Goal: Information Seeking & Learning: Find specific fact

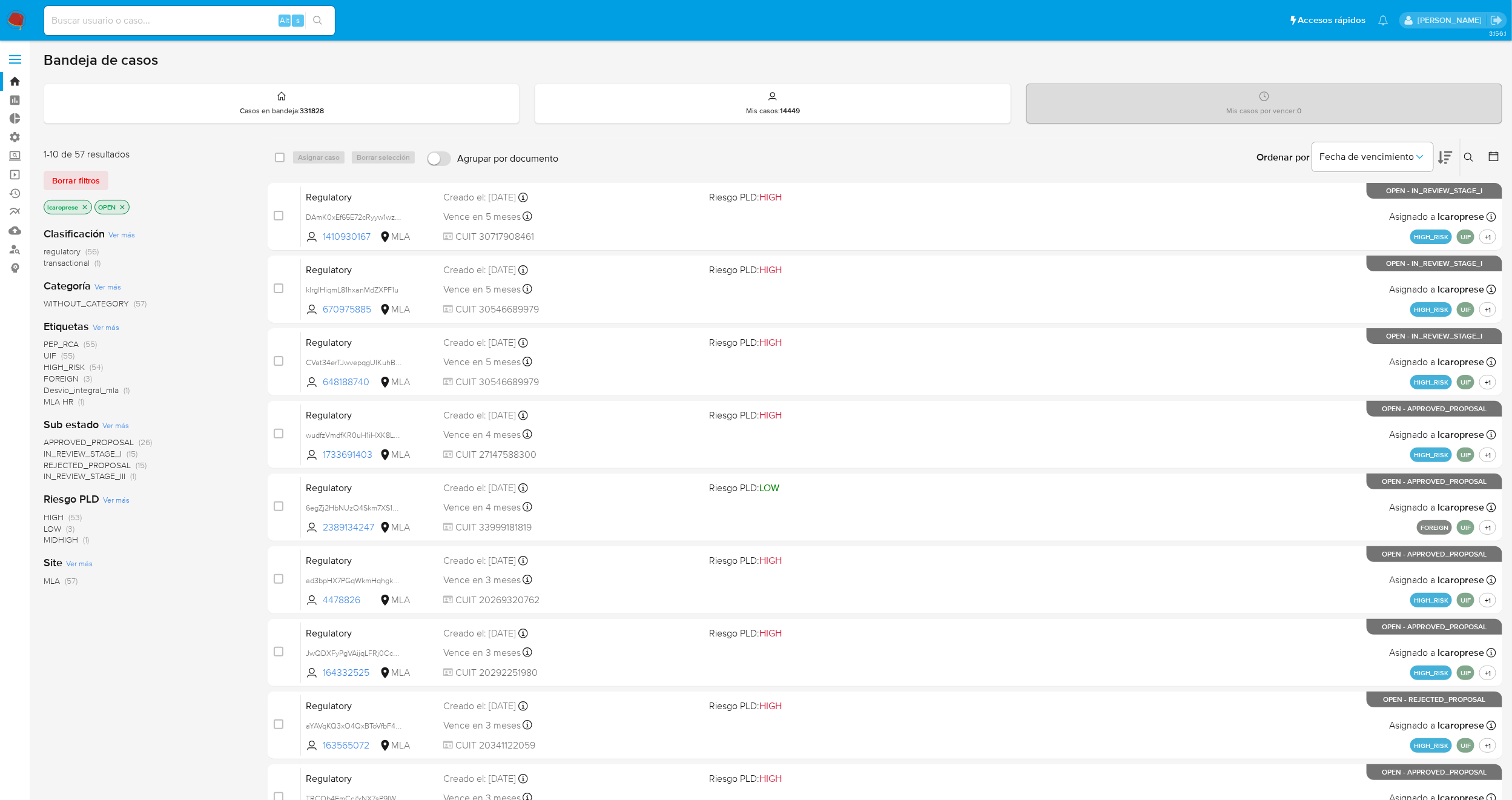
drag, startPoint x: 1067, startPoint y: 14, endPoint x: 852, endPoint y: 66, distance: 221.2
click at [852, 66] on div "Bandeja de casos" at bounding box center [772, 60] width 1459 height 18
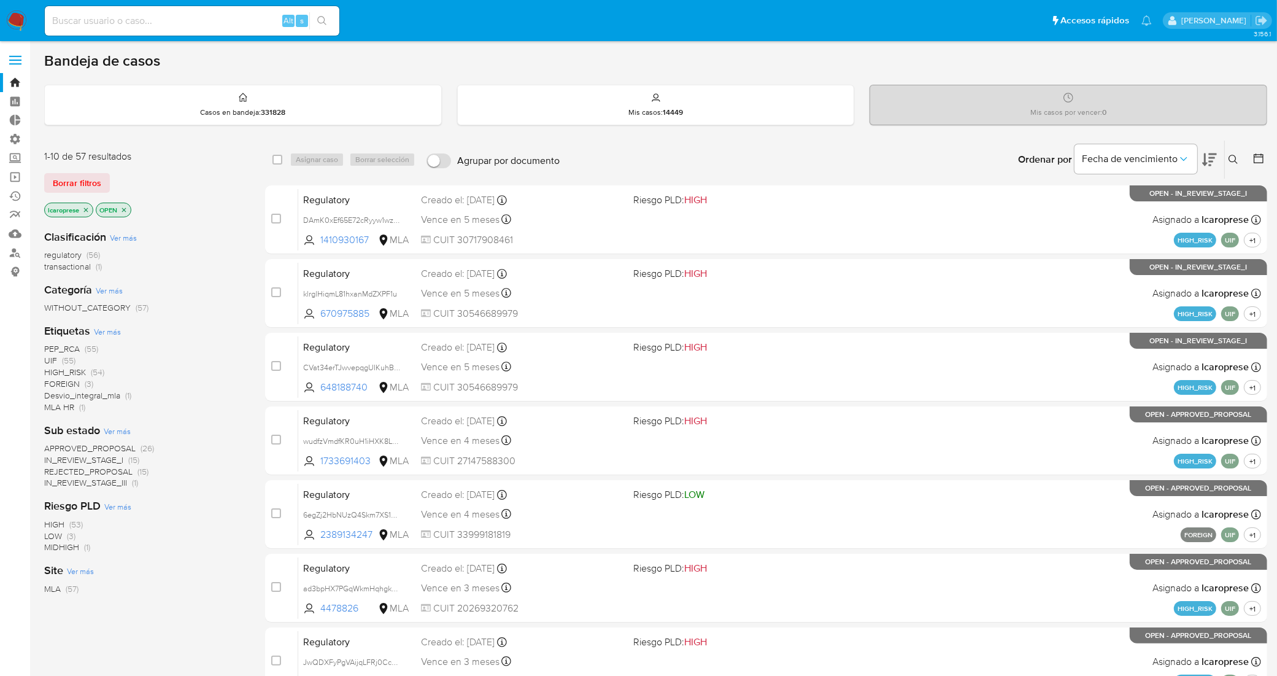
click at [215, 14] on input at bounding box center [192, 21] width 295 height 16
paste input "9QIIP1r5IATTHo7O8oAylN0f"
type input "9QIIP1r5IATTHo7O8oAylN0f"
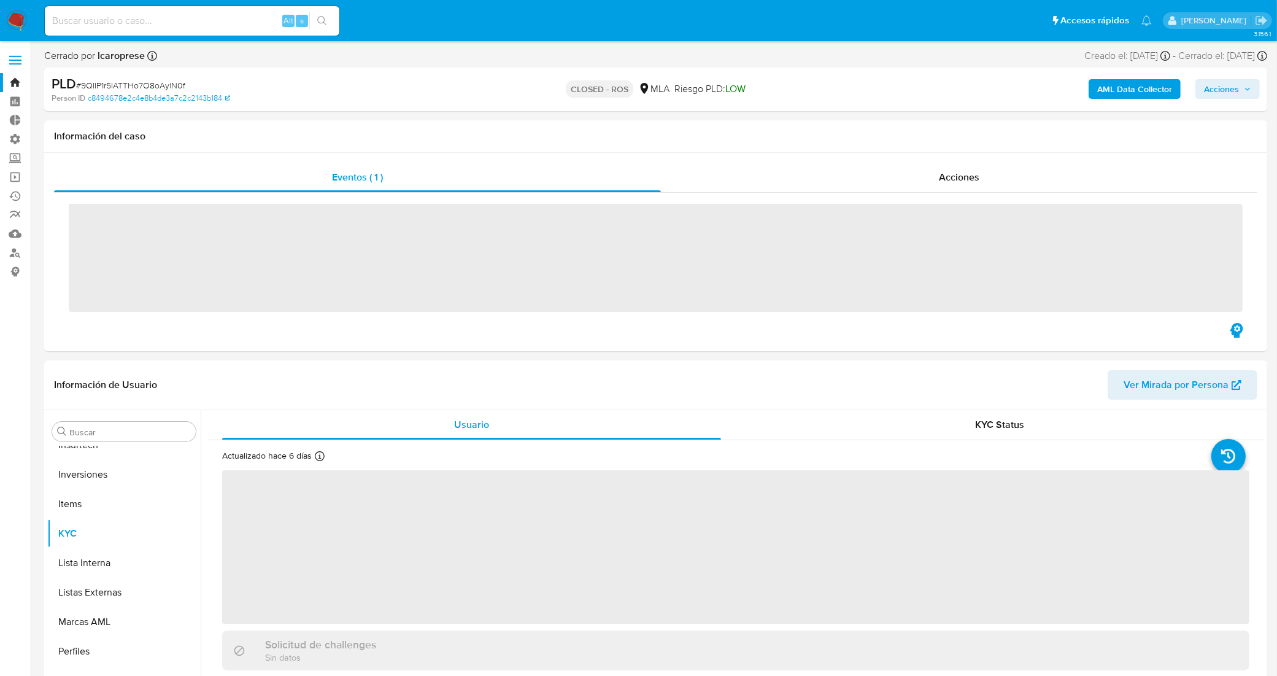
scroll to position [577, 0]
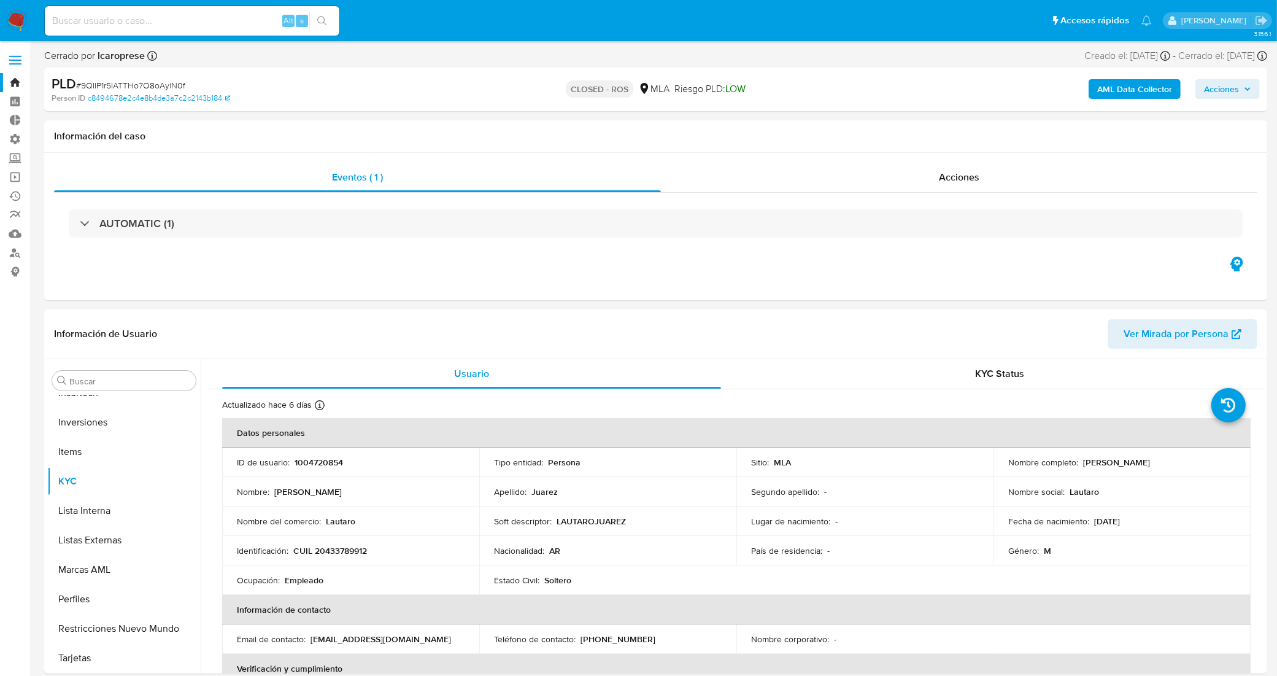
select select "10"
click at [845, 178] on div "Acciones" at bounding box center [959, 177] width 597 height 29
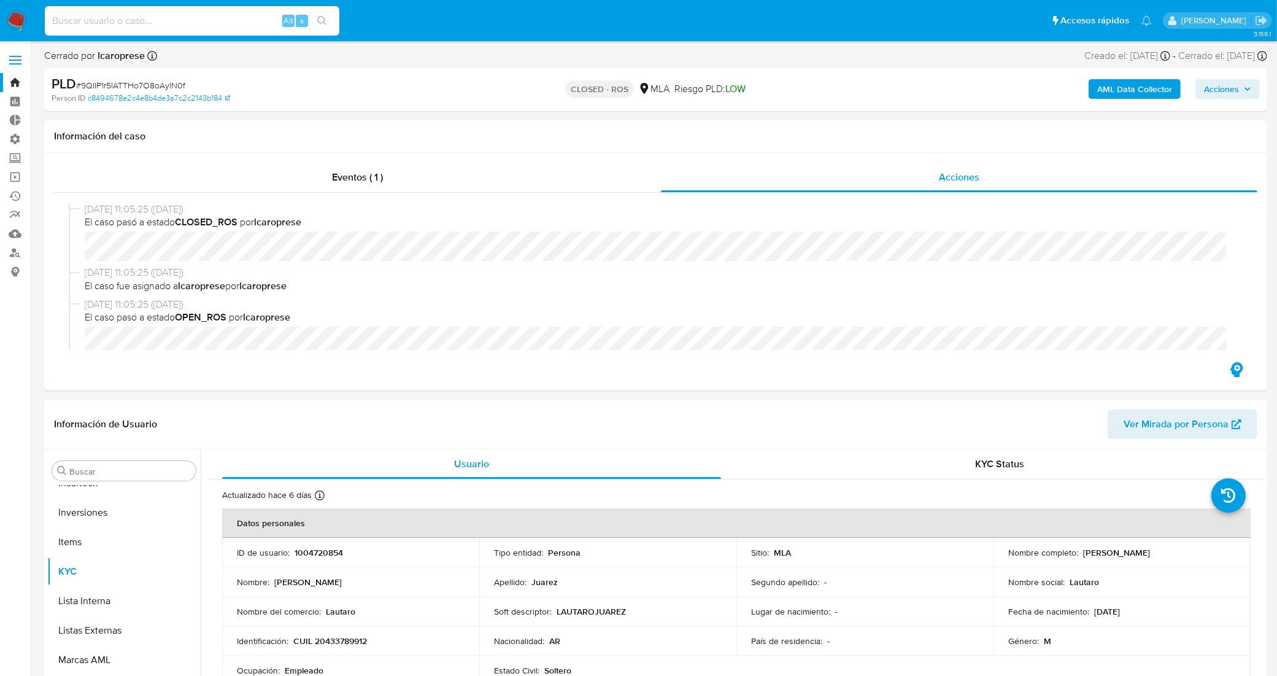
click at [171, 14] on input at bounding box center [192, 21] width 295 height 16
paste input "R6i7QiuZVTk3wdhQ2XqyNMUh"
type input "R6i7QiuZVTk3wdhQ2XqyNMUh"
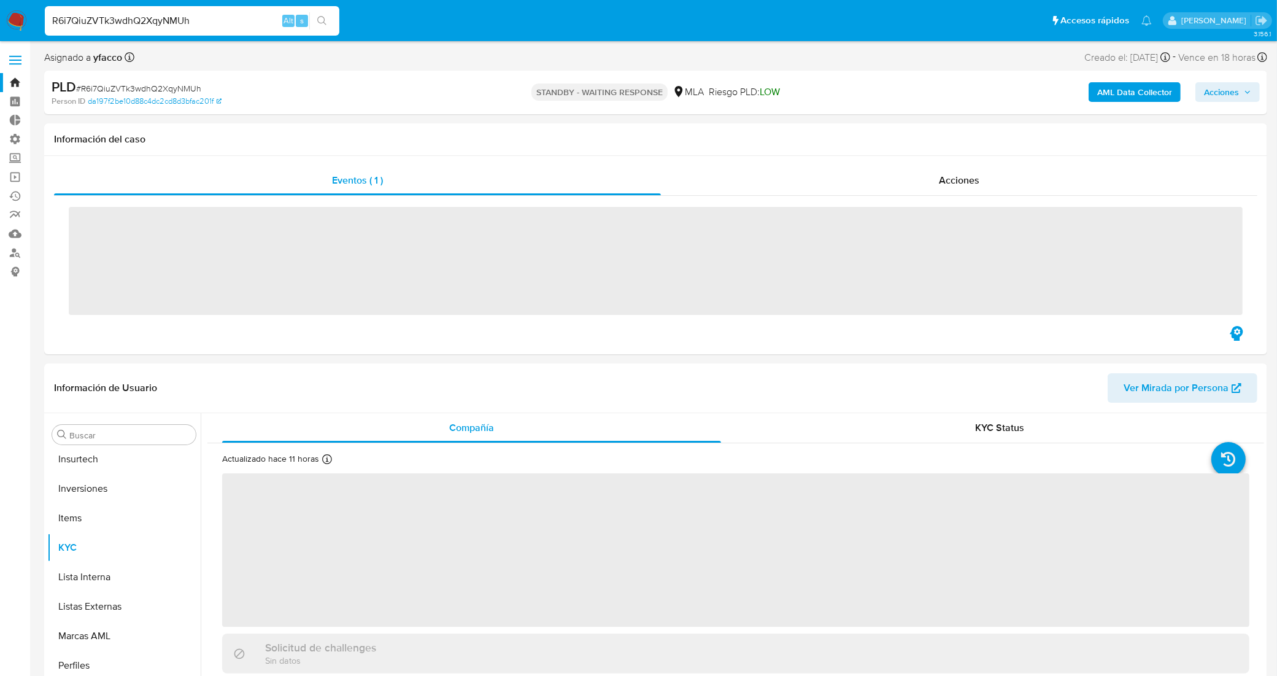
scroll to position [577, 0]
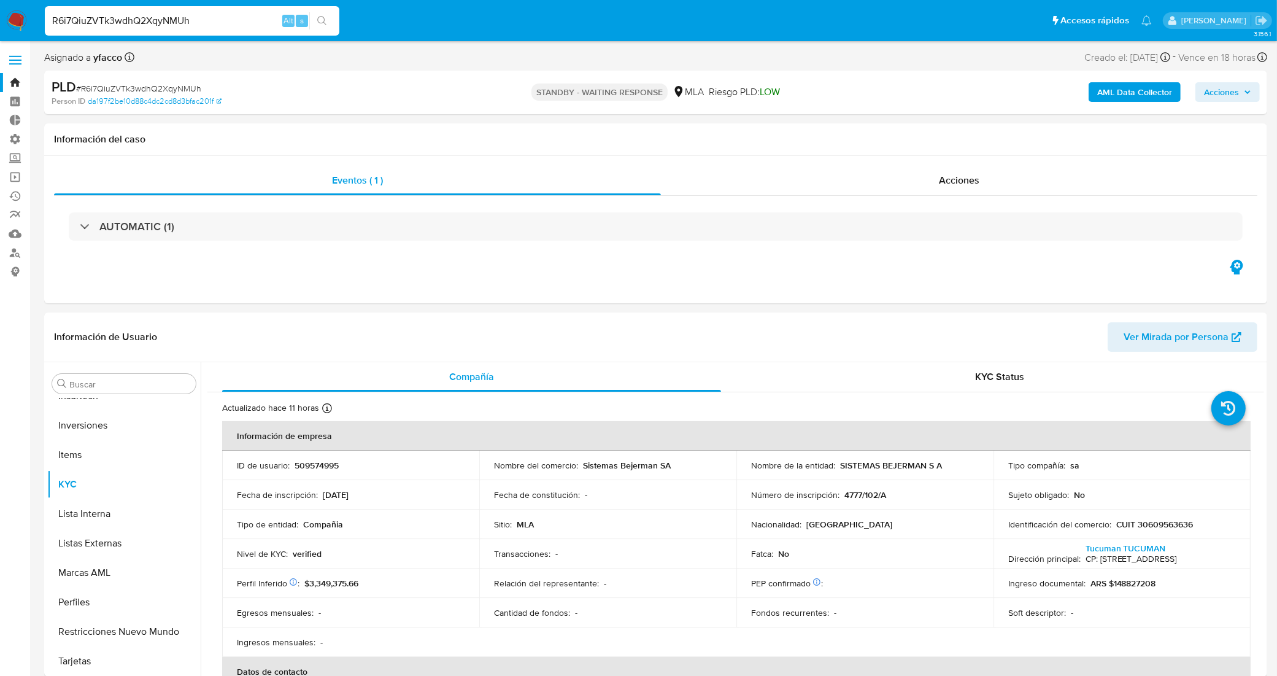
select select "10"
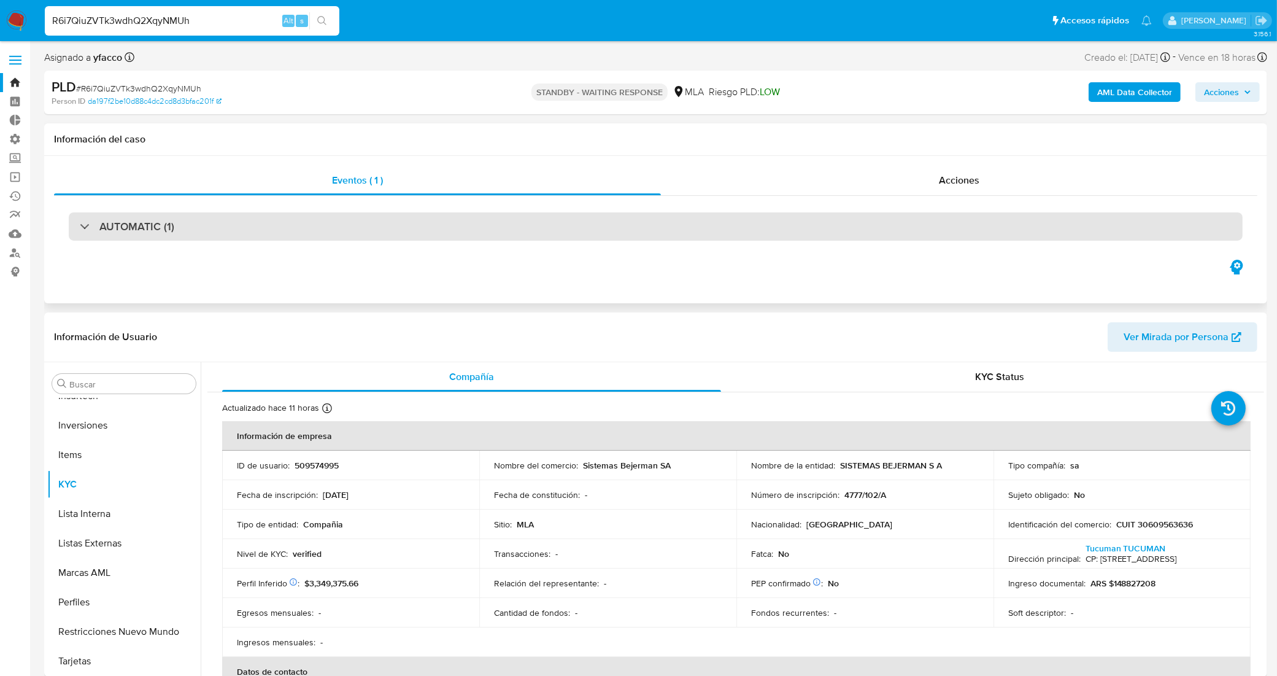
click at [365, 219] on div "AUTOMATIC (1)" at bounding box center [656, 226] width 1174 height 28
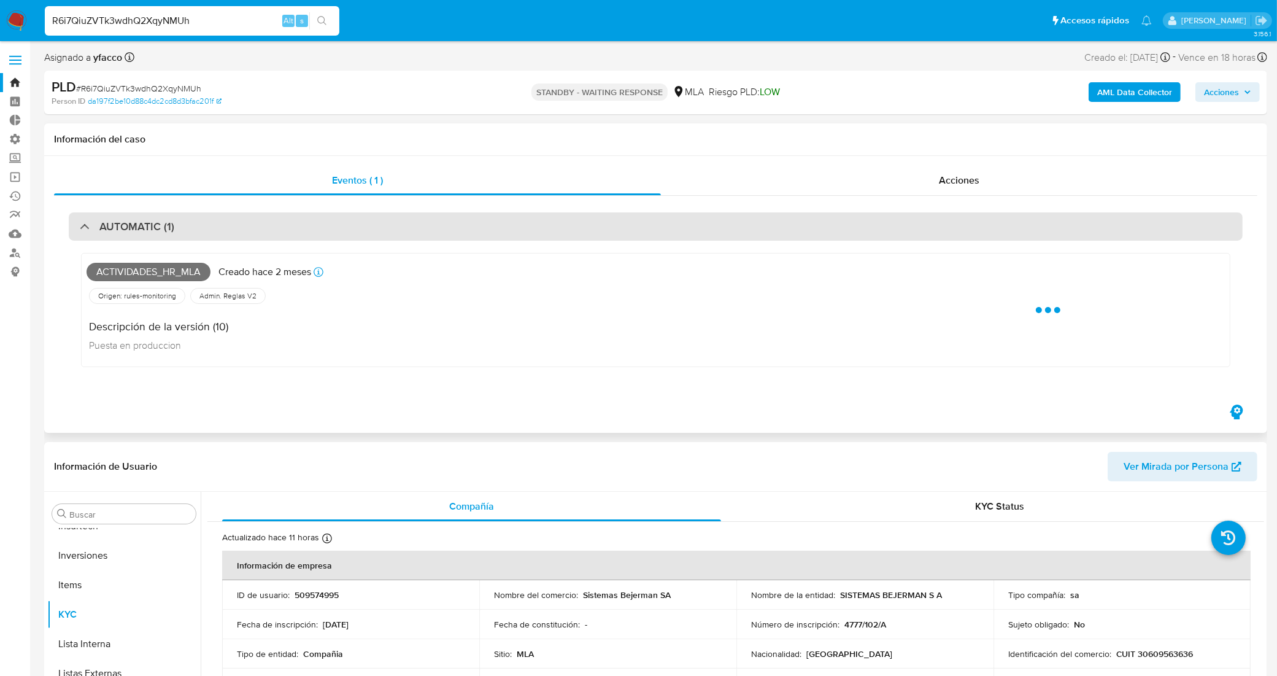
click at [363, 220] on div "AUTOMATIC (1)" at bounding box center [656, 226] width 1174 height 28
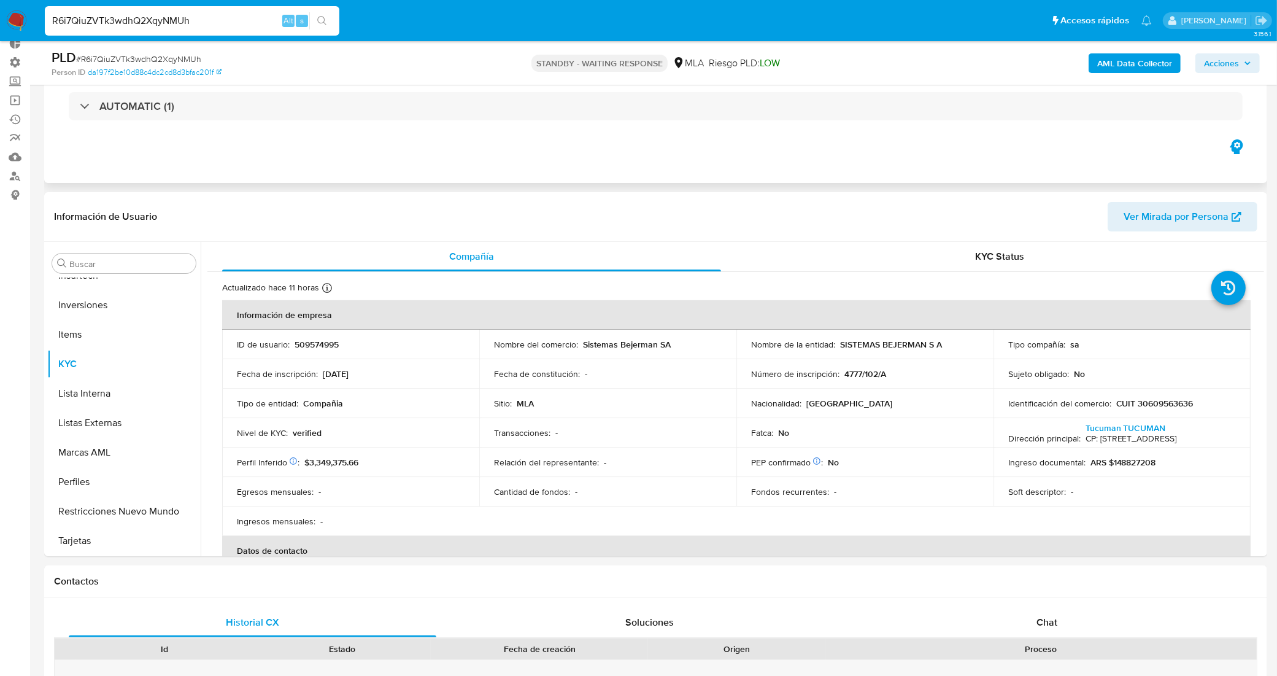
scroll to position [0, 0]
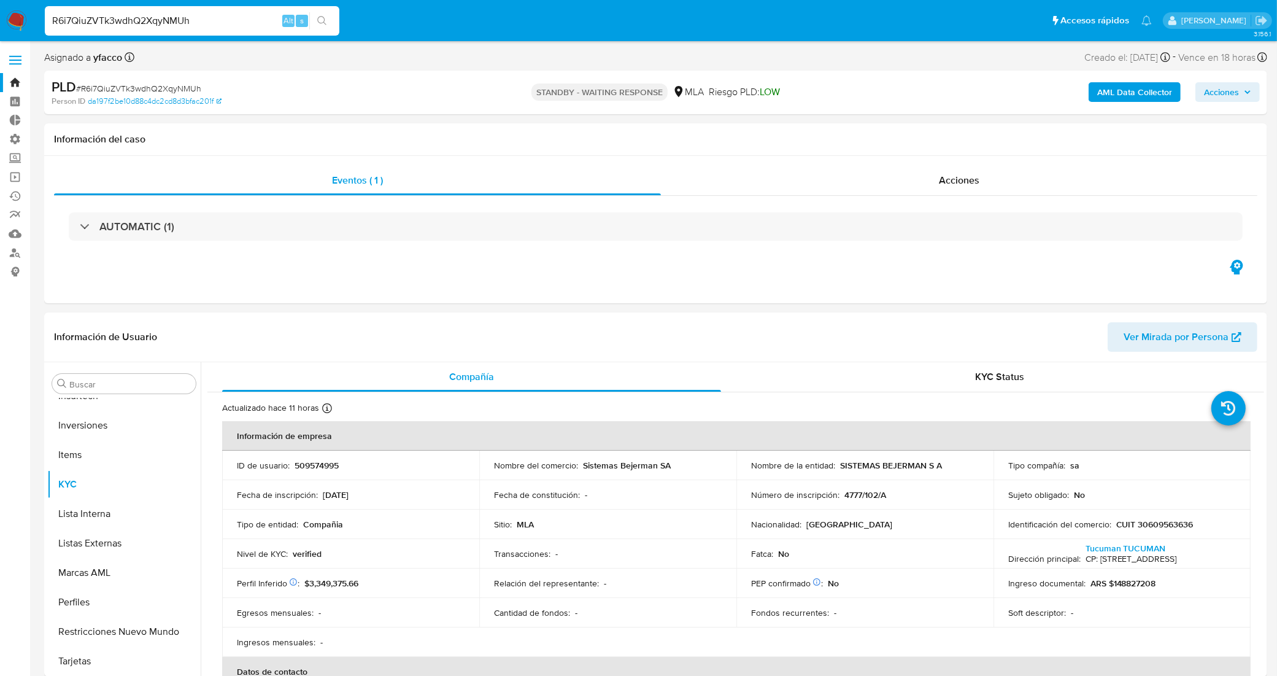
click at [177, 11] on div "R6i7QiuZVTk3wdhQ2XqyNMUh Alt s" at bounding box center [192, 20] width 295 height 29
click at [179, 18] on input "R6i7QiuZVTk3wdhQ2XqyNMUh" at bounding box center [192, 21] width 295 height 16
paste input "NTVqe68IQwM9ptIn1t8eClP0"
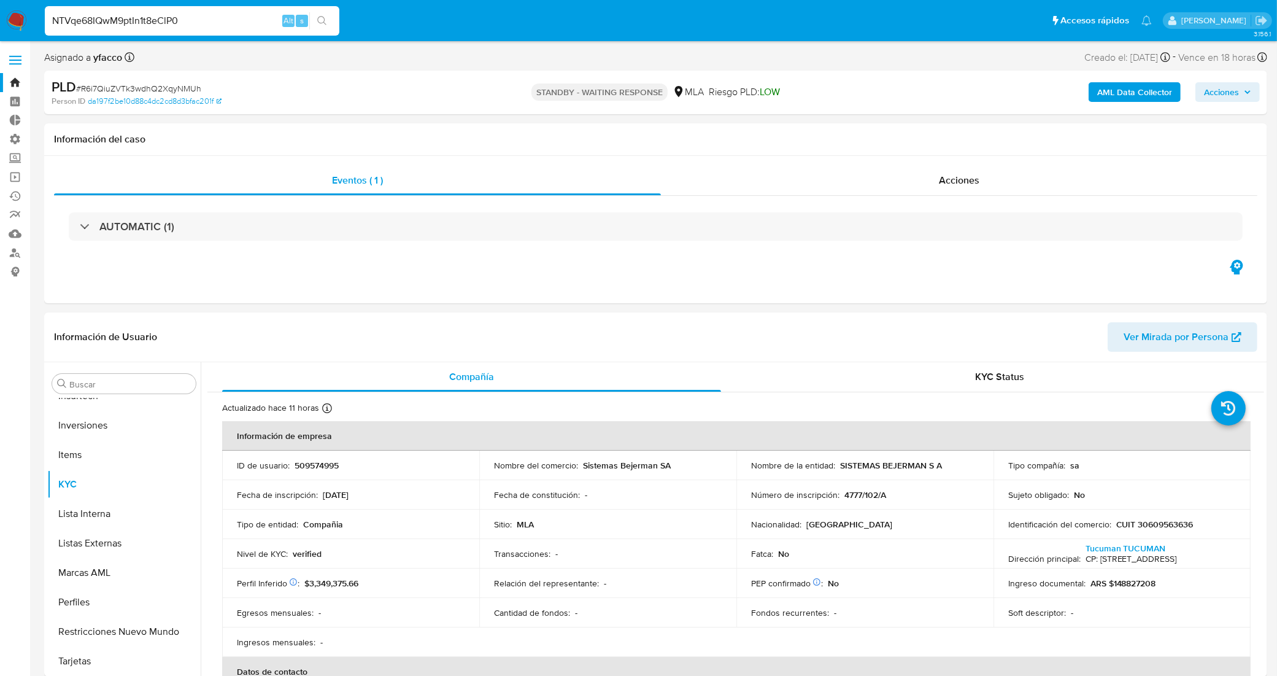
type input "NTVqe68IQwM9ptIn1t8eClP0"
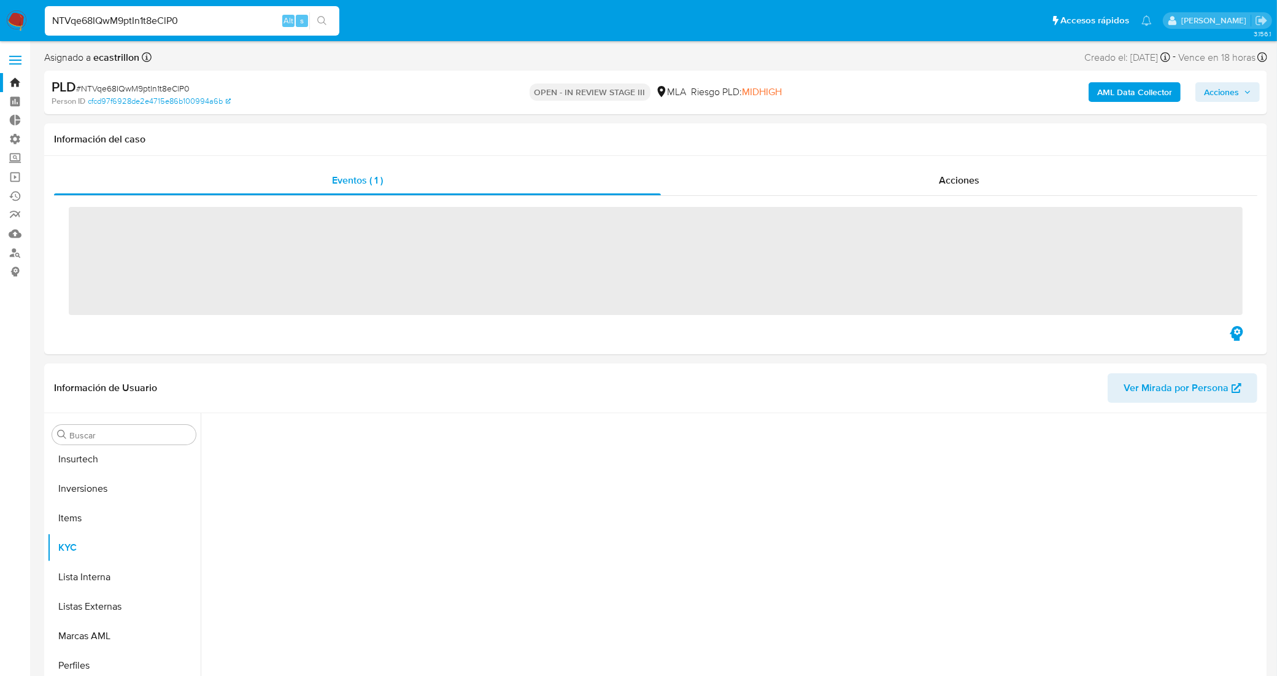
scroll to position [577, 0]
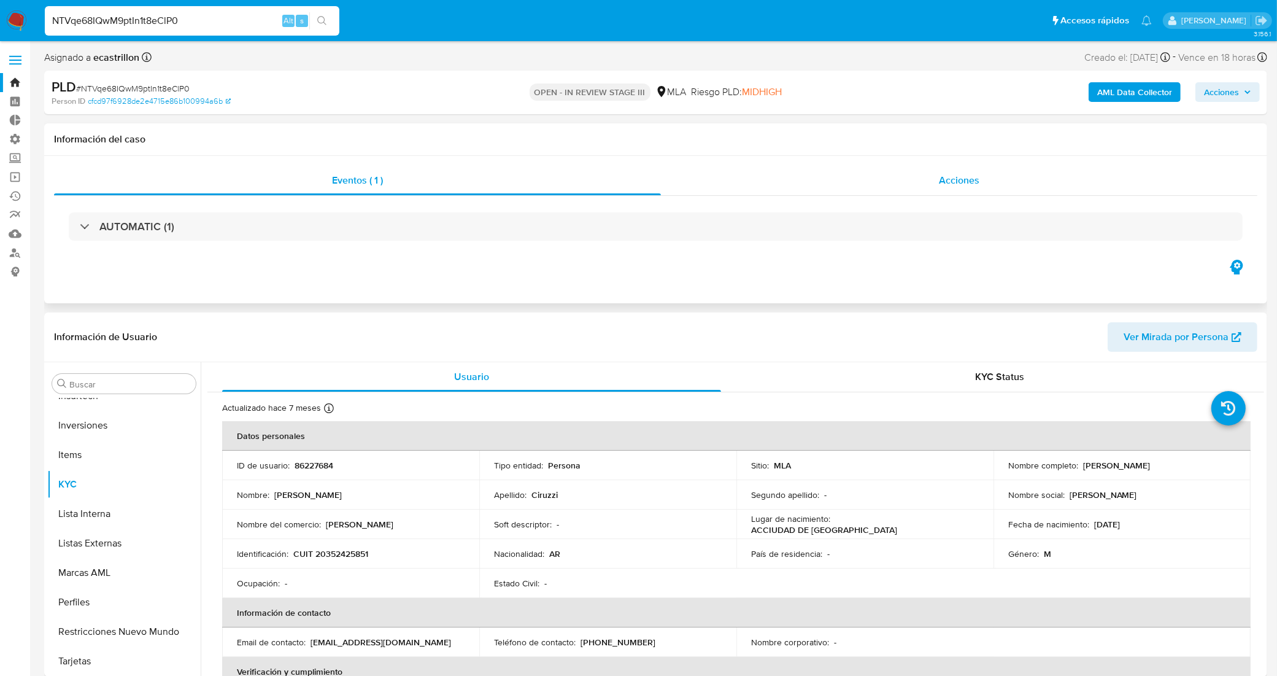
click at [821, 177] on div "Acciones" at bounding box center [959, 180] width 597 height 29
select select "10"
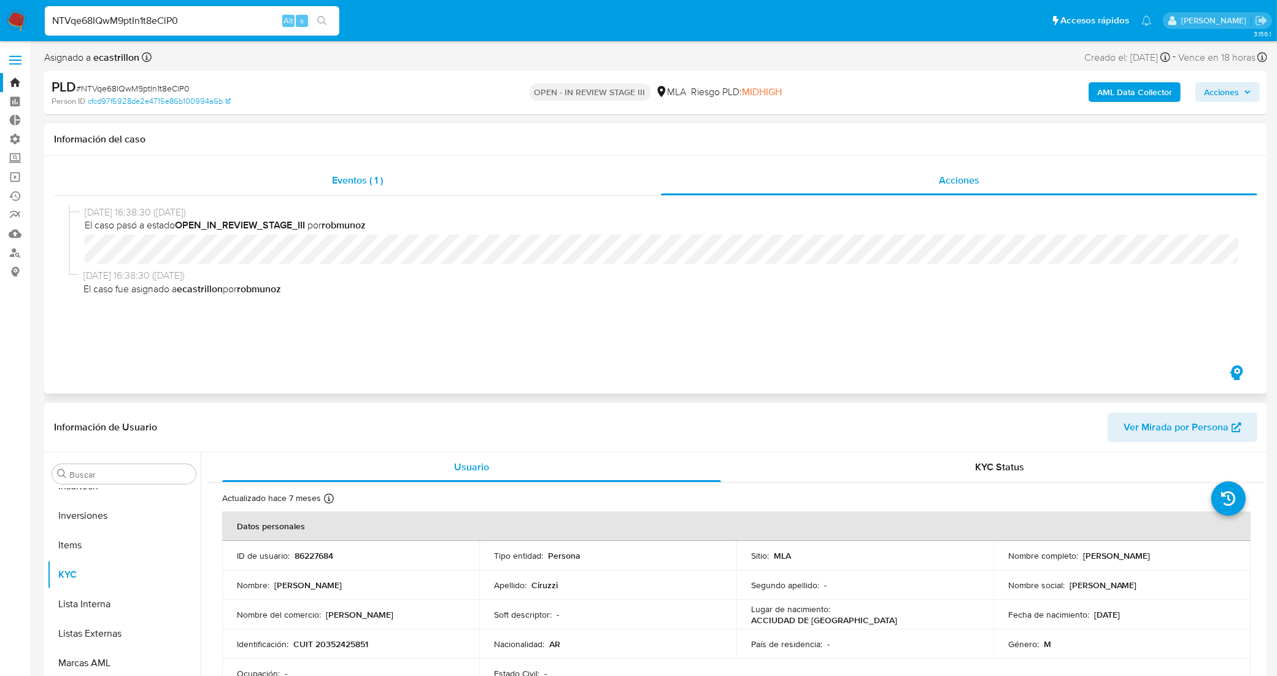
click at [454, 187] on div "Eventos ( 1 )" at bounding box center [357, 180] width 607 height 29
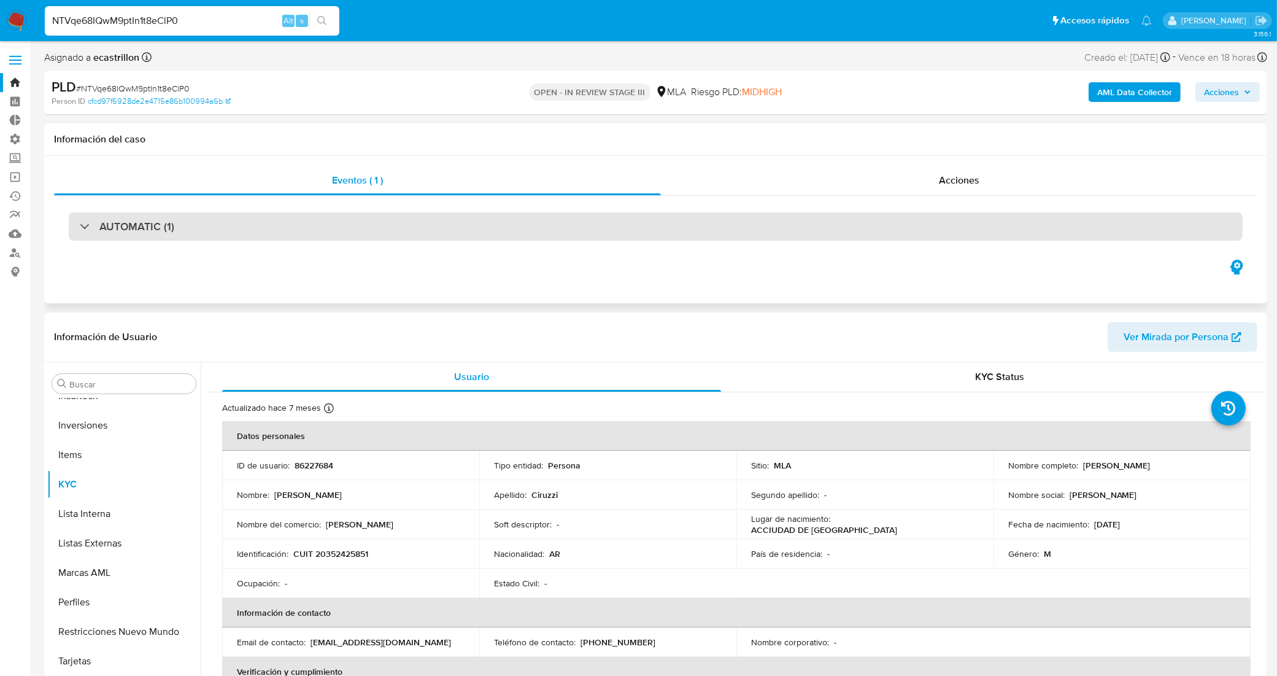
click at [374, 225] on div "AUTOMATIC (1)" at bounding box center [656, 226] width 1174 height 28
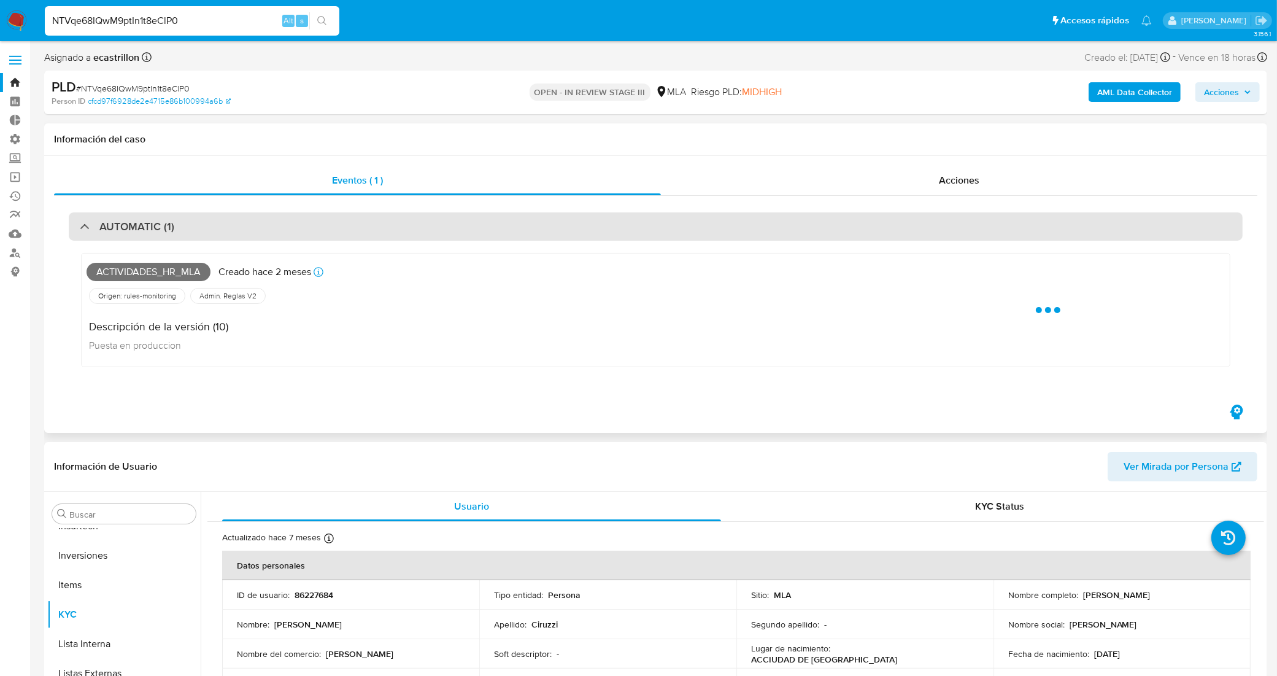
click at [374, 225] on div "AUTOMATIC (1)" at bounding box center [656, 226] width 1174 height 28
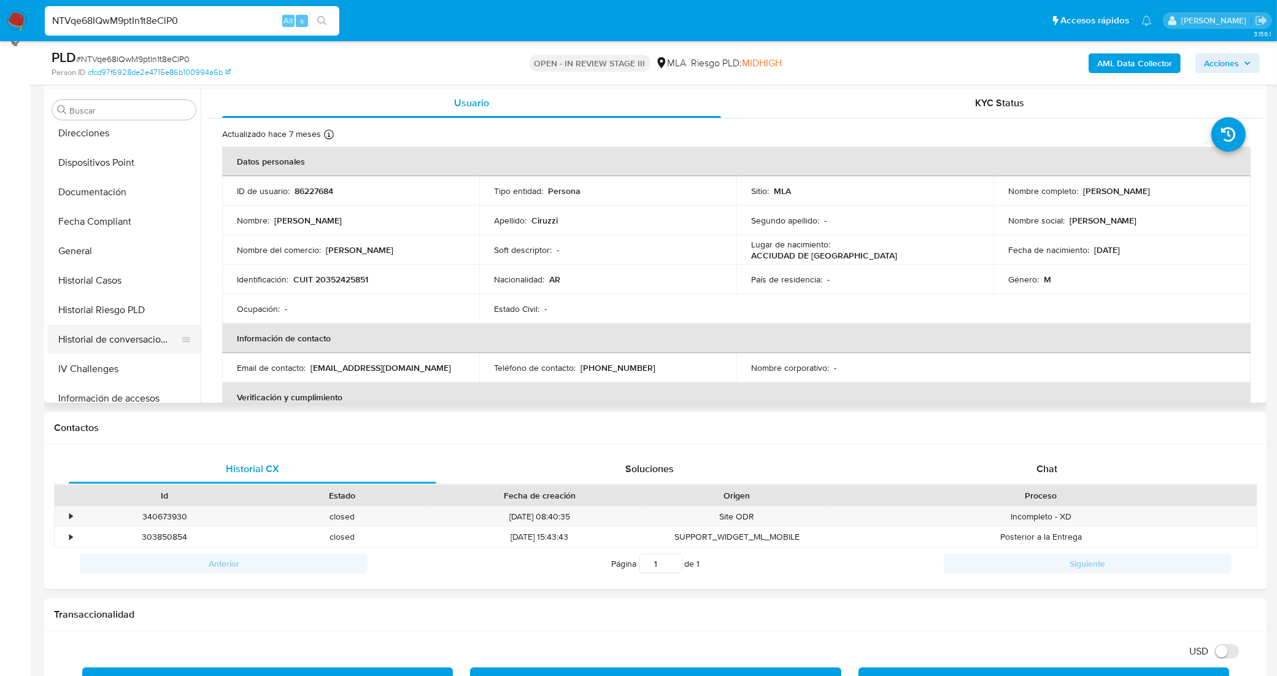
scroll to position [270, 0]
click at [114, 250] on button "General" at bounding box center [119, 252] width 144 height 29
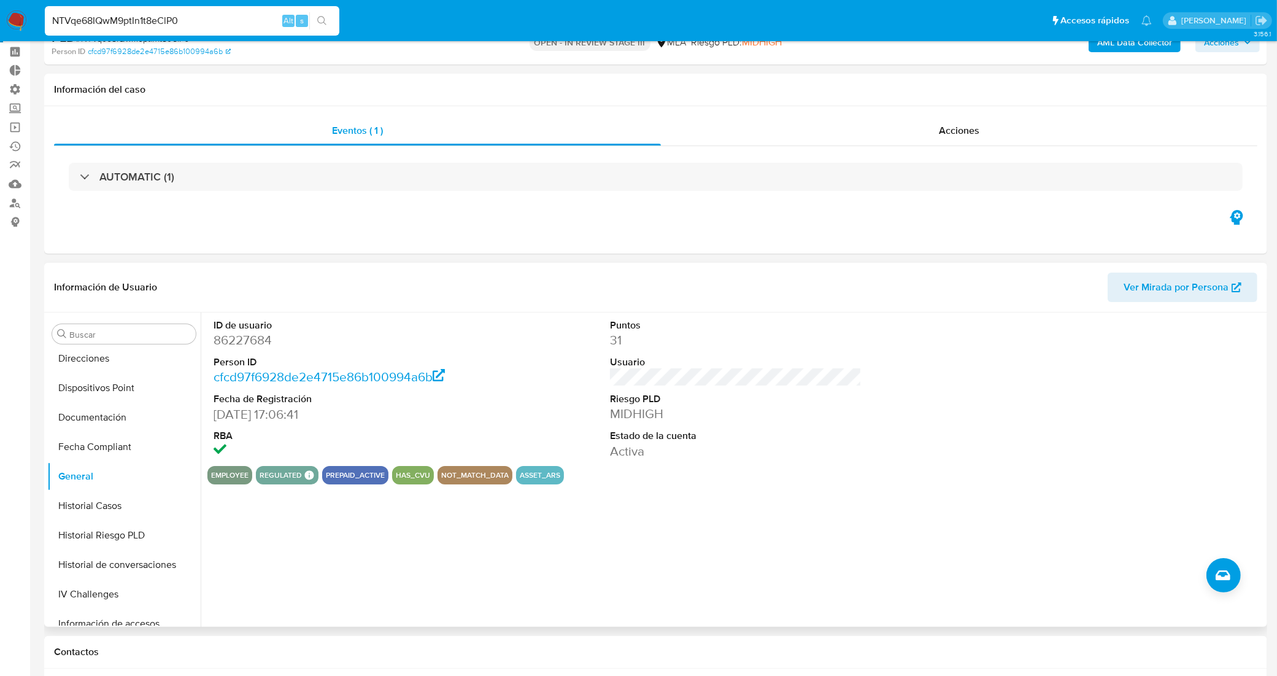
scroll to position [0, 0]
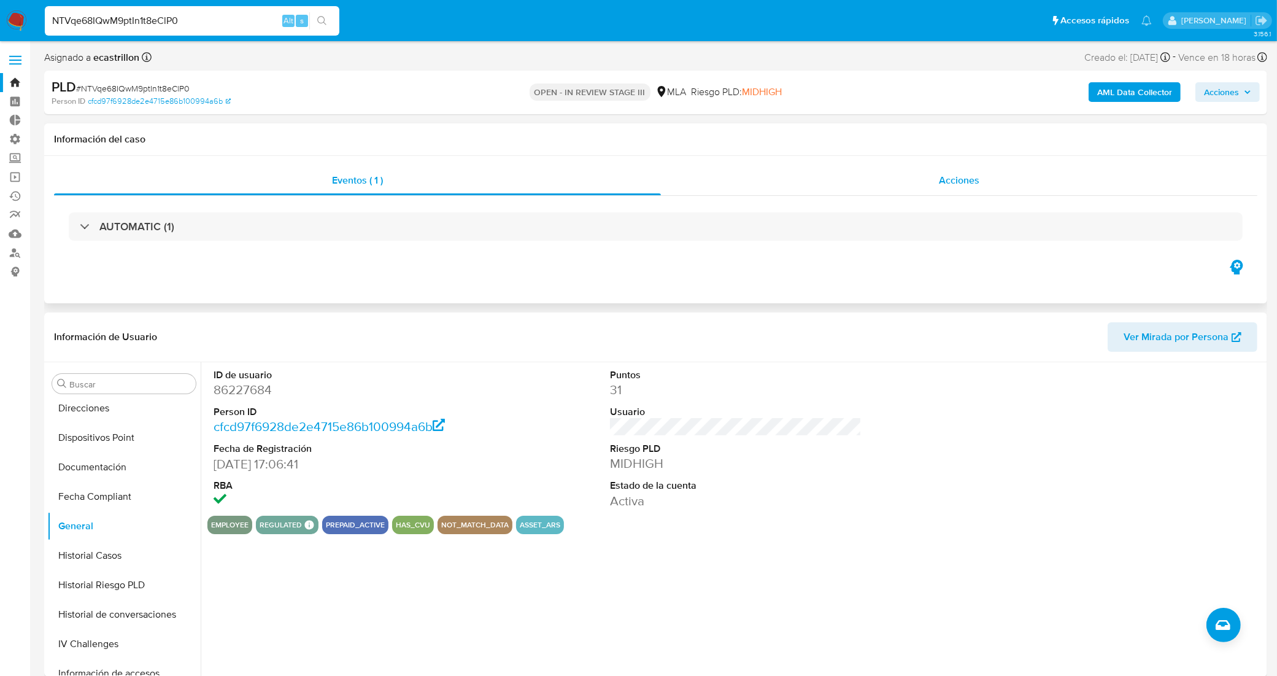
click at [796, 175] on div "Acciones" at bounding box center [959, 180] width 597 height 29
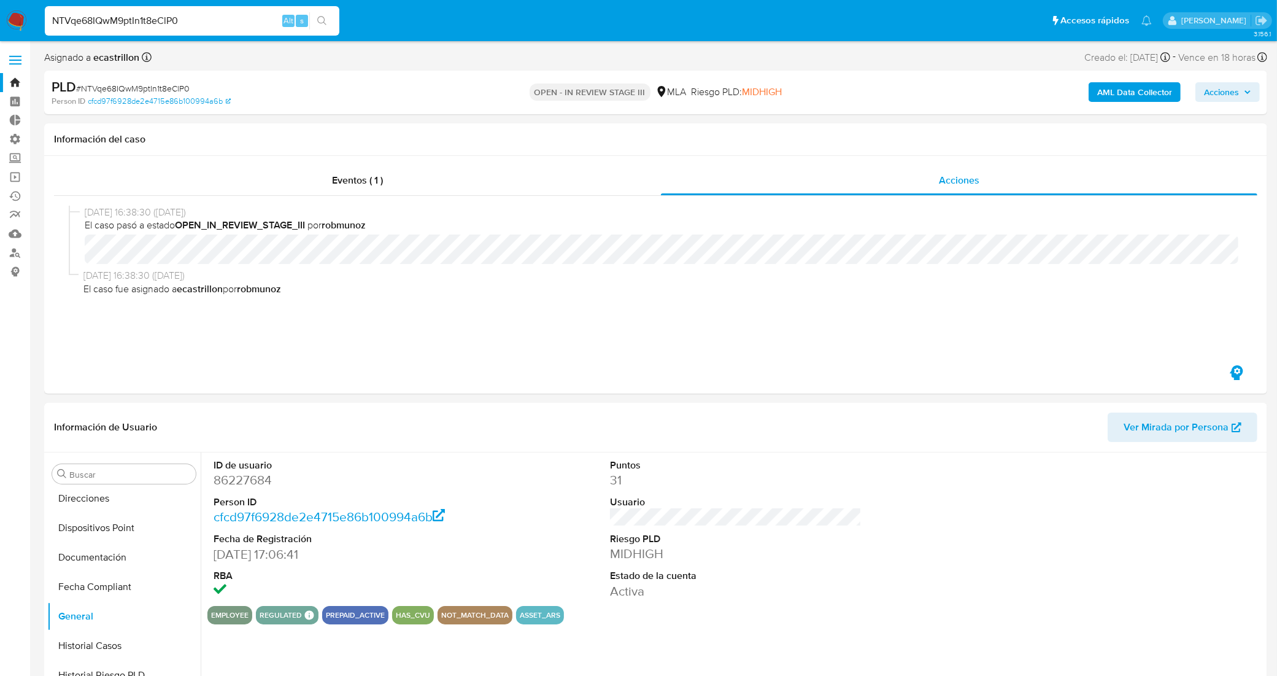
click at [20, 82] on link "Bandeja" at bounding box center [73, 82] width 146 height 19
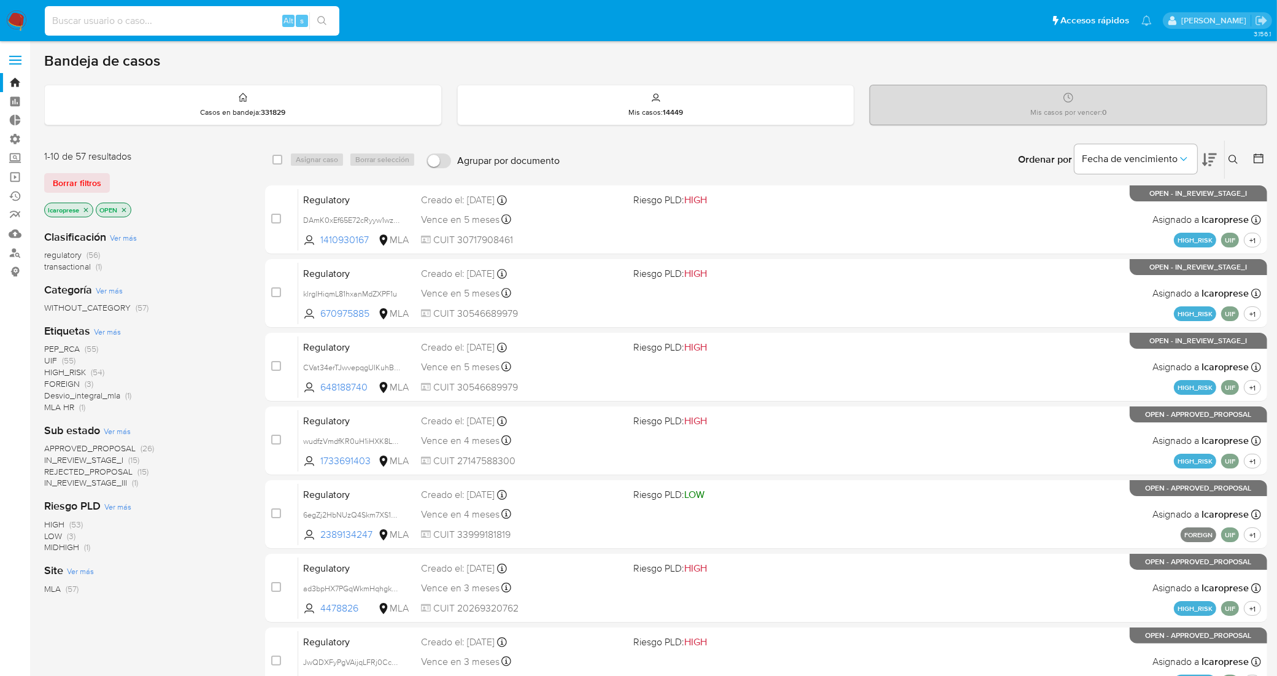
click at [175, 26] on input at bounding box center [192, 21] width 295 height 16
paste input "VxHVcx8DDOsIfVo5T6jEwEkV"
type input "VxHVcx8DDOsIfVo5T6jEwEkV"
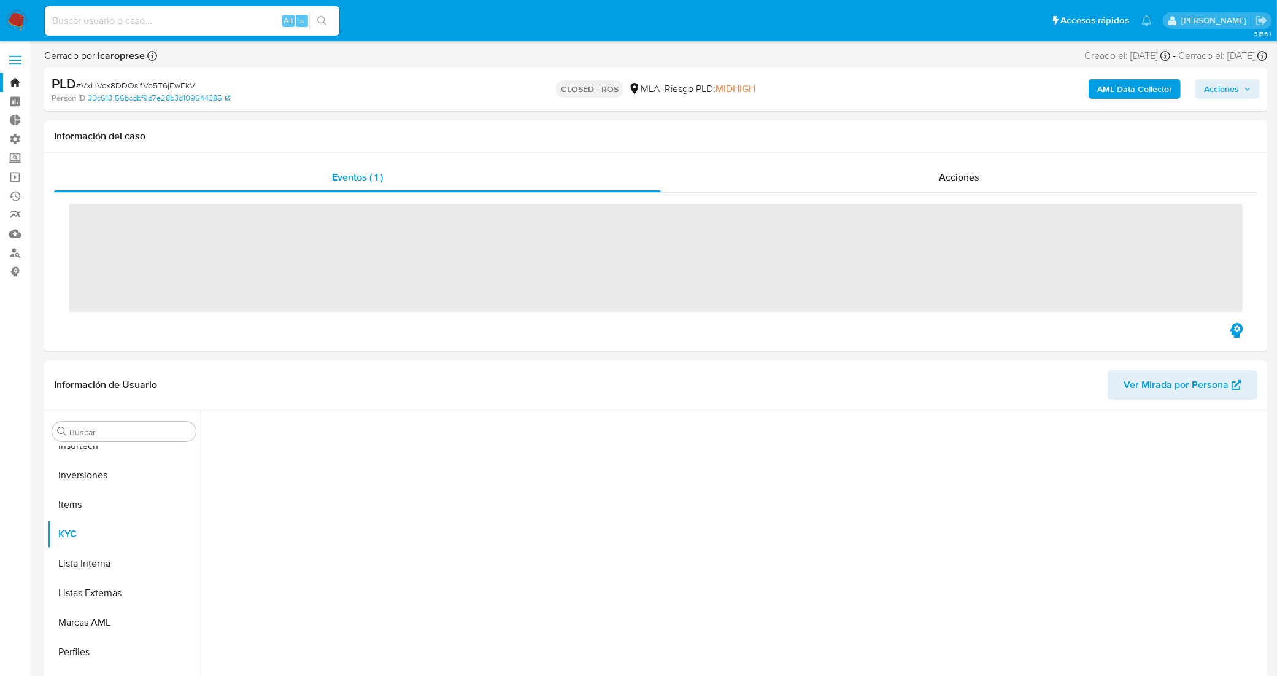
scroll to position [577, 0]
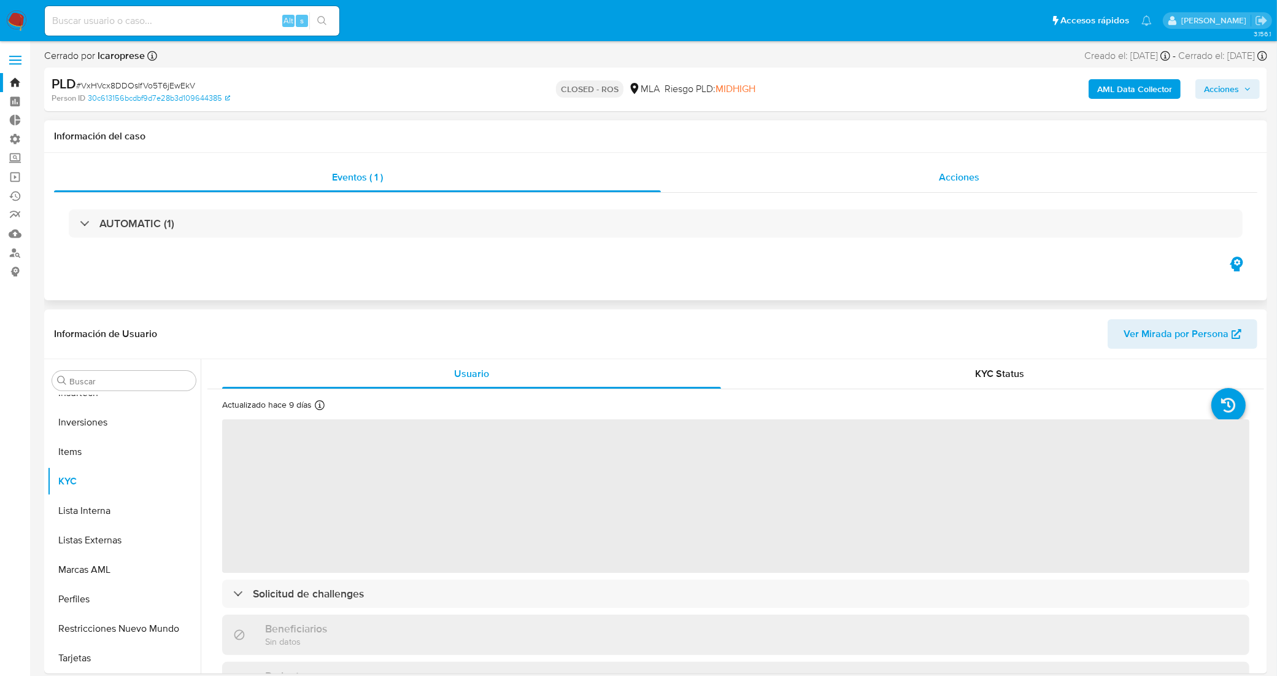
click at [805, 176] on div "Acciones" at bounding box center [959, 177] width 597 height 29
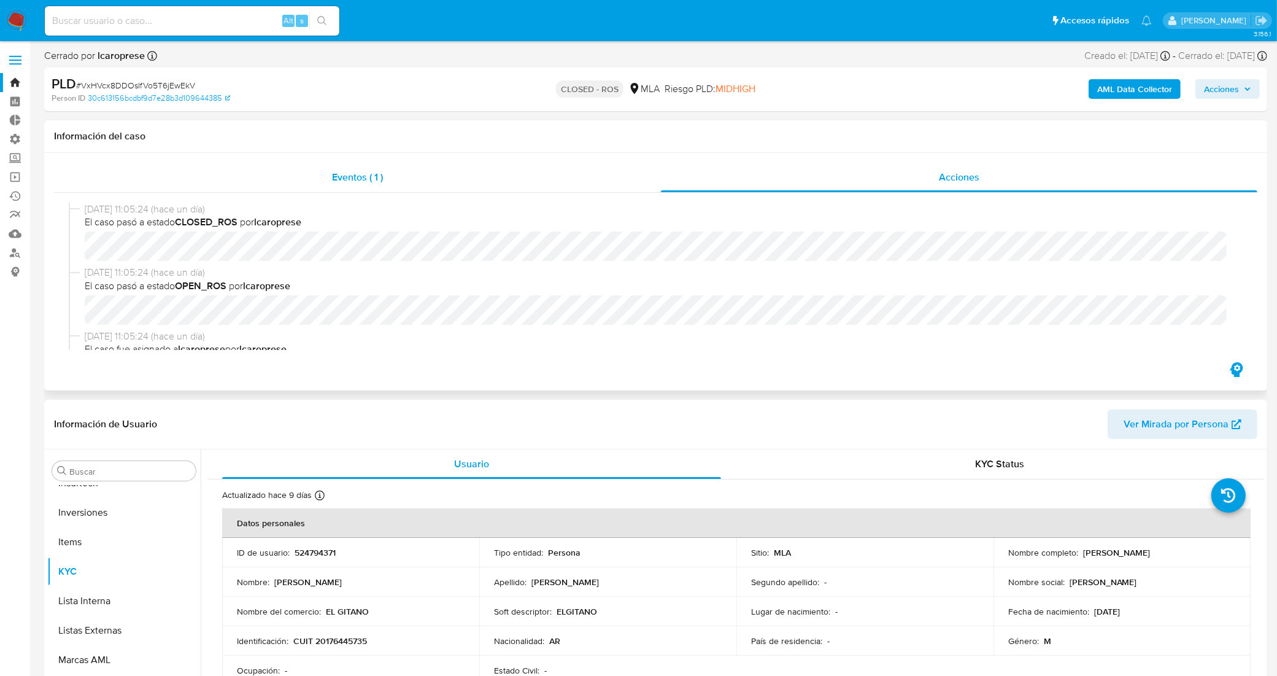
select select "10"
click at [366, 166] on div "Eventos ( 1 )" at bounding box center [357, 177] width 607 height 29
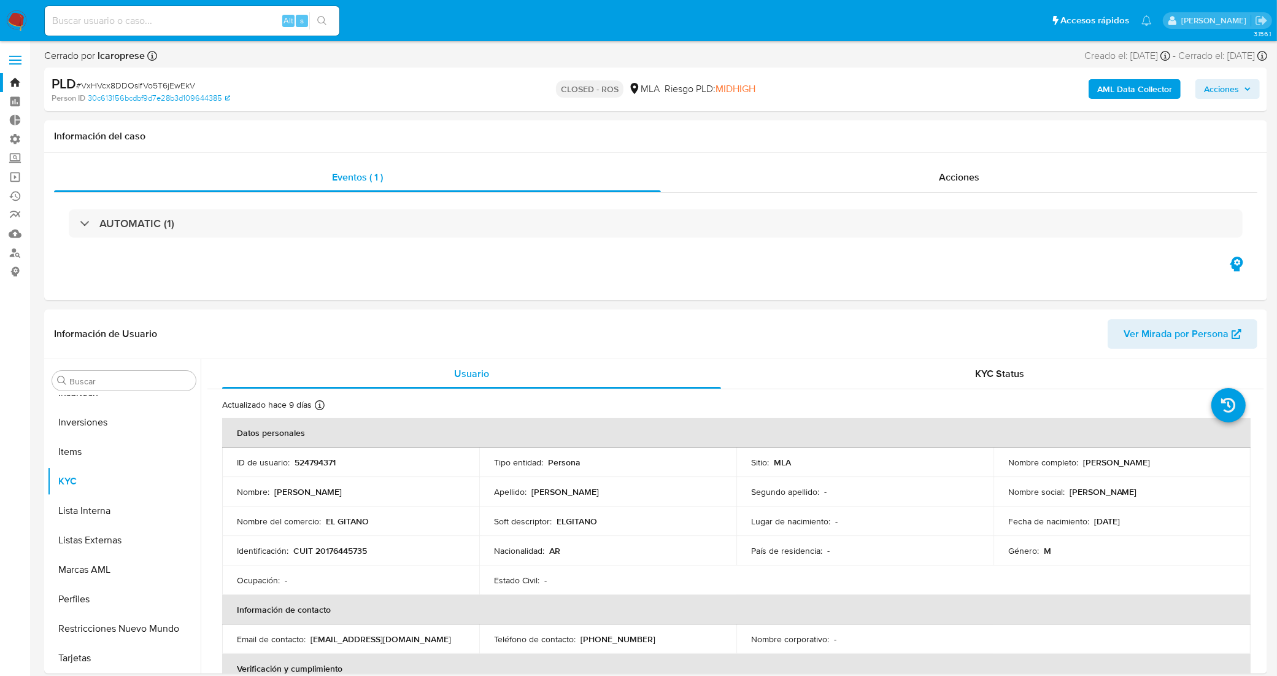
click at [18, 80] on link "Bandeja" at bounding box center [73, 82] width 146 height 19
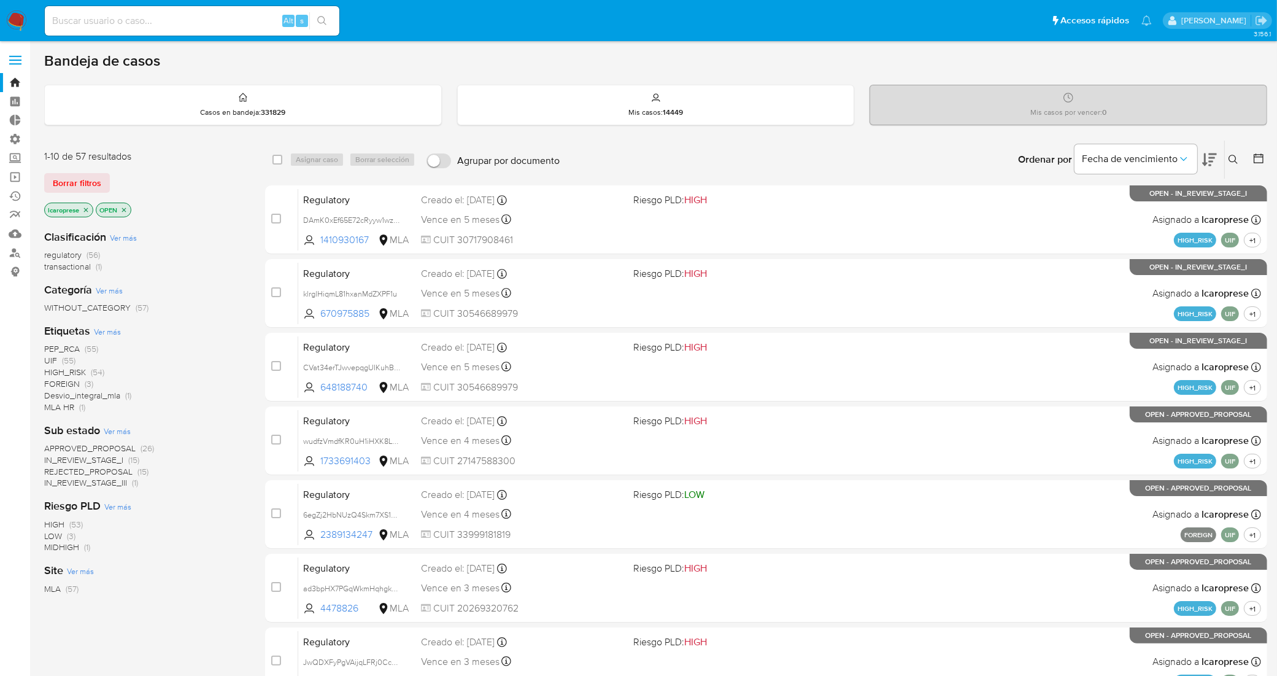
click at [240, 13] on input at bounding box center [192, 21] width 295 height 16
paste input "187888367"
type input "187888367"
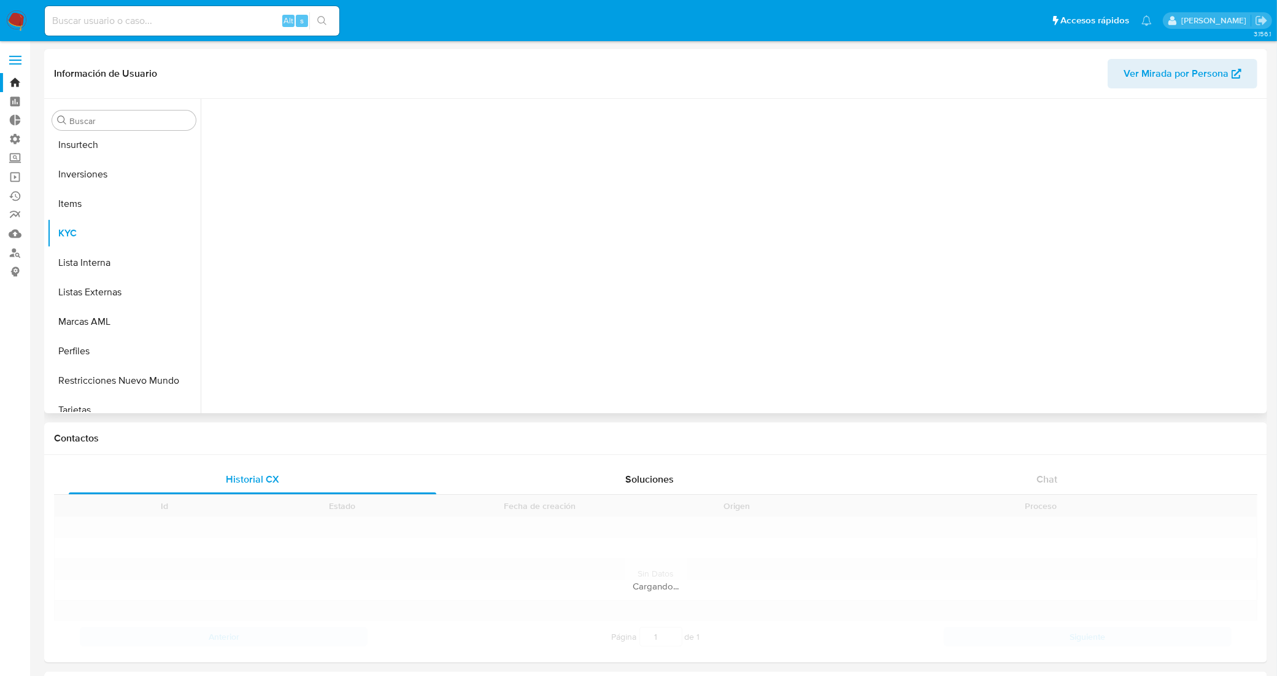
scroll to position [577, 0]
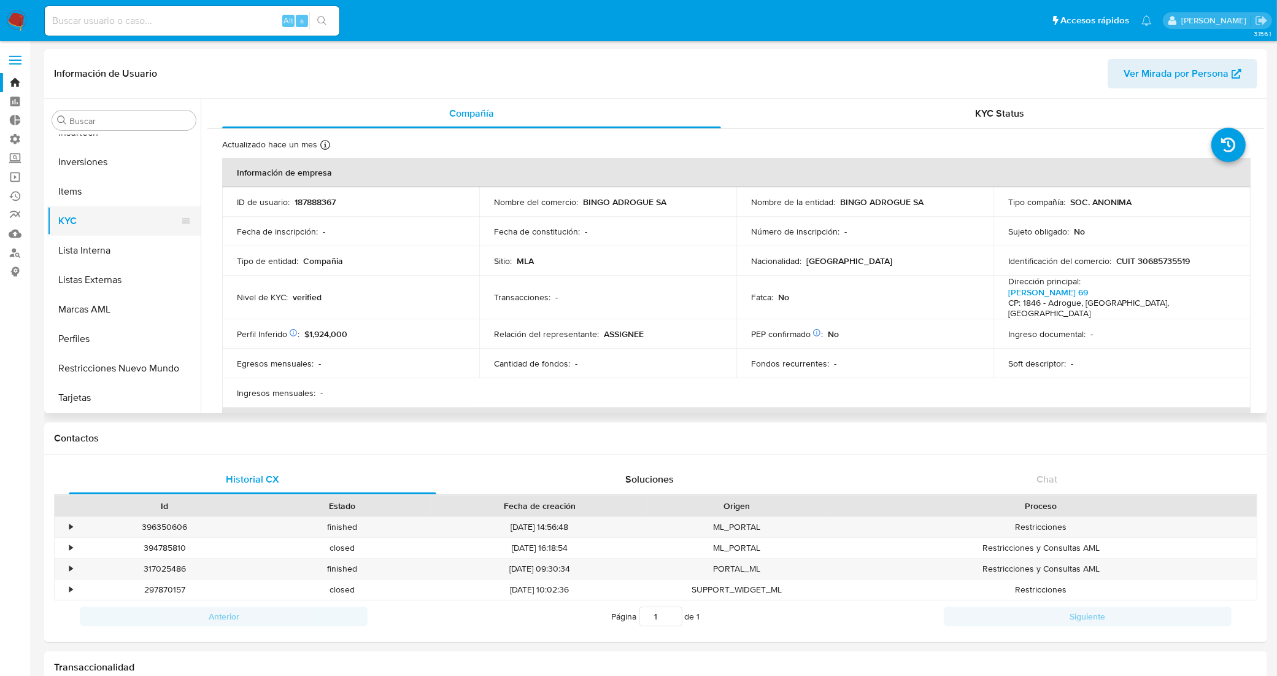
select select "10"
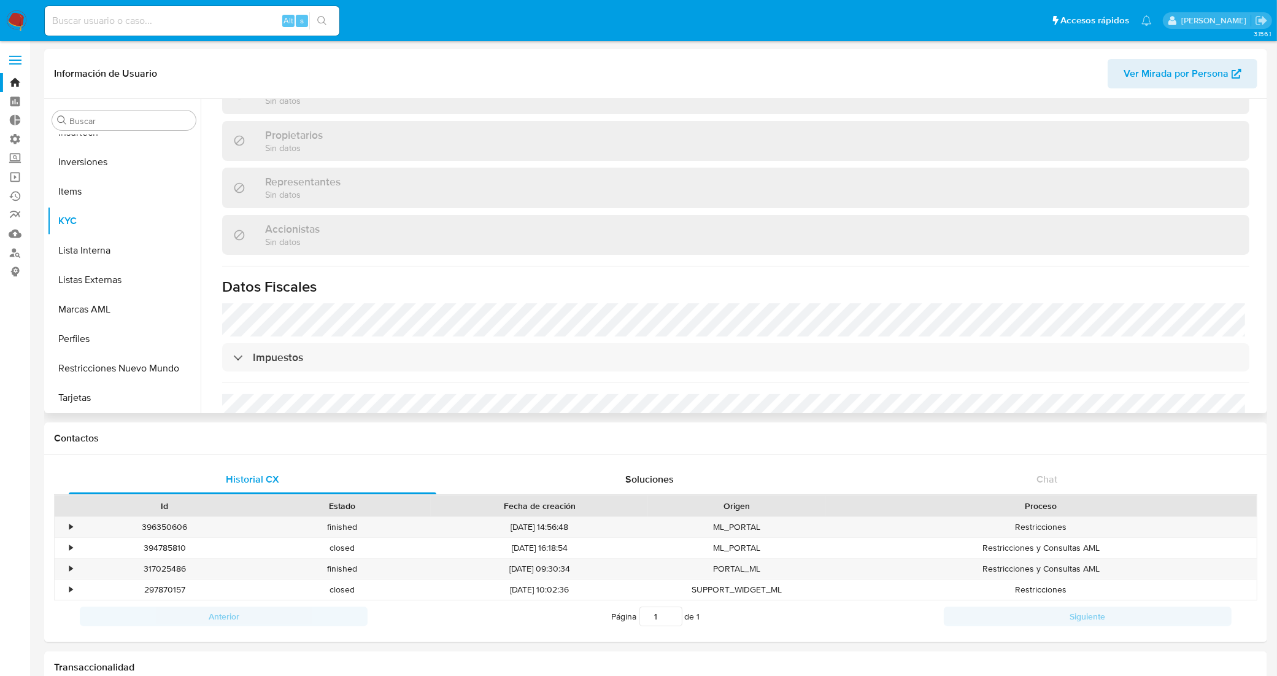
scroll to position [844, 0]
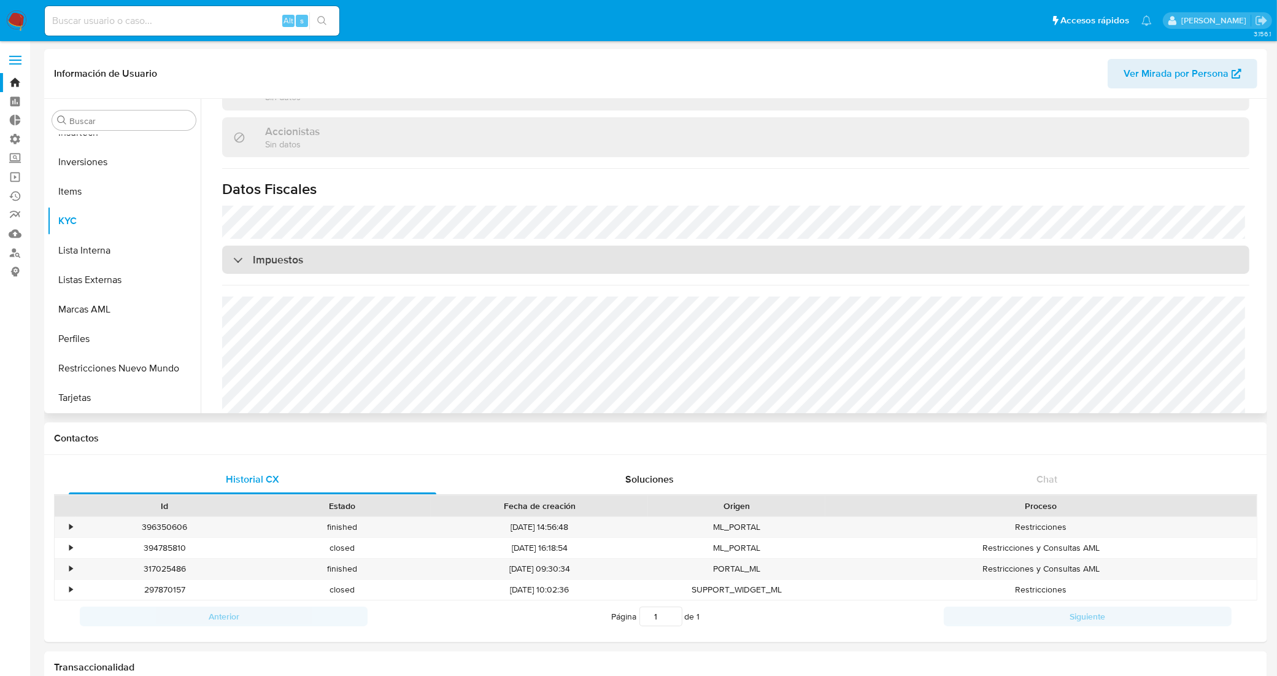
click at [381, 246] on div "Impuestos" at bounding box center [736, 260] width 1028 height 28
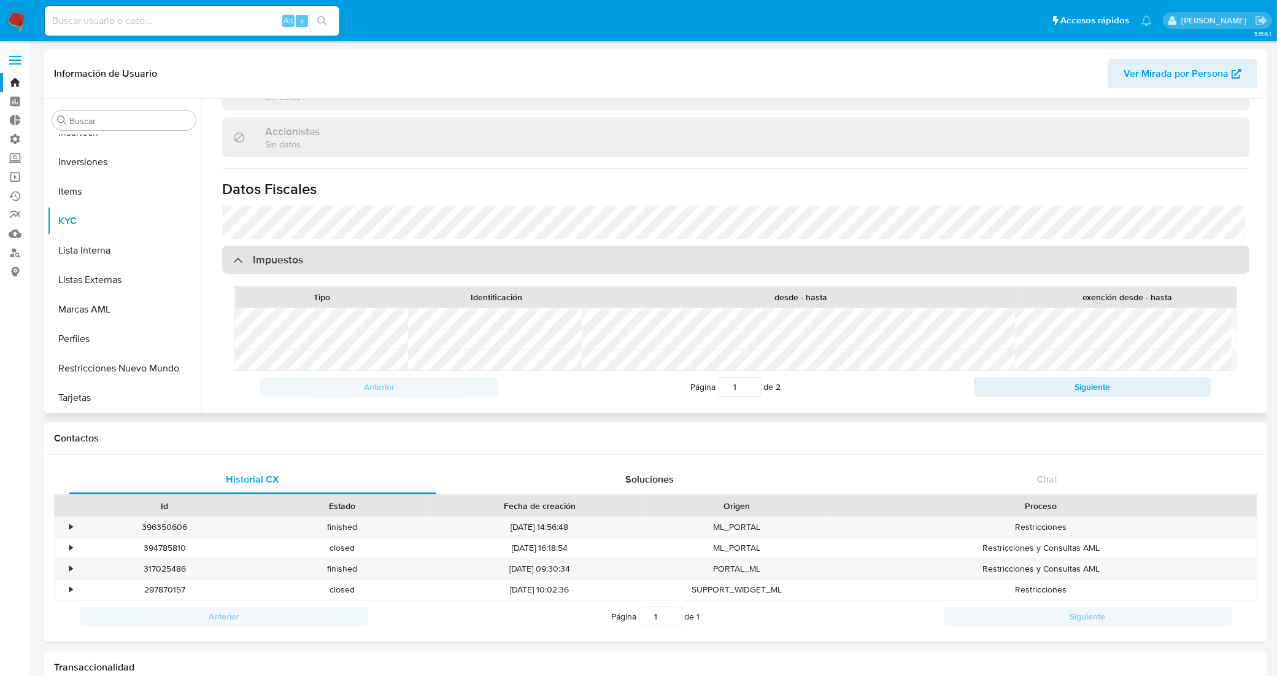
click at [381, 246] on div "Impuestos" at bounding box center [736, 260] width 1028 height 28
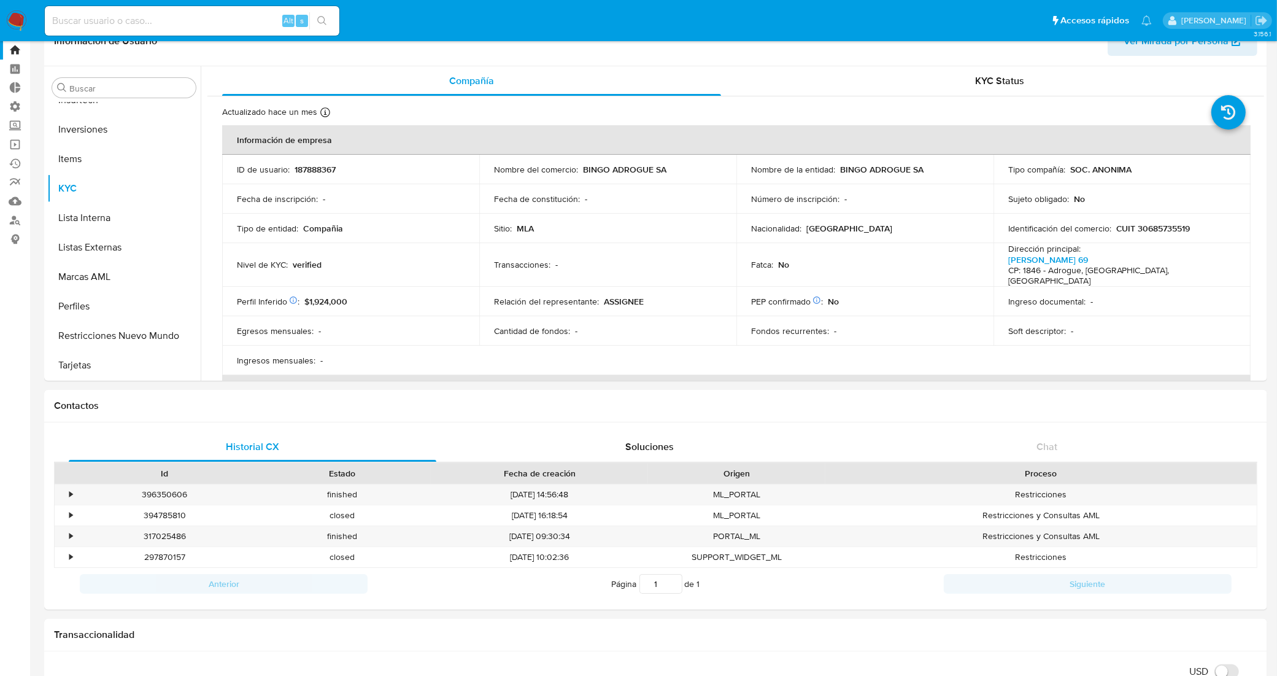
scroll to position [0, 0]
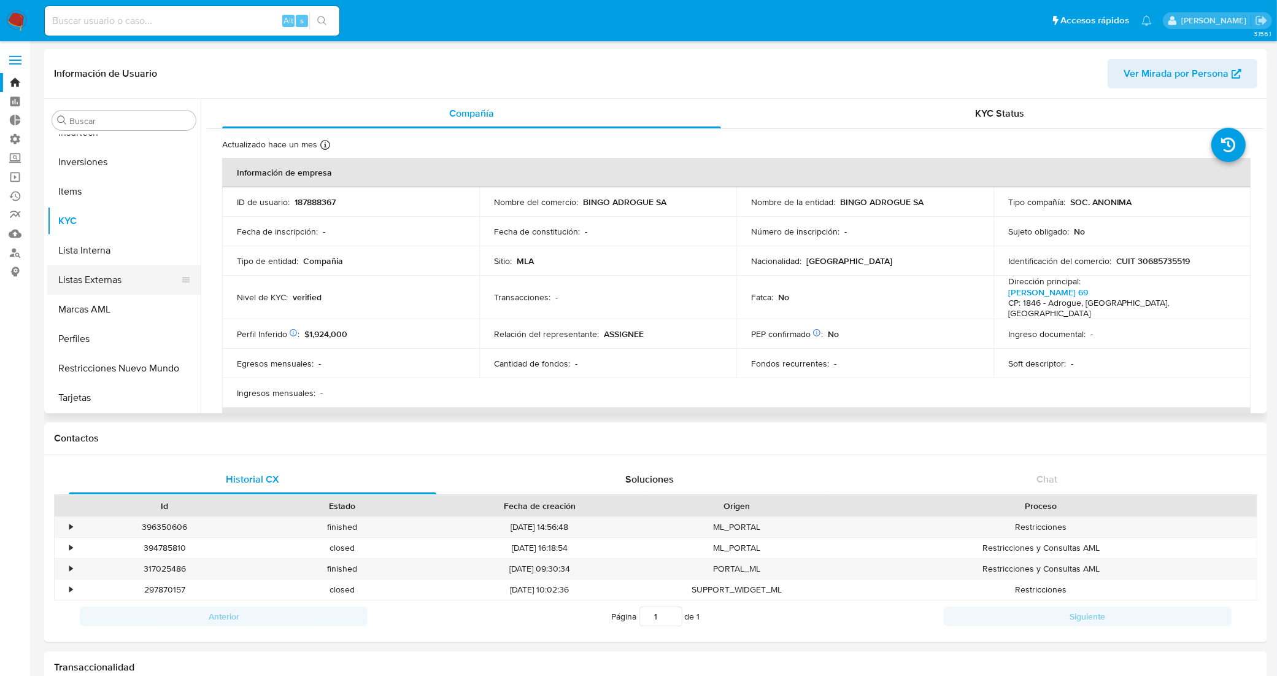
click at [115, 287] on button "Listas Externas" at bounding box center [119, 279] width 144 height 29
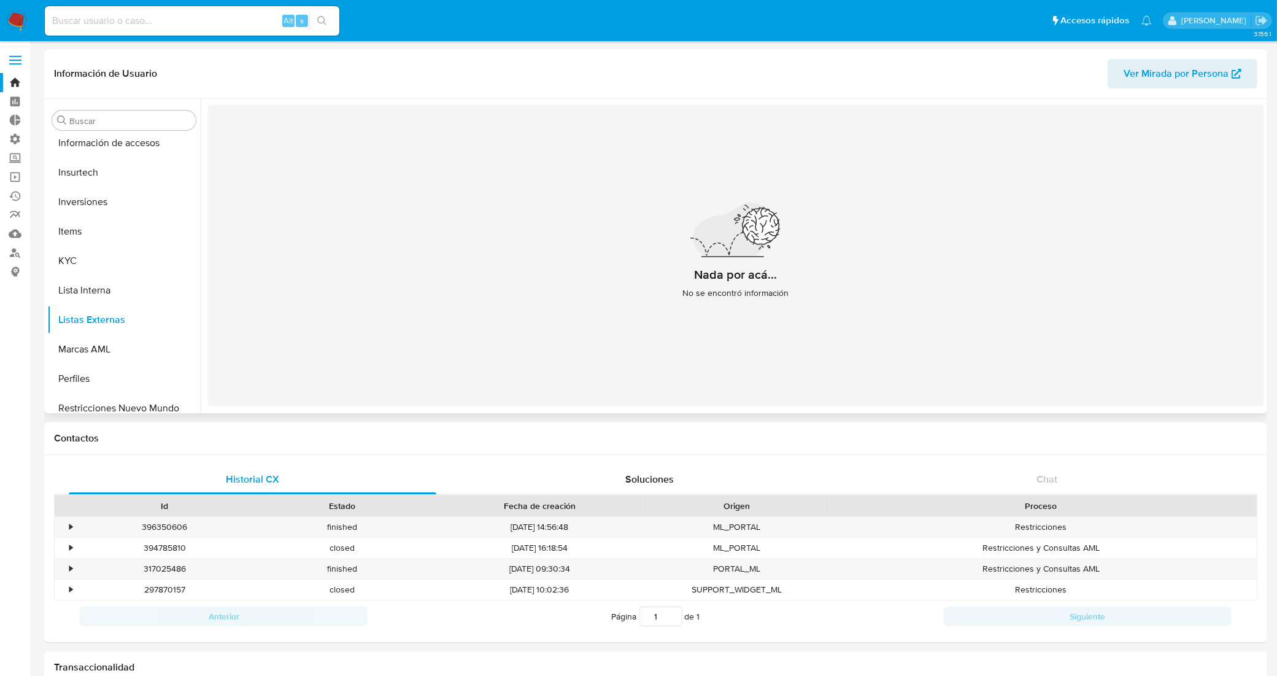
scroll to position [517, 0]
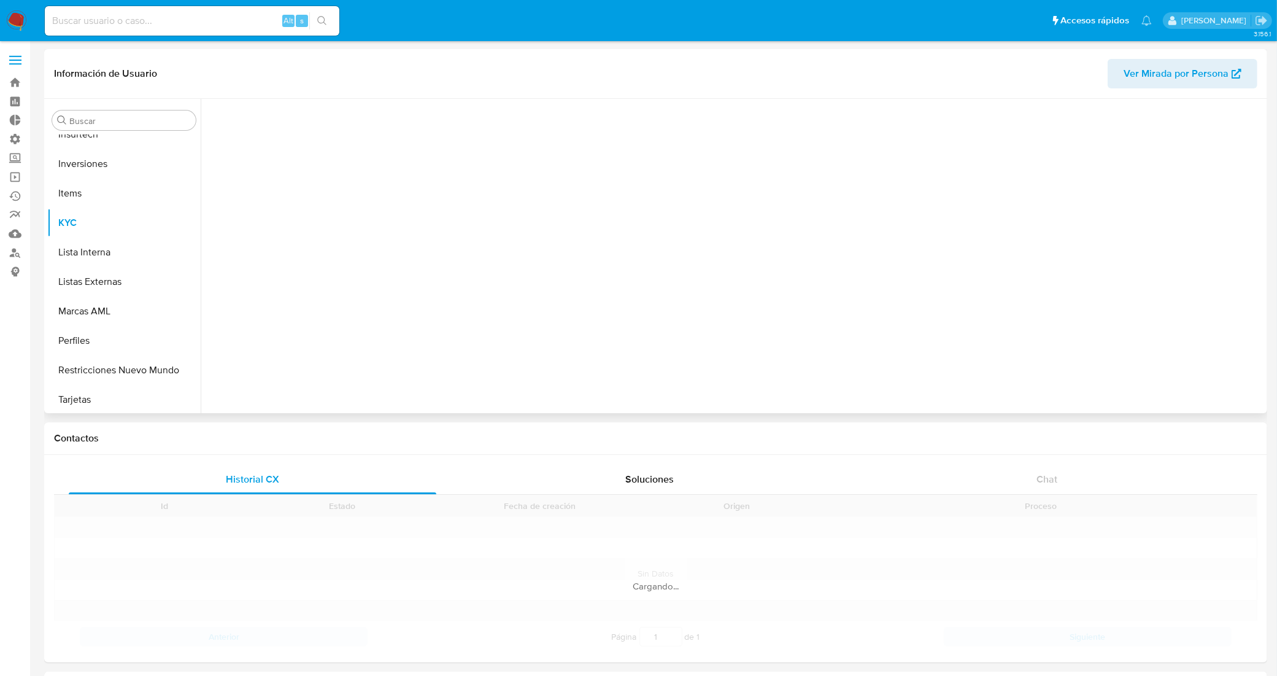
scroll to position [577, 0]
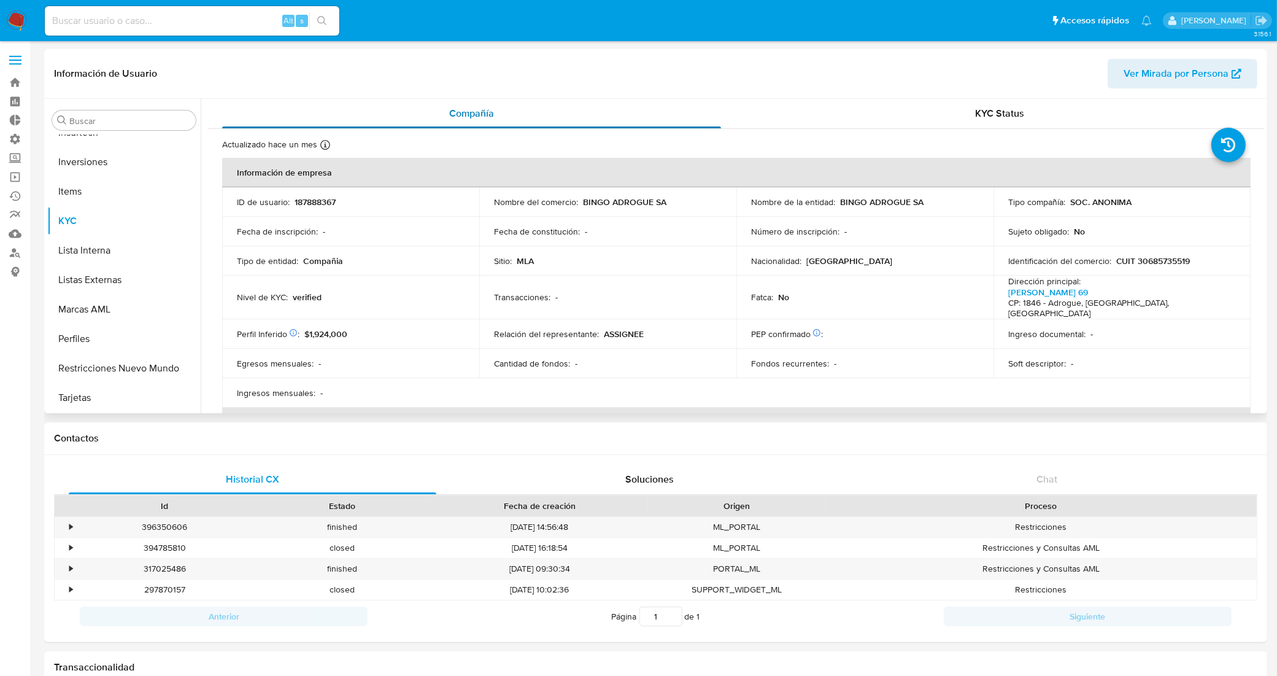
select select "10"
click at [191, 15] on input at bounding box center [192, 21] width 295 height 16
paste input "685583425"
type input "685583425"
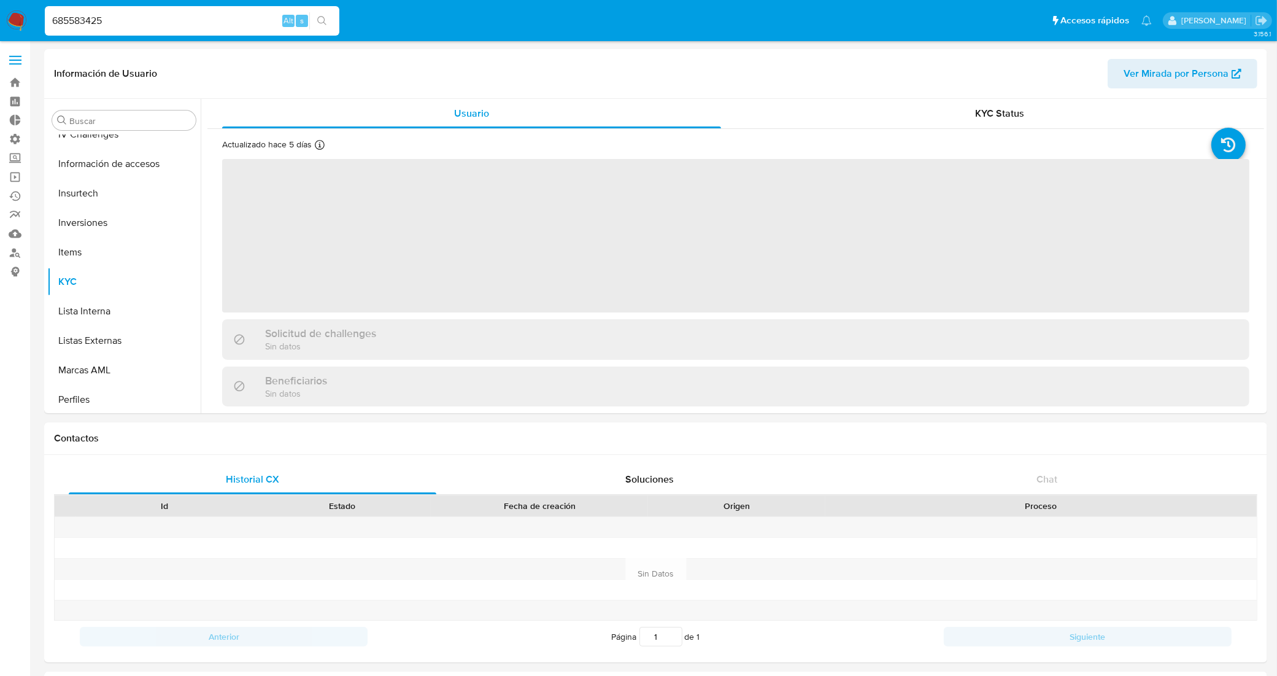
scroll to position [577, 0]
select select "10"
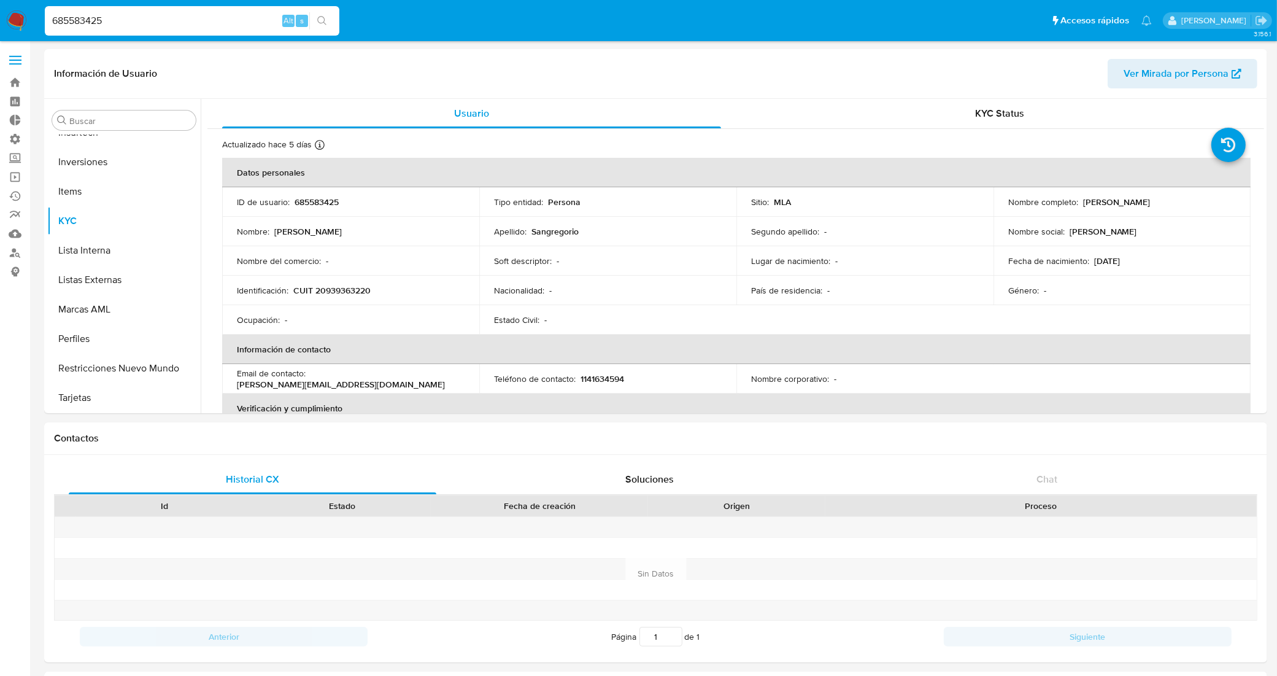
drag, startPoint x: 214, startPoint y: 21, endPoint x: 0, endPoint y: 25, distance: 213.6
click at [0, 25] on nav "Pausado Ver notificaciones 685583425 Alt s Accesos rápidos Presiona las siguien…" at bounding box center [638, 20] width 1277 height 41
paste input "178950212"
type input "178950212"
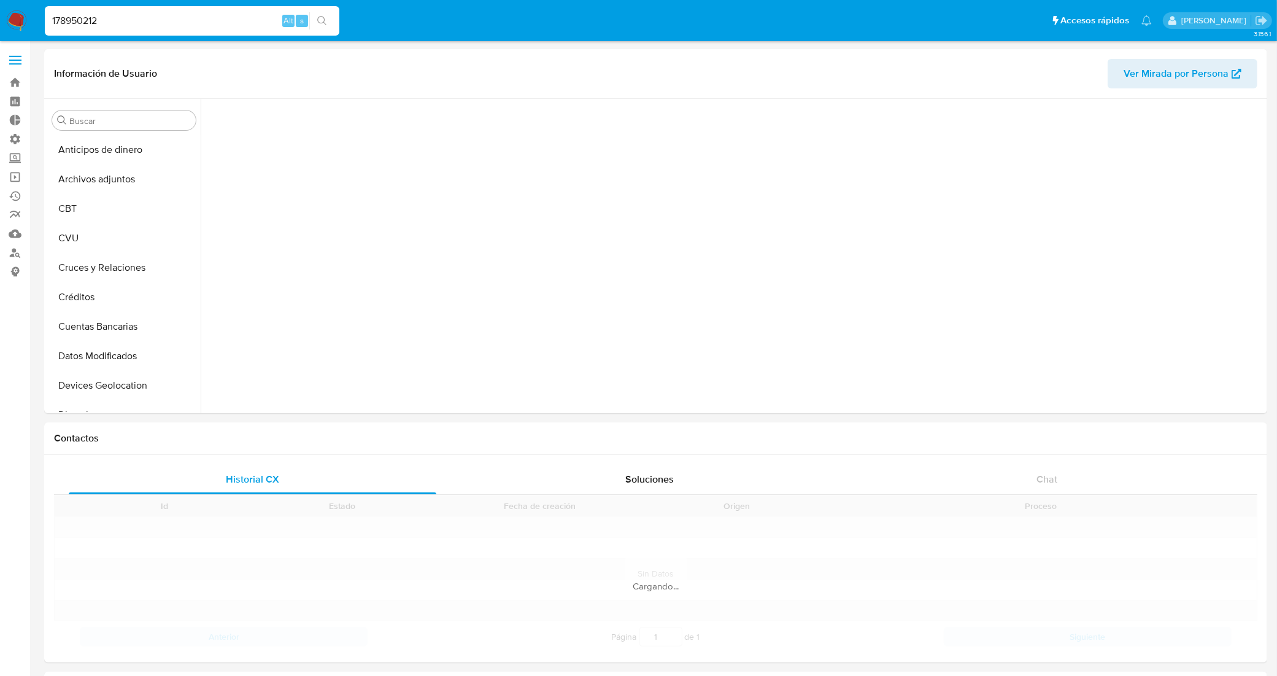
scroll to position [250, 0]
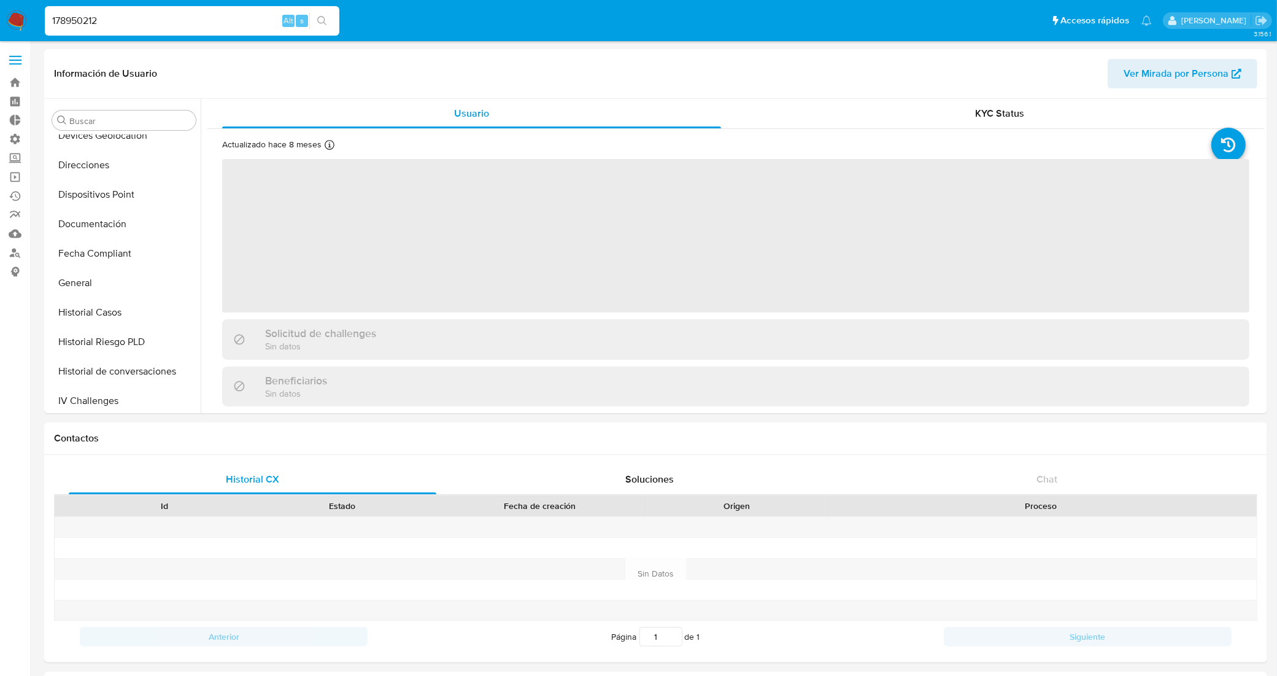
select select "10"
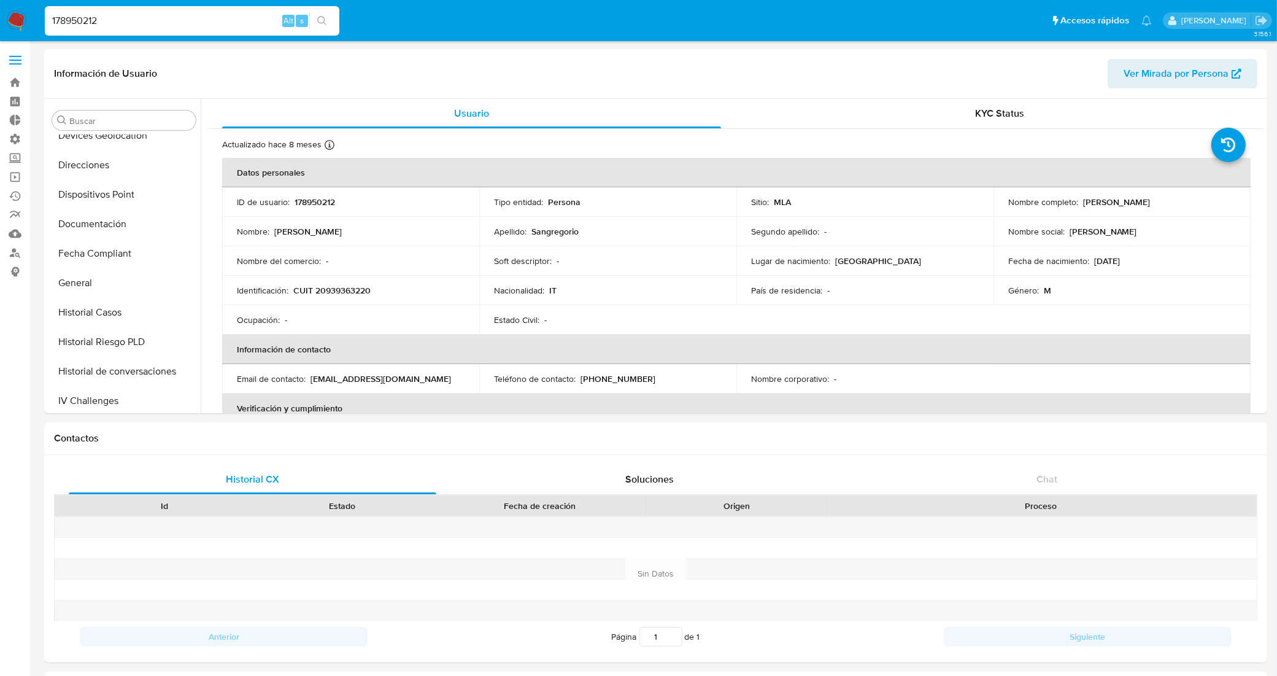
scroll to position [577, 0]
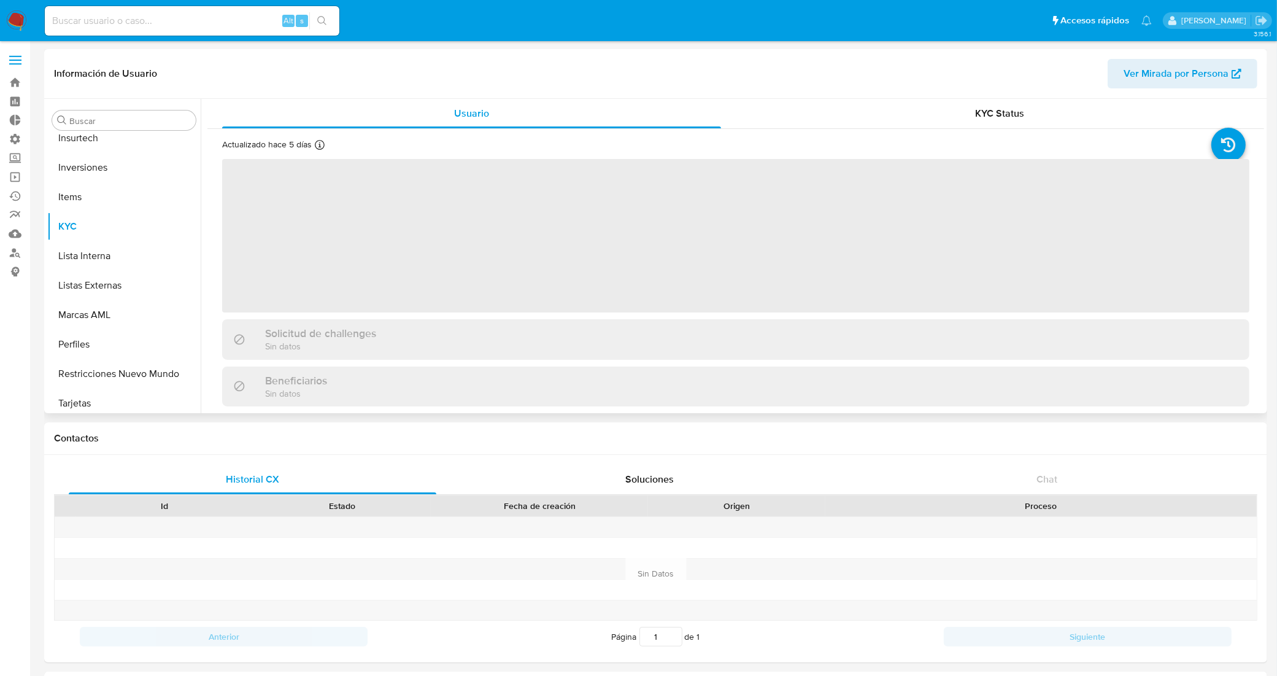
scroll to position [577, 0]
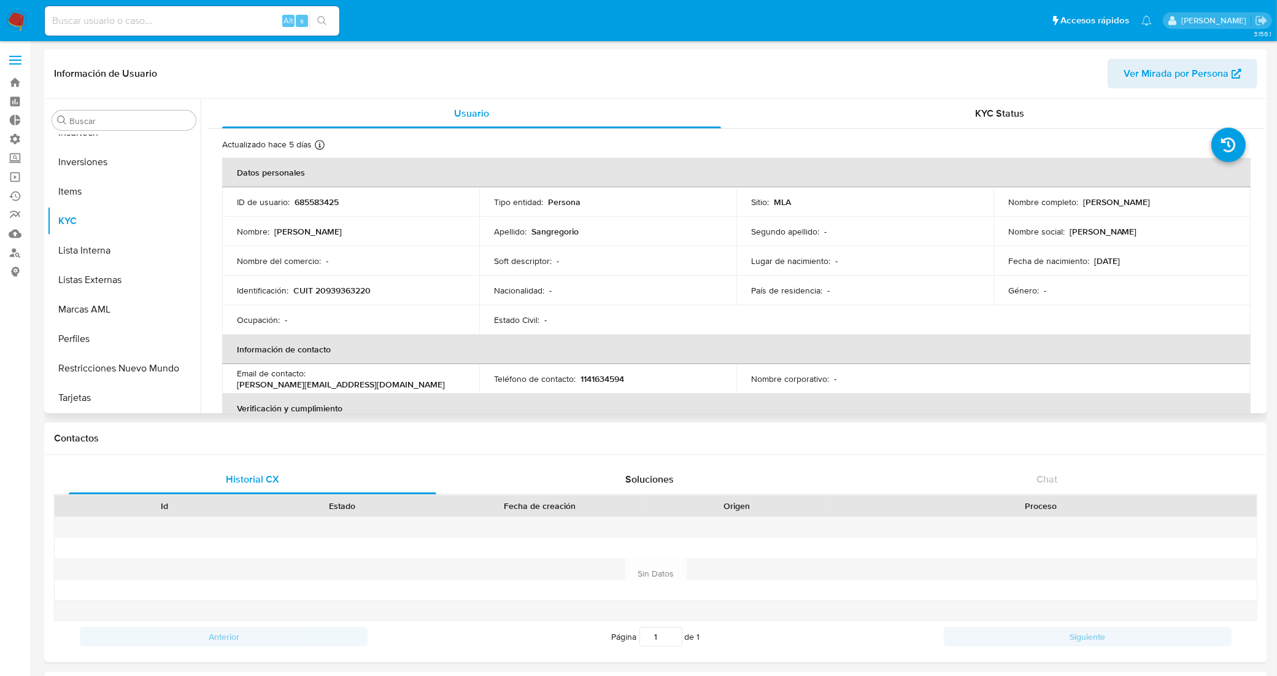
select select "10"
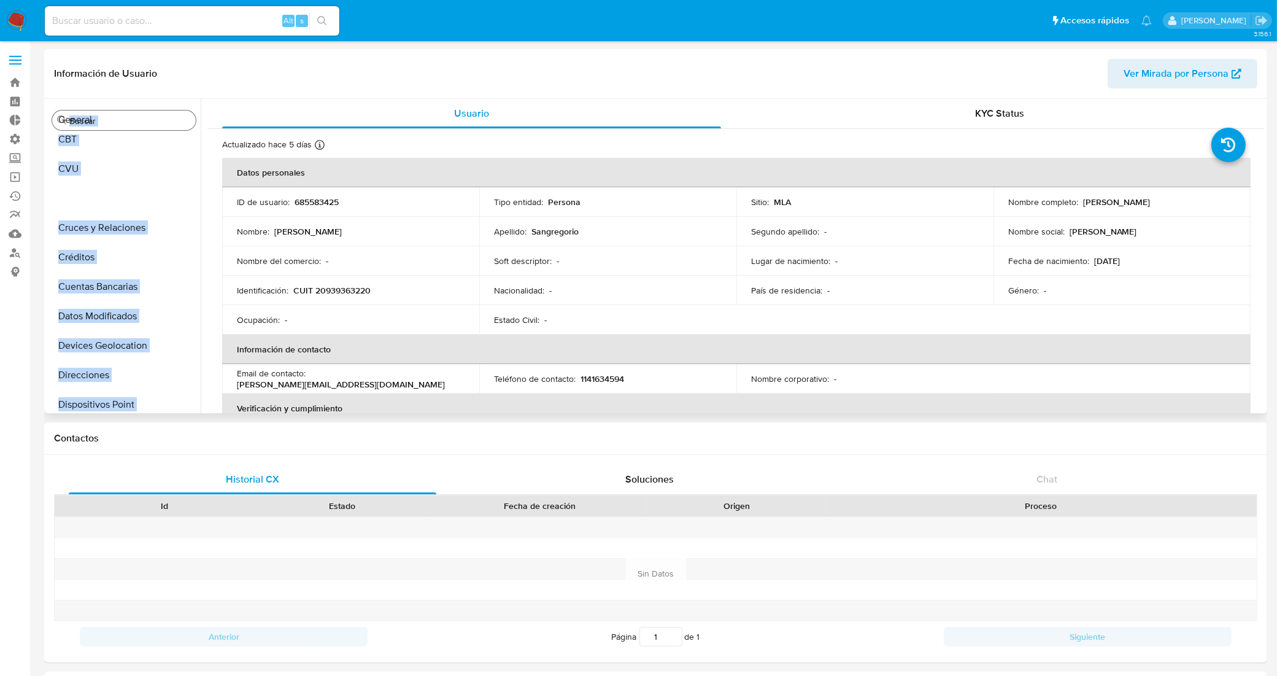
scroll to position [0, 0]
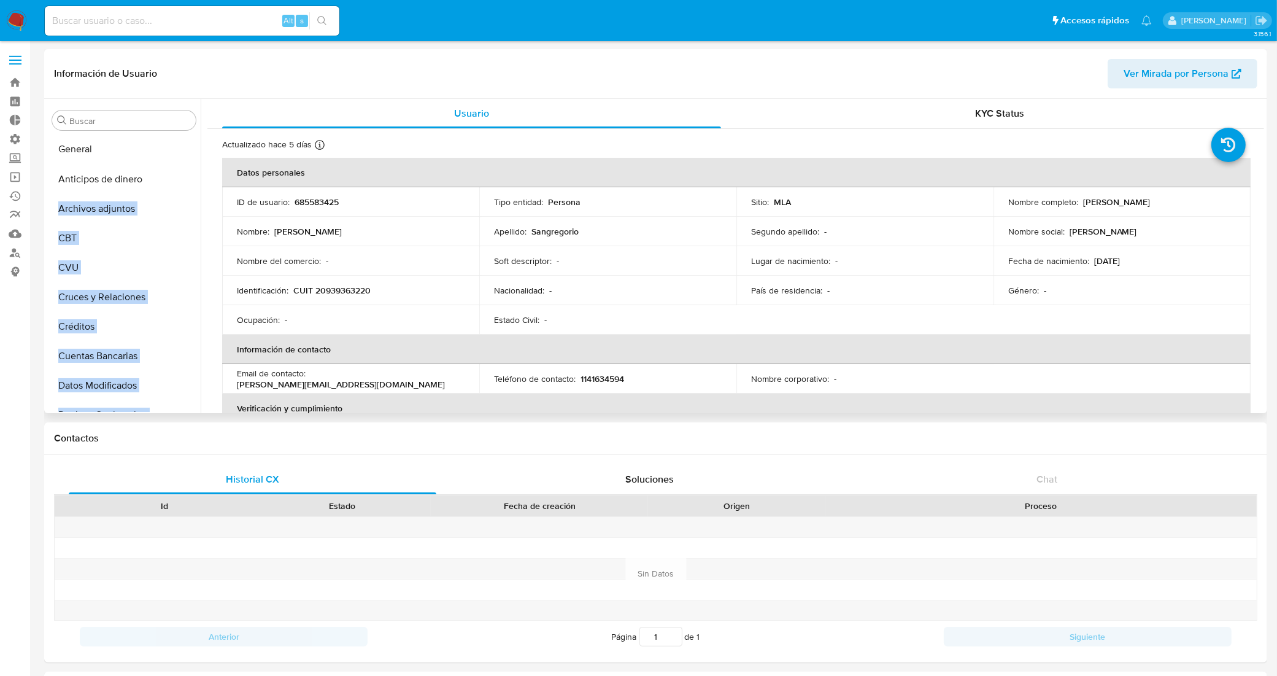
drag, startPoint x: 182, startPoint y: 263, endPoint x: 176, endPoint y: 150, distance: 112.5
click at [176, 150] on ul "Anticipos de dinero Archivos adjuntos CBT CVU Cruces y Relaciones Créditos Cuen…" at bounding box center [123, 273] width 153 height 277
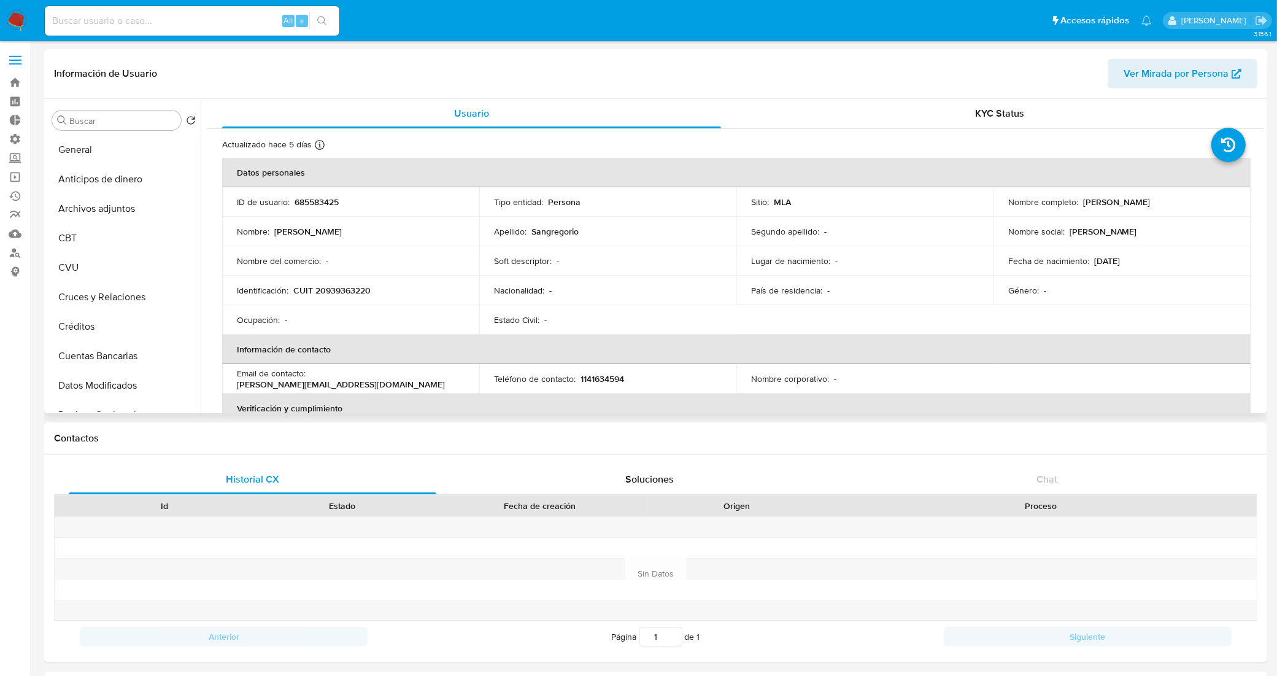
click at [289, 90] on div "Información de Usuario Ver Mirada por Persona" at bounding box center [655, 74] width 1223 height 50
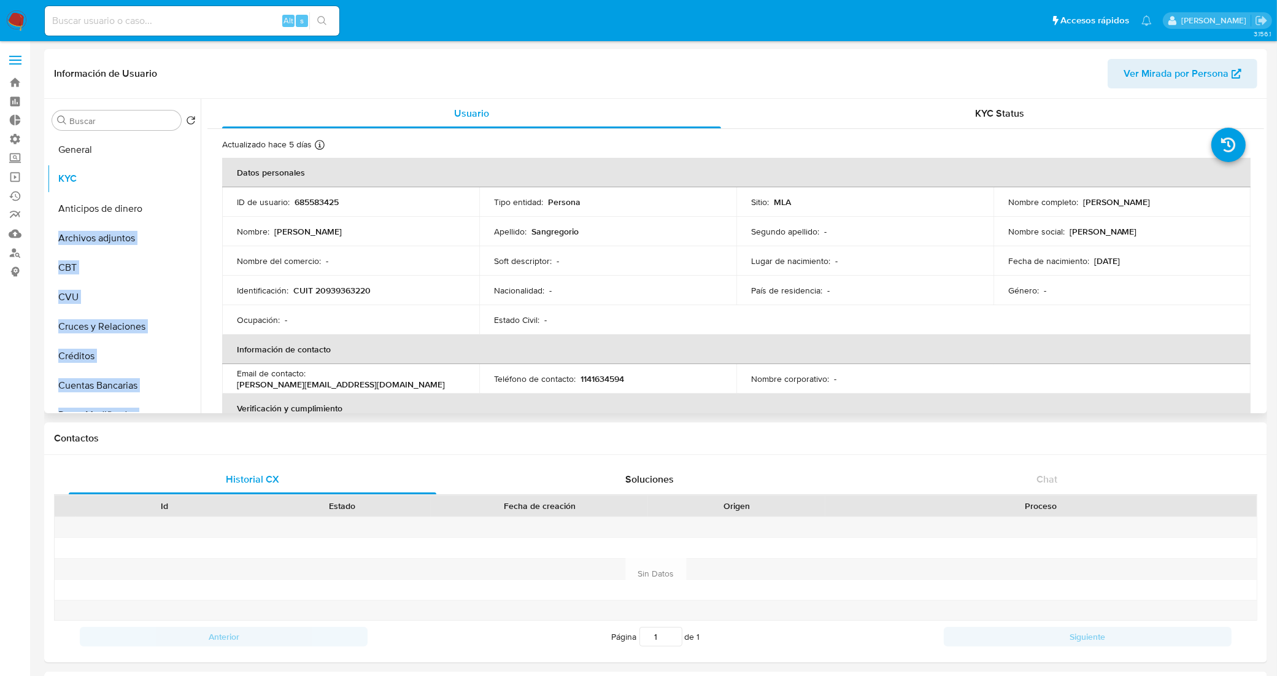
drag, startPoint x: 184, startPoint y: 219, endPoint x: 170, endPoint y: 176, distance: 44.6
click at [170, 176] on ul "General Anticipos de dinero Archivos adjuntos CBT CVU Cruces y Relaciones Crédi…" at bounding box center [123, 273] width 153 height 277
click at [284, 88] on div "Información de Usuario Ver Mirada por Persona" at bounding box center [655, 74] width 1223 height 50
drag, startPoint x: 182, startPoint y: 379, endPoint x: 164, endPoint y: 210, distance: 170.3
click at [164, 210] on ul "General KYC Anticipos de dinero Archivos adjuntos CBT CVU Cruces y Relaciones C…" at bounding box center [123, 273] width 153 height 277
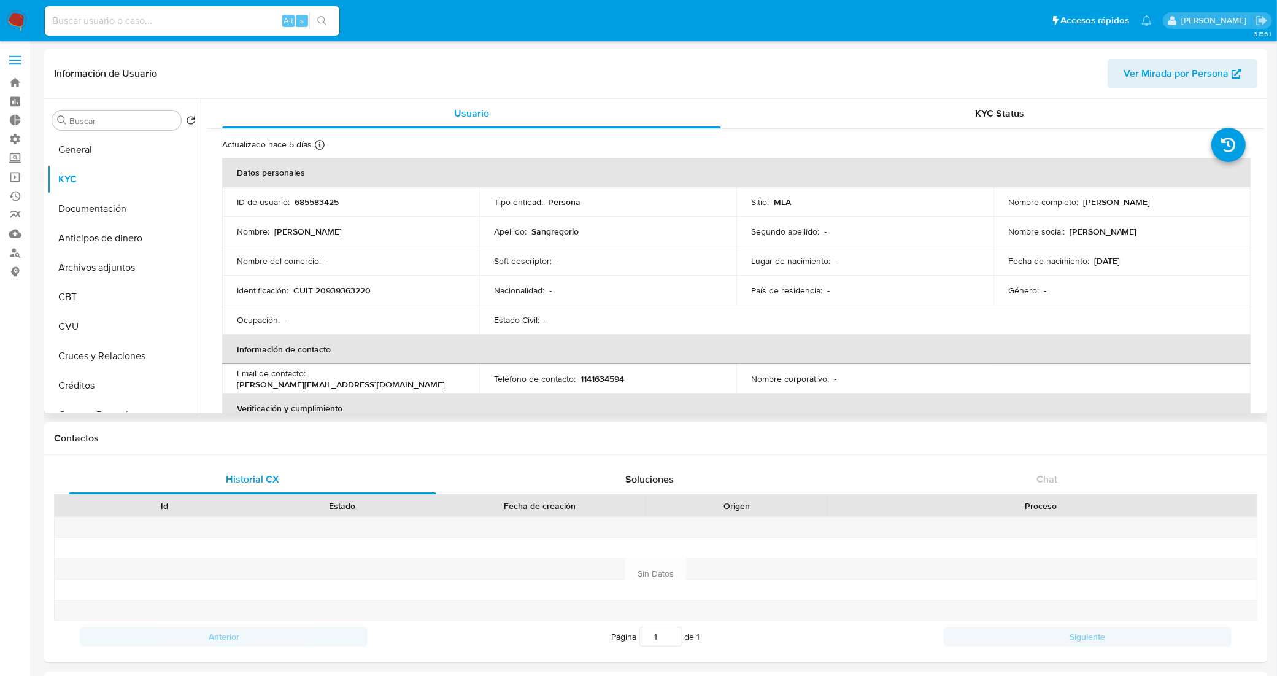
click at [272, 96] on div "Información de Usuario Ver Mirada por Persona" at bounding box center [655, 74] width 1223 height 50
click at [179, 258] on li "Archivos adjuntos" at bounding box center [123, 267] width 153 height 29
drag, startPoint x: 185, startPoint y: 268, endPoint x: 180, endPoint y: 231, distance: 37.2
click at [180, 231] on ul "General KYC Documentación Anticipos de dinero Archivos adjuntos CBT CVU Cruces …" at bounding box center [123, 273] width 153 height 277
click at [271, 74] on header "Información de Usuario Ver Mirada por Persona" at bounding box center [656, 73] width 1204 height 29
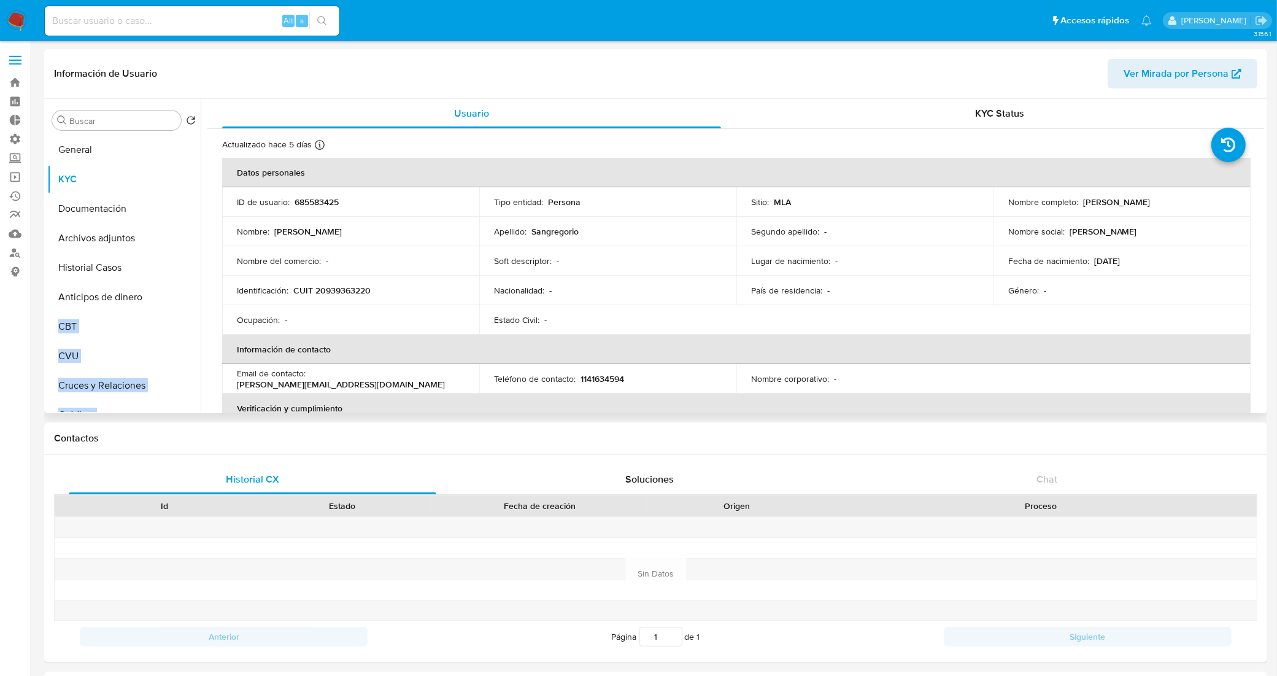
drag, startPoint x: 182, startPoint y: 284, endPoint x: 163, endPoint y: 267, distance: 26.1
click at [163, 267] on ul "General KYC Documentación Archivos adjuntos Anticipos de dinero CBT CVU Cruces …" at bounding box center [123, 273] width 153 height 277
drag, startPoint x: 180, startPoint y: 367, endPoint x: 171, endPoint y: 301, distance: 66.3
click at [171, 301] on ul "General KYC Documentación Archivos adjuntos Historial Casos Anticipos de dinero…" at bounding box center [123, 273] width 153 height 277
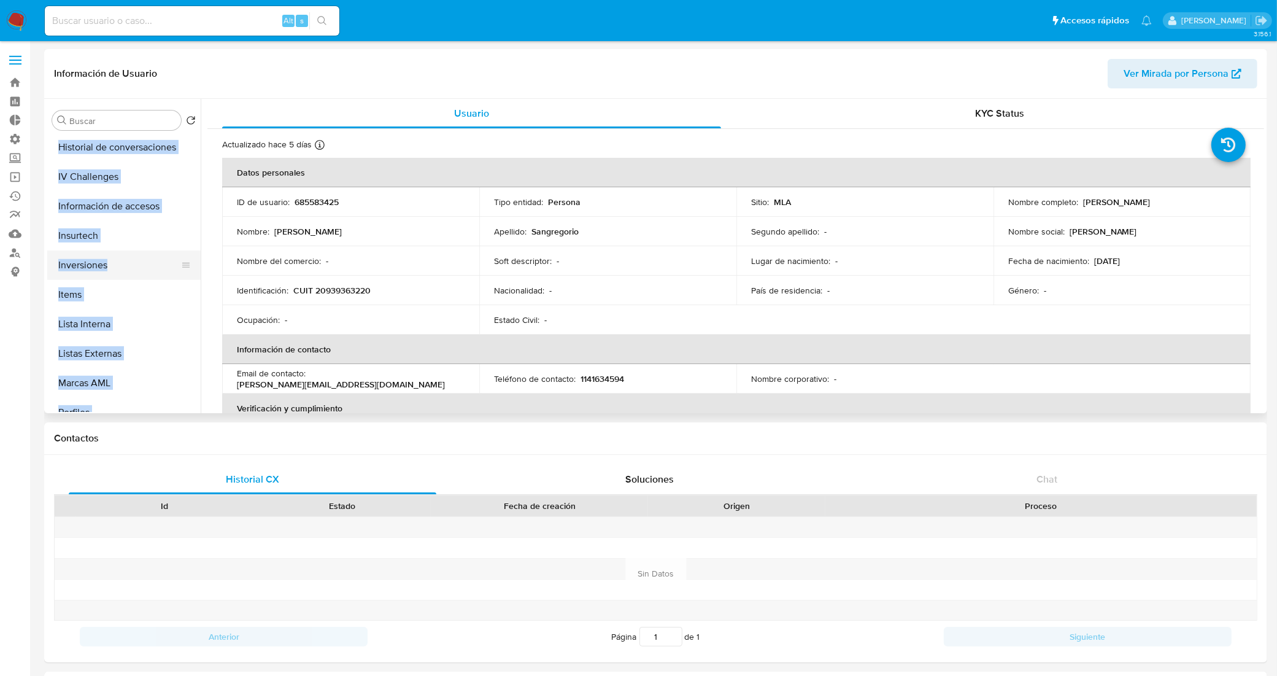
scroll to position [577, 0]
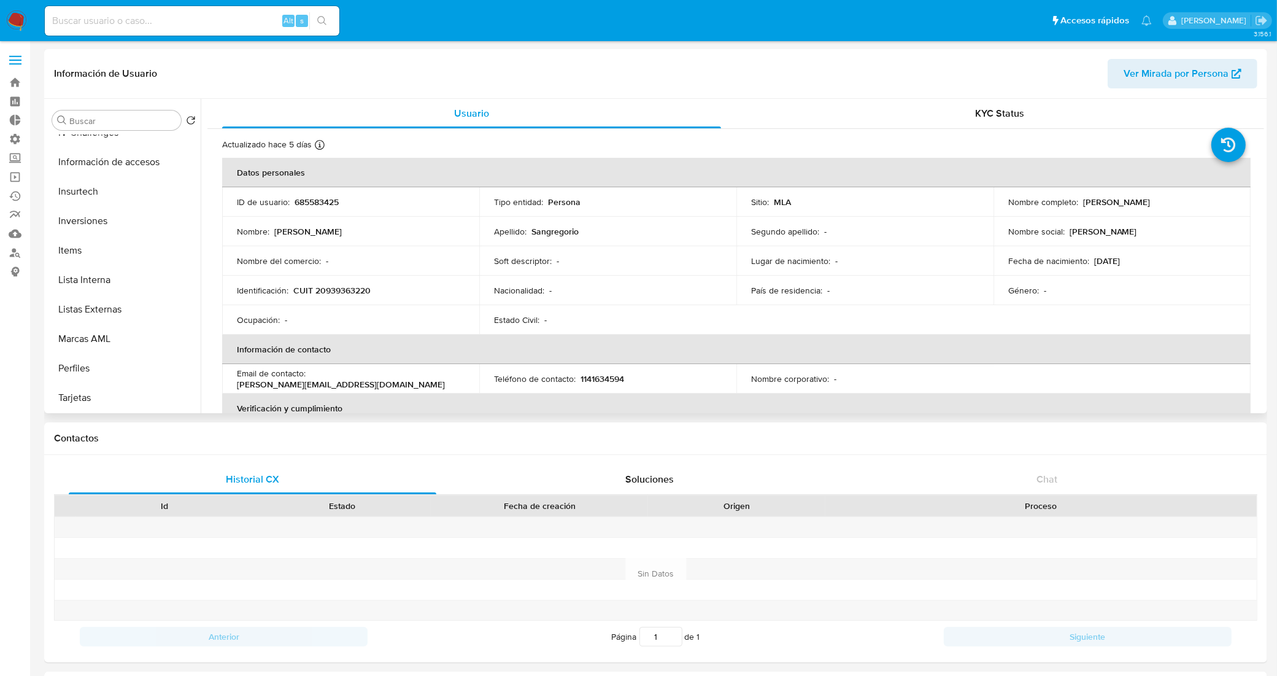
click at [331, 80] on header "Información de Usuario Ver Mirada por Persona" at bounding box center [656, 73] width 1204 height 29
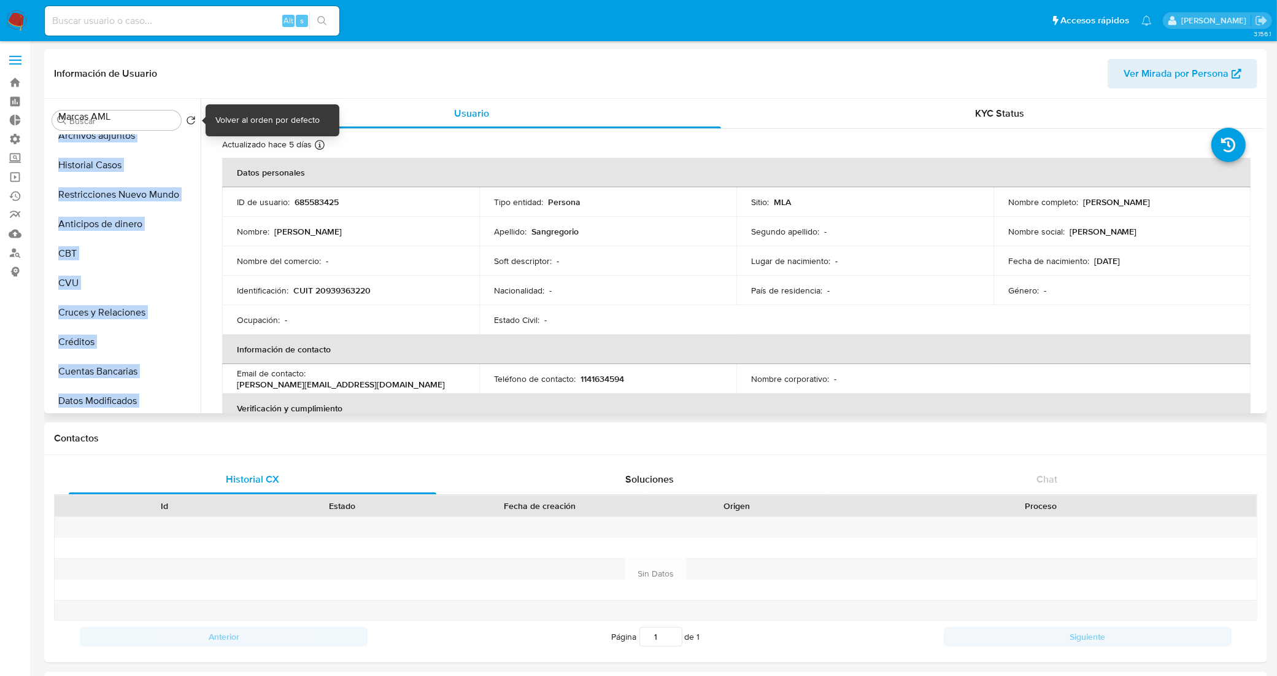
scroll to position [0, 0]
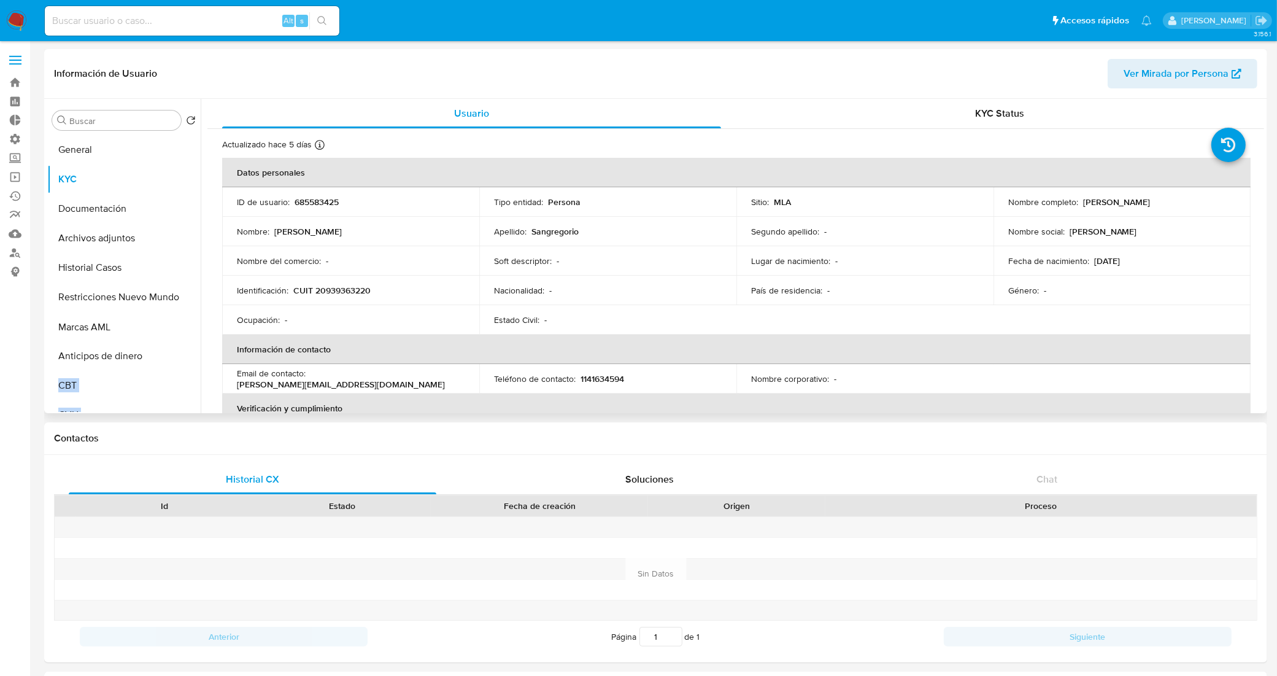
drag, startPoint x: 181, startPoint y: 339, endPoint x: 161, endPoint y: 327, distance: 23.4
click at [161, 327] on ul "General KYC Documentación Archivos adjuntos Historial Casos Restricciones Nuevo…" at bounding box center [123, 273] width 153 height 277
click at [149, 317] on ul "General KYC Documentación Archivos adjuntos Historial Casos Restricciones Nuevo…" at bounding box center [123, 273] width 153 height 277
click at [298, 81] on header "Información de Usuario Ver Mirada por Persona" at bounding box center [656, 73] width 1204 height 29
drag, startPoint x: 182, startPoint y: 339, endPoint x: 148, endPoint y: 350, distance: 35.9
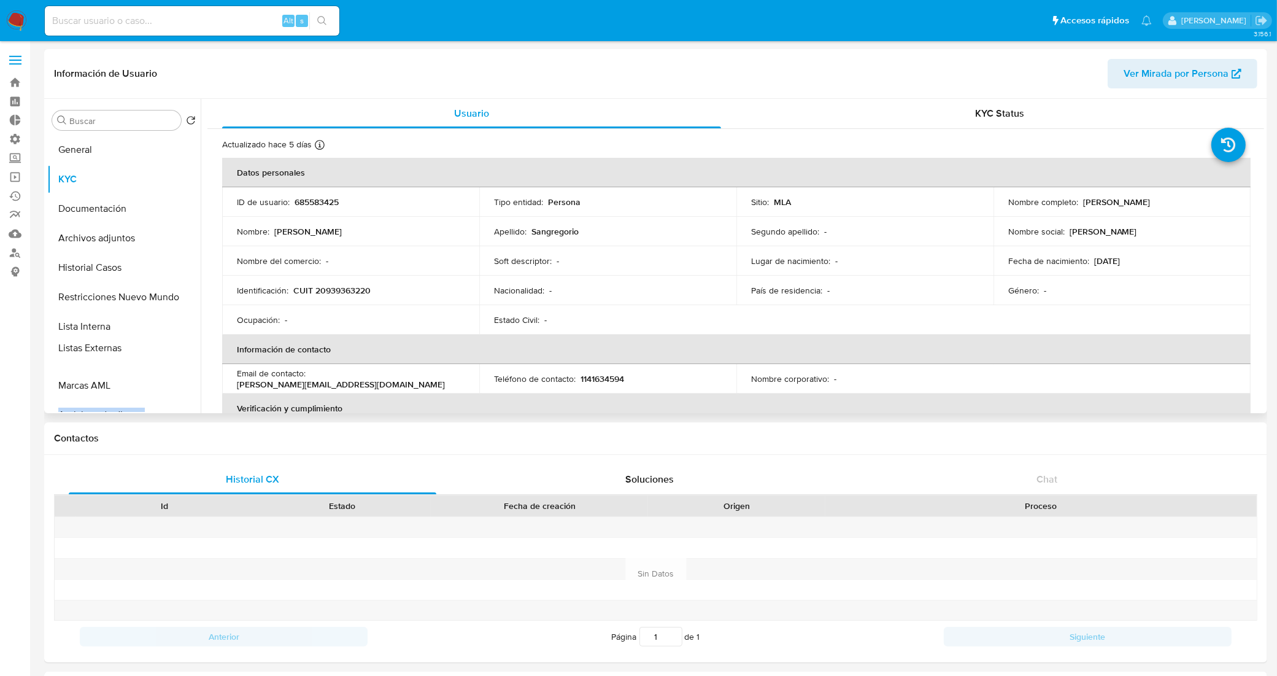
click at [148, 350] on ul "General KYC Documentación Archivos adjuntos Historial Casos Restricciones Nuevo…" at bounding box center [123, 273] width 153 height 277
click at [290, 103] on div "Usuario" at bounding box center [471, 113] width 499 height 29
click at [244, 83] on header "Información de Usuario Ver Mirada por Persona" at bounding box center [656, 73] width 1204 height 29
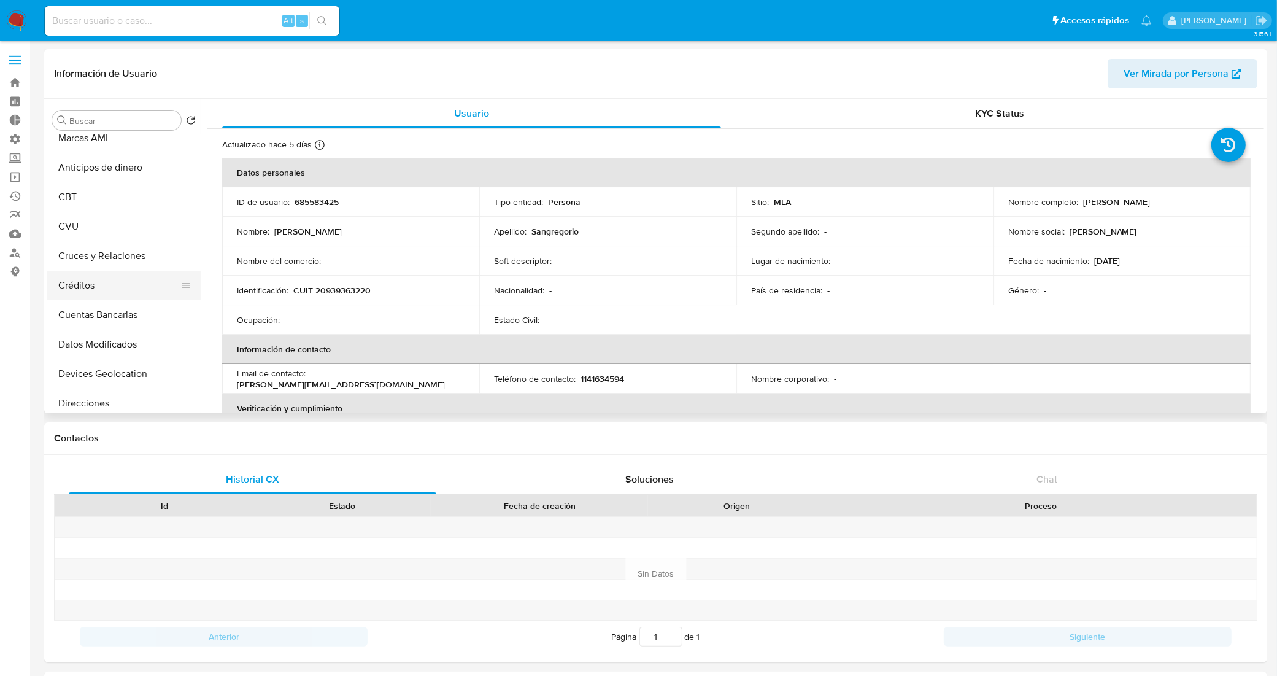
scroll to position [249, 0]
drag, startPoint x: 181, startPoint y: 285, endPoint x: 190, endPoint y: 160, distance: 126.2
click at [190, 160] on ul "General KYC Documentación Archivos adjuntos Historial Casos Restricciones Nuevo…" at bounding box center [123, 273] width 153 height 277
click at [279, 83] on header "Información de Usuario Ver Mirada por Persona" at bounding box center [656, 73] width 1204 height 29
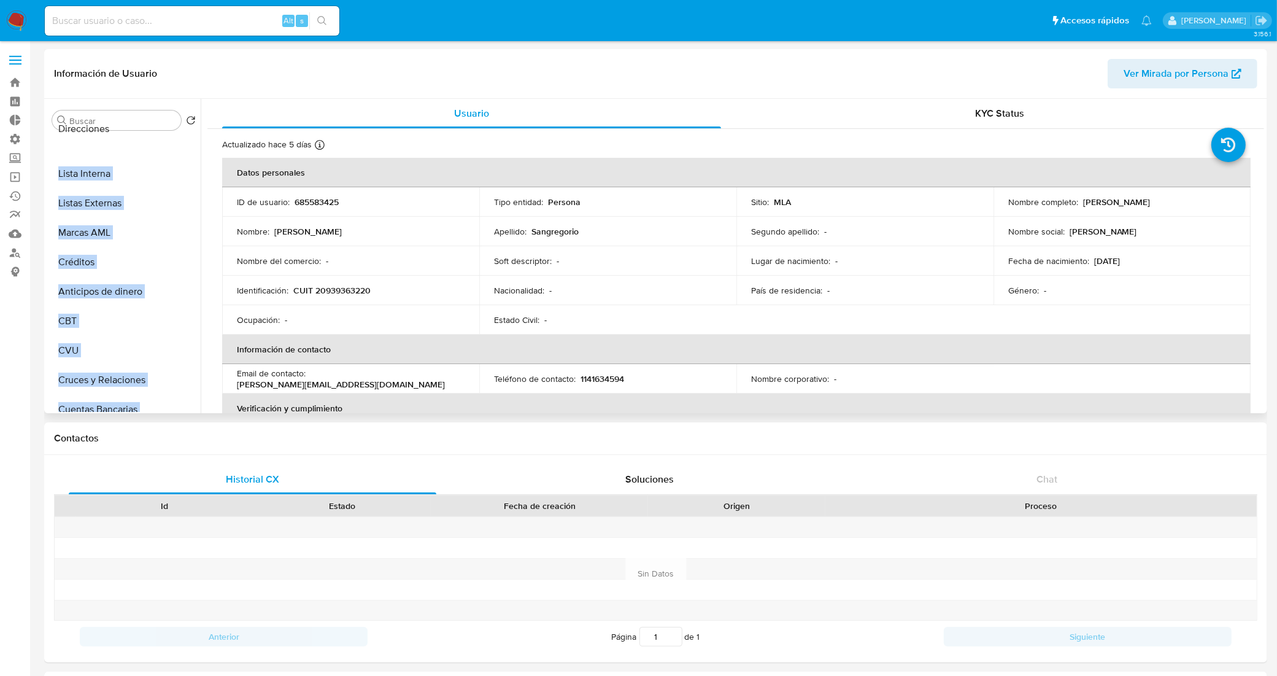
scroll to position [0, 0]
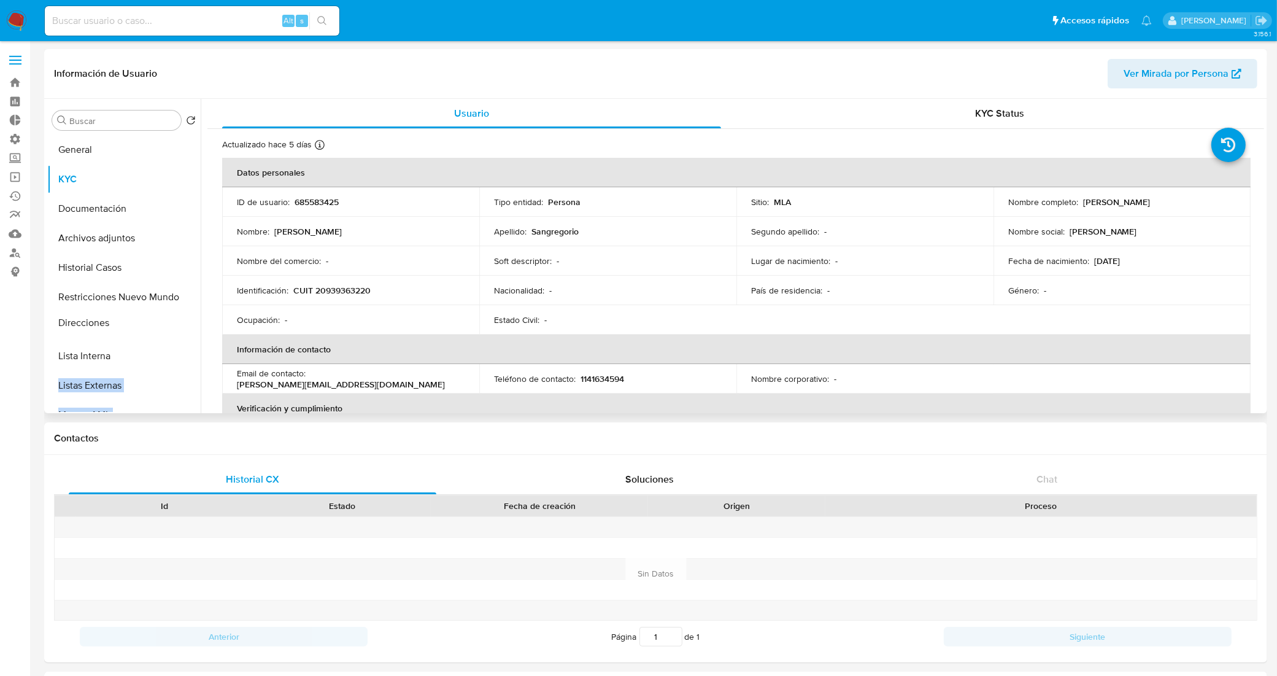
drag, startPoint x: 182, startPoint y: 345, endPoint x: 163, endPoint y: 321, distance: 30.2
click at [163, 321] on ul "General KYC Documentación Archivos adjuntos Historial Casos Restricciones Nuevo…" at bounding box center [123, 273] width 153 height 277
click at [249, 87] on header "Información de Usuario Ver Mirada por Persona" at bounding box center [656, 73] width 1204 height 29
drag, startPoint x: 182, startPoint y: 322, endPoint x: 185, endPoint y: 388, distance: 65.8
click at [255, 89] on div "Información de Usuario Ver Mirada por Persona" at bounding box center [655, 74] width 1223 height 50
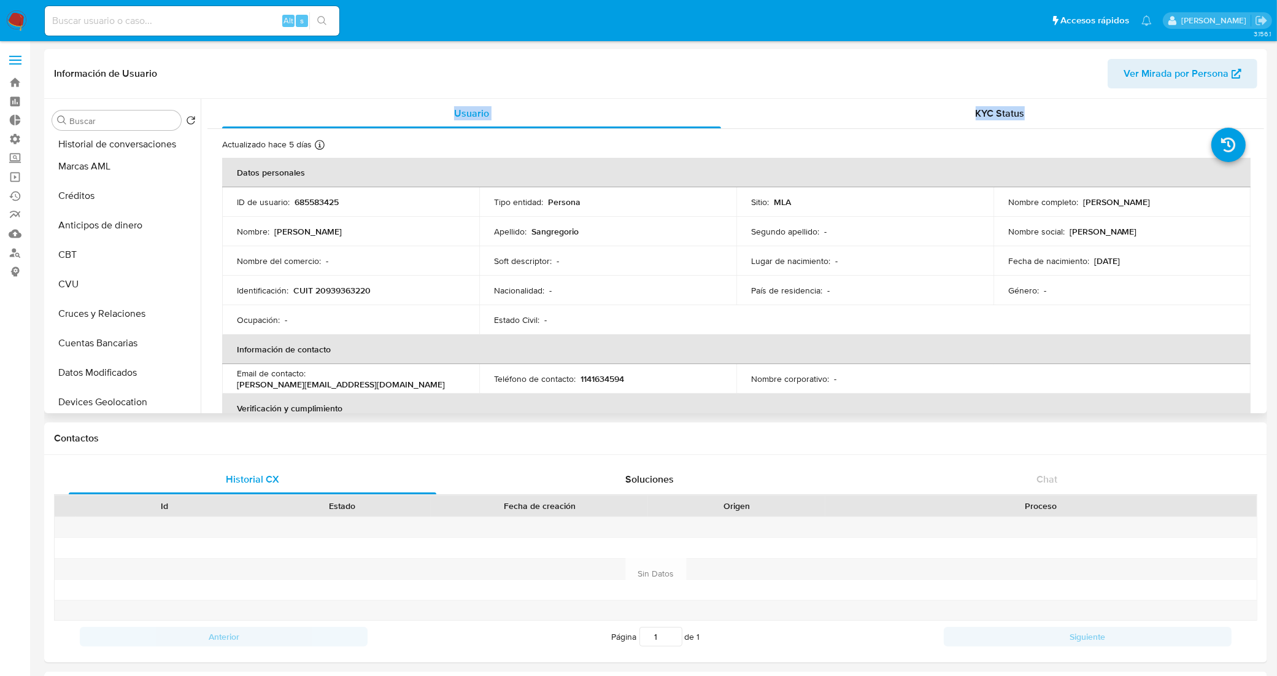
scroll to position [267, 0]
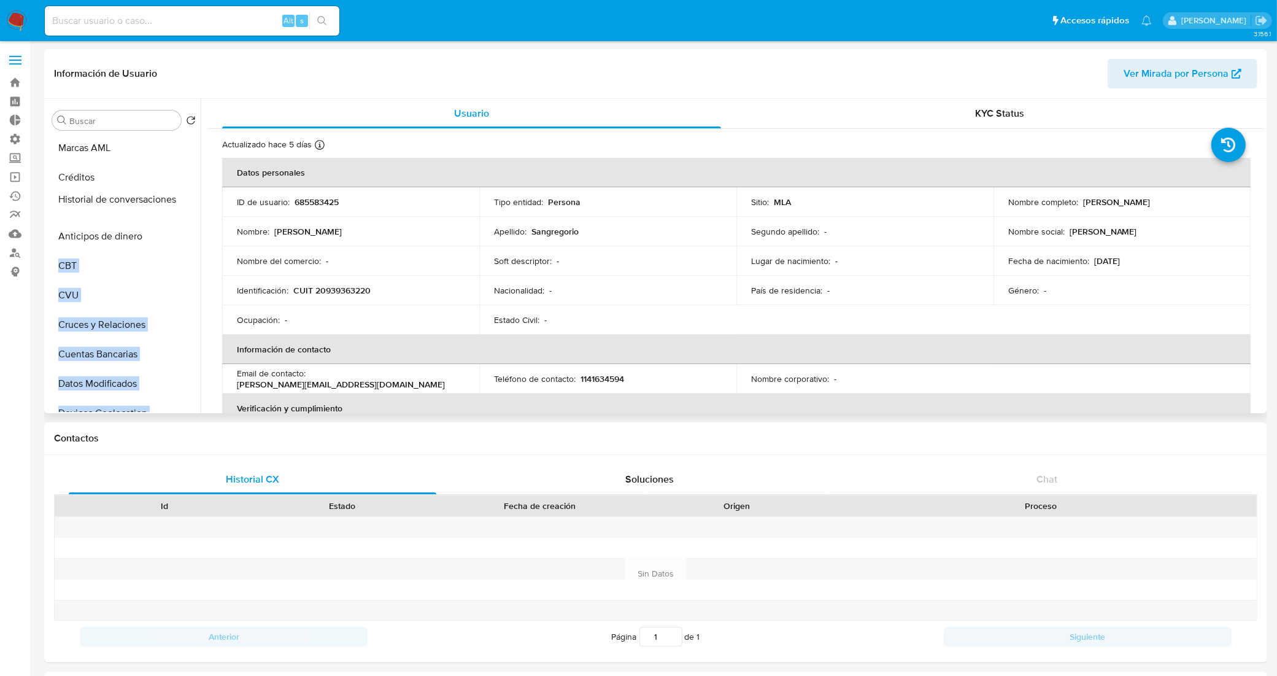
drag, startPoint x: 184, startPoint y: 311, endPoint x: 179, endPoint y: 200, distance: 110.6
click at [179, 200] on ul "General KYC Documentación Archivos adjuntos Historial Casos Restricciones Nuevo…" at bounding box center [123, 273] width 153 height 277
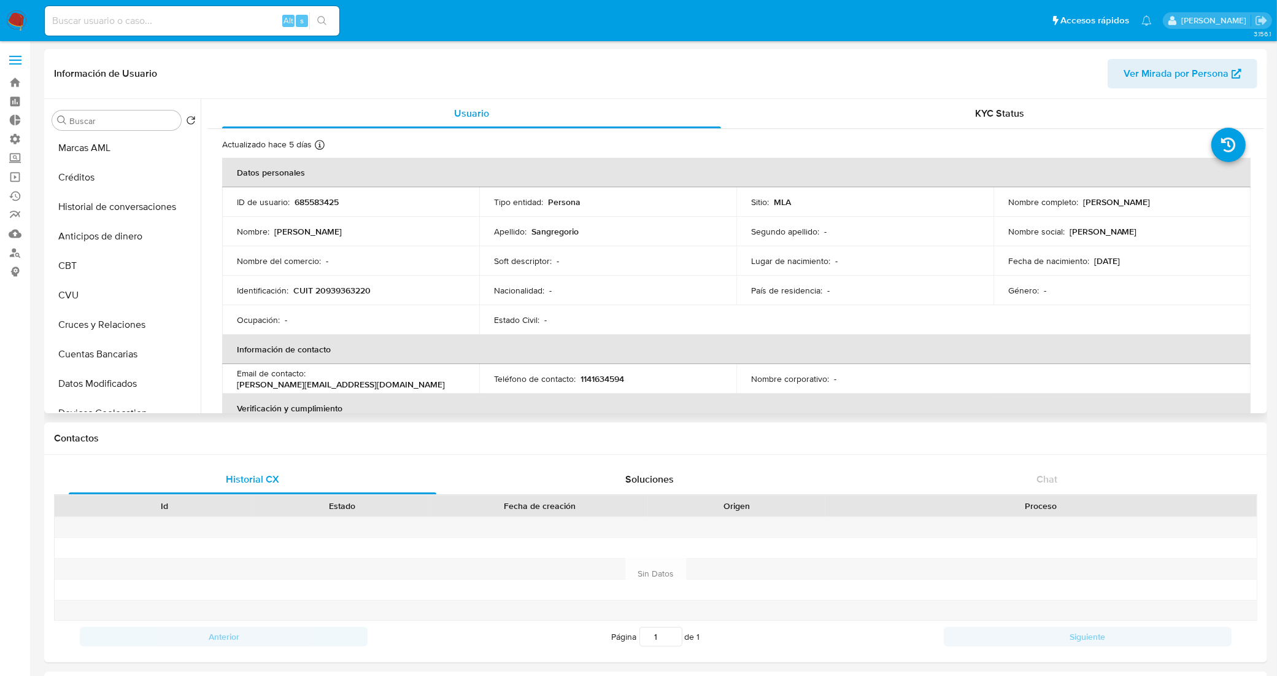
click at [269, 50] on div "Información de Usuario Ver Mirada por Persona" at bounding box center [655, 74] width 1223 height 50
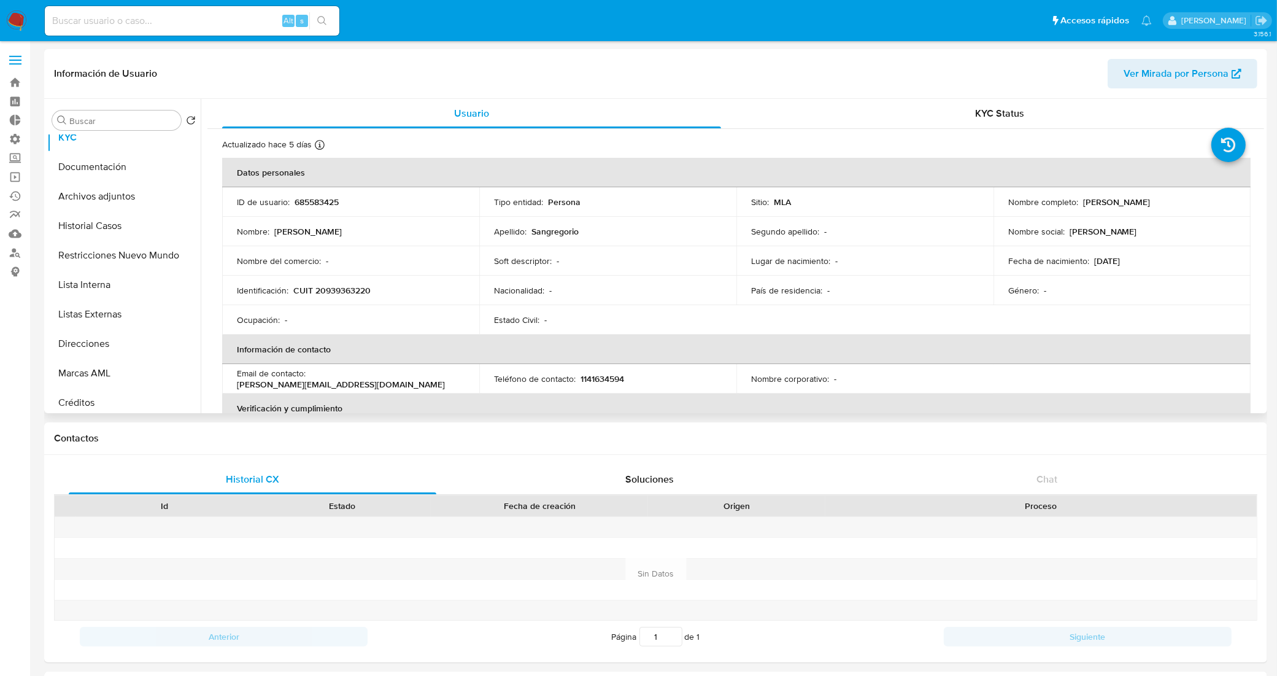
scroll to position [0, 0]
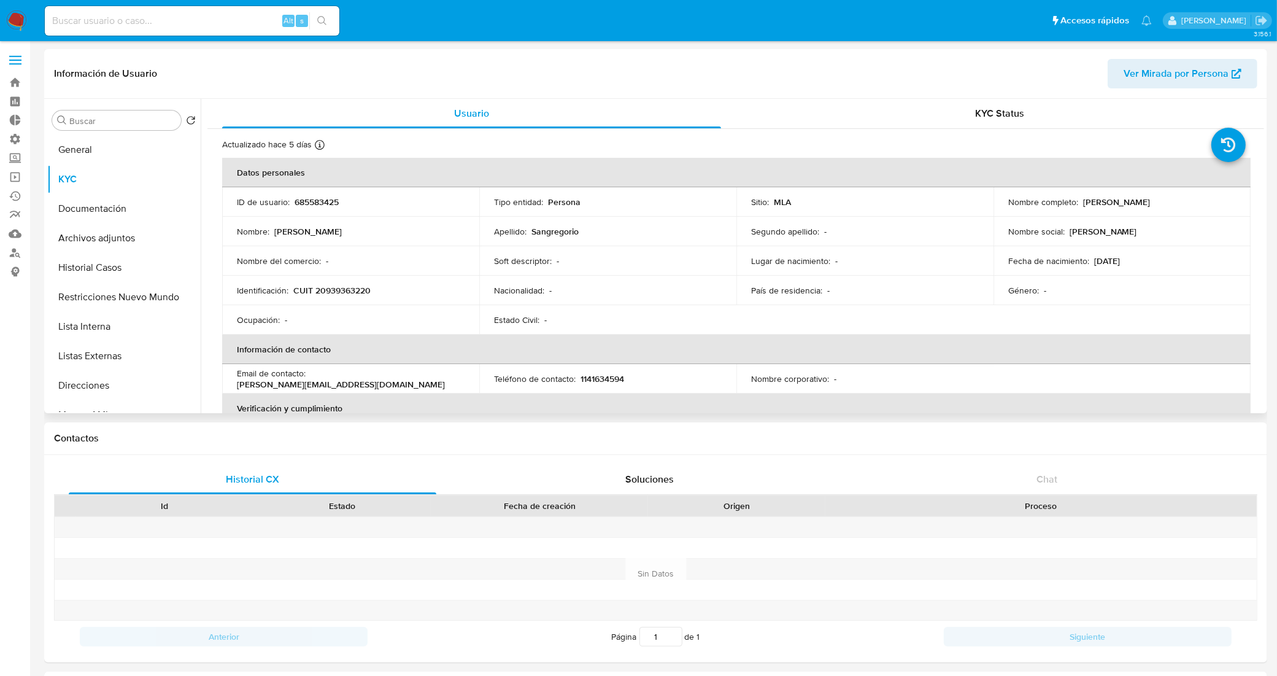
click at [284, 72] on header "Información de Usuario Ver Mirada por Persona" at bounding box center [656, 73] width 1204 height 29
click at [99, 209] on button "Documentación" at bounding box center [119, 208] width 144 height 29
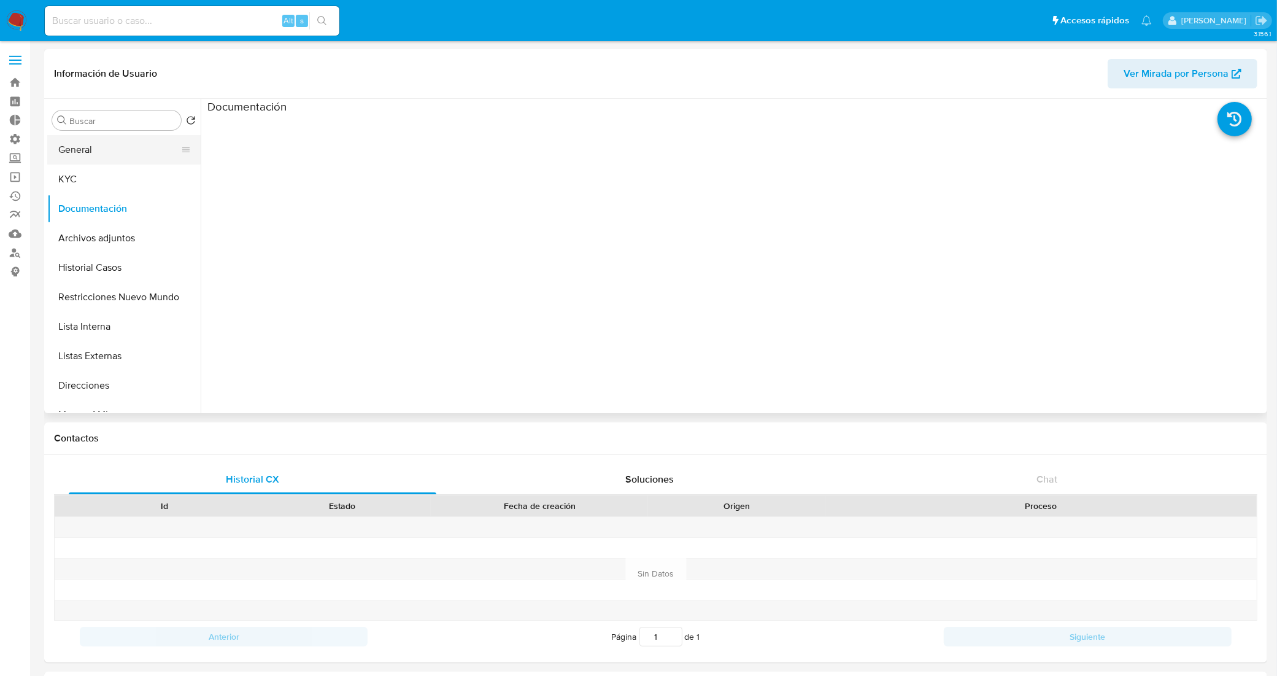
click at [121, 154] on button "General" at bounding box center [119, 149] width 144 height 29
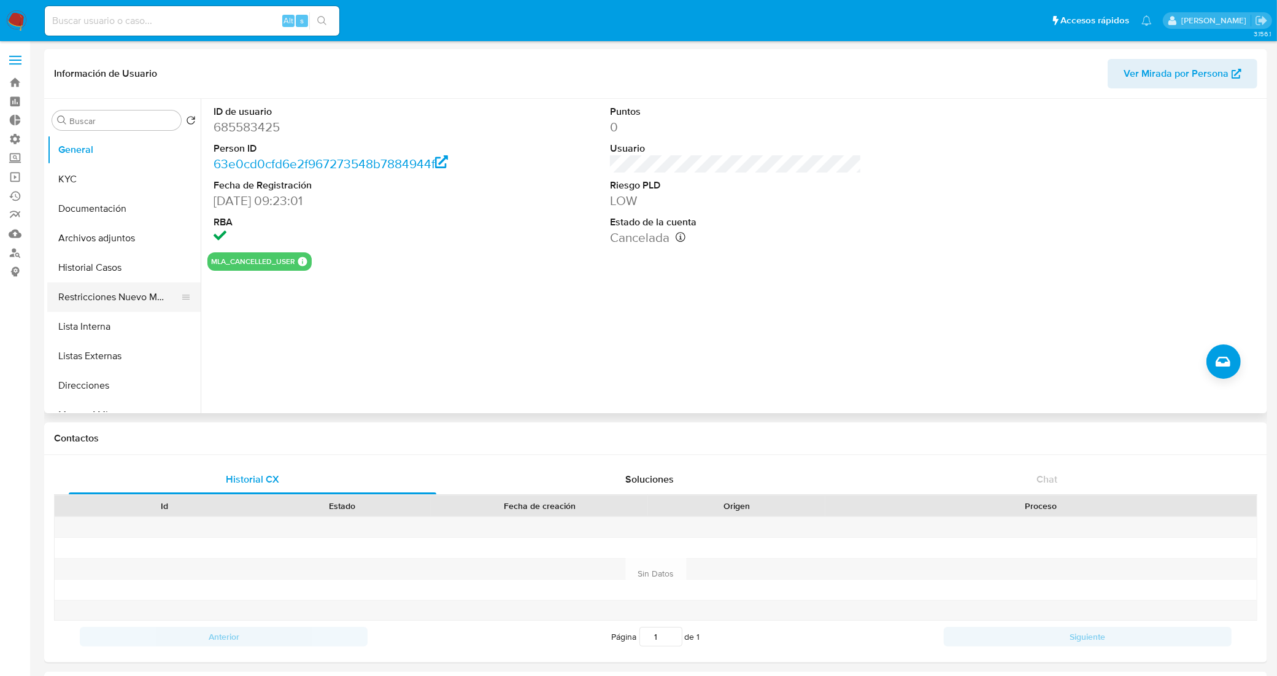
click at [107, 293] on button "Restricciones Nuevo Mundo" at bounding box center [119, 296] width 144 height 29
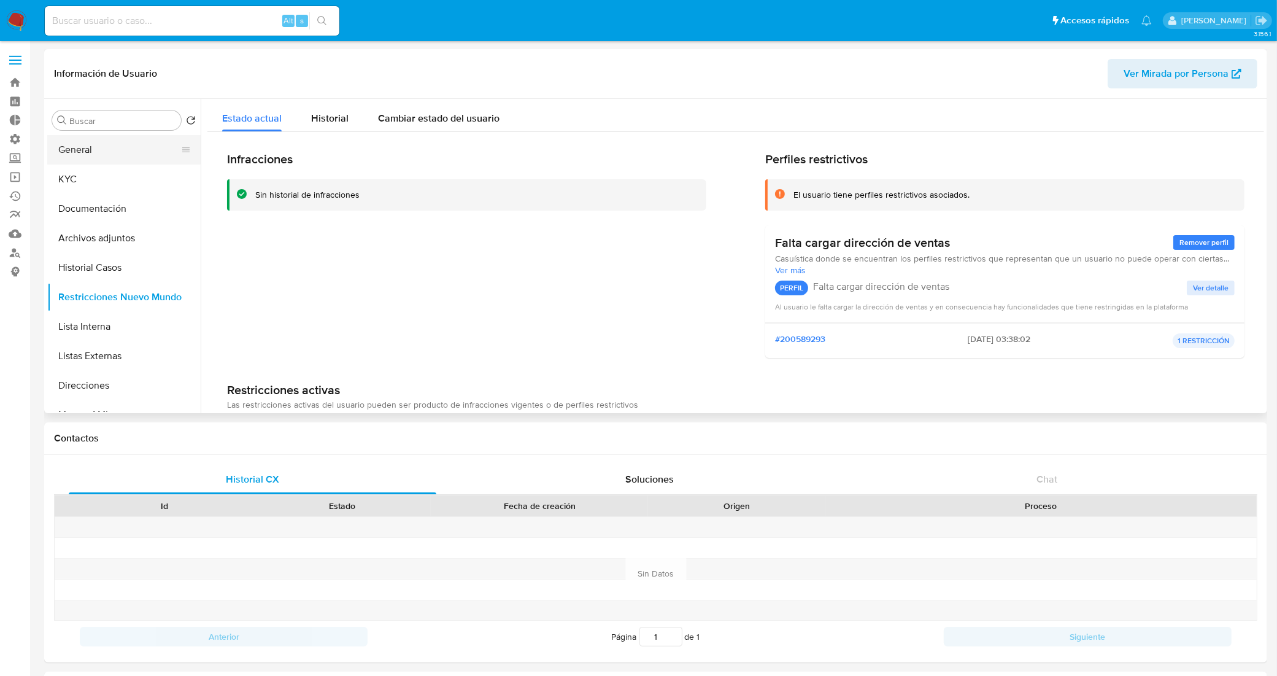
click at [132, 143] on button "General" at bounding box center [119, 149] width 144 height 29
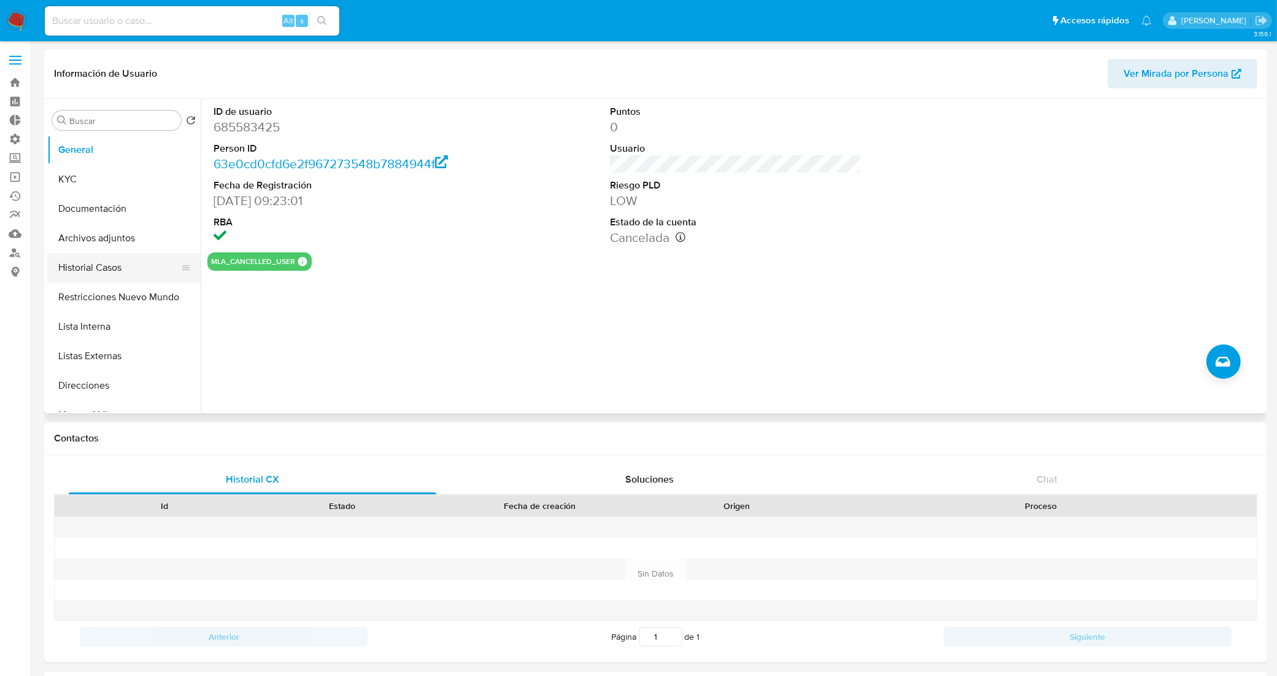
click at [126, 267] on button "Historial Casos" at bounding box center [119, 267] width 144 height 29
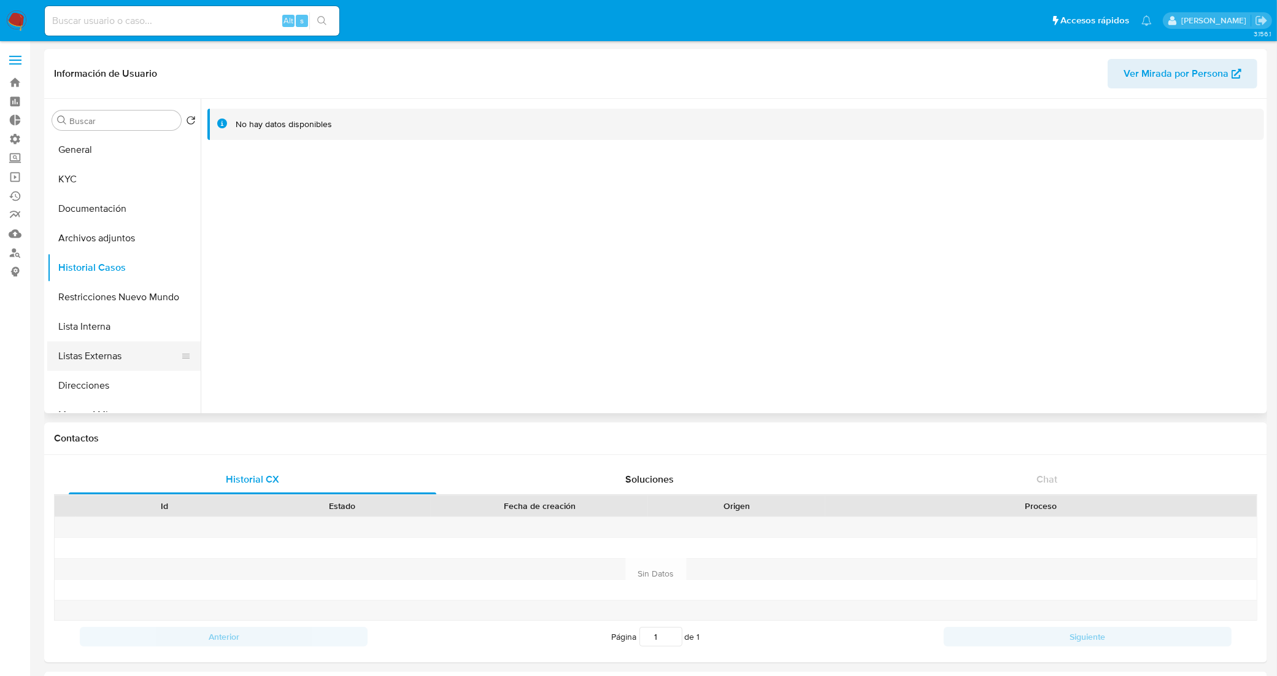
scroll to position [77, 0]
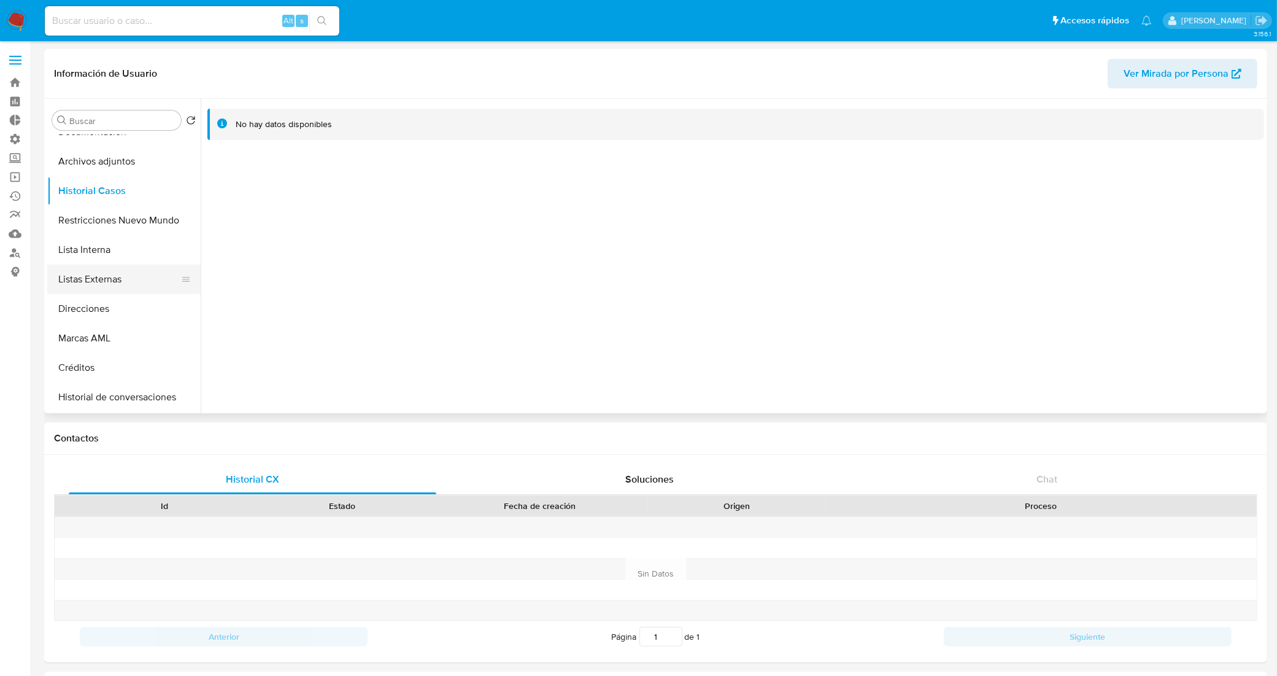
click at [130, 285] on button "Listas Externas" at bounding box center [119, 279] width 144 height 29
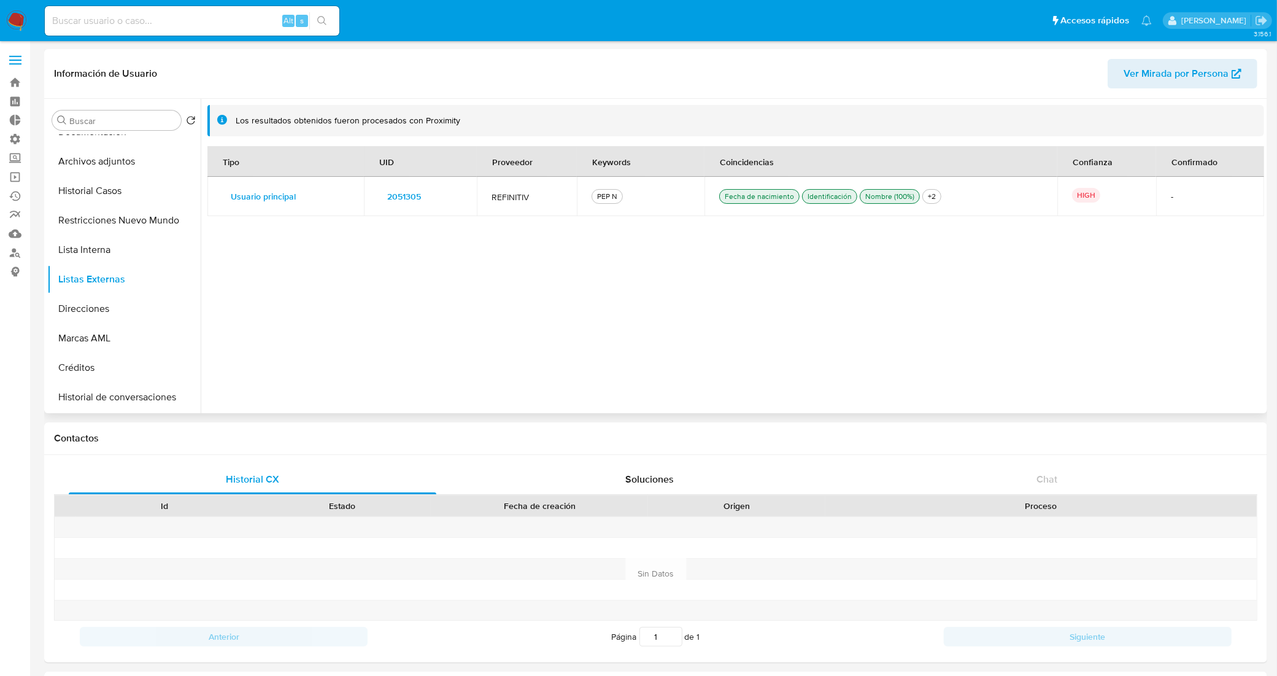
click at [408, 199] on span "2051305" at bounding box center [404, 196] width 34 height 17
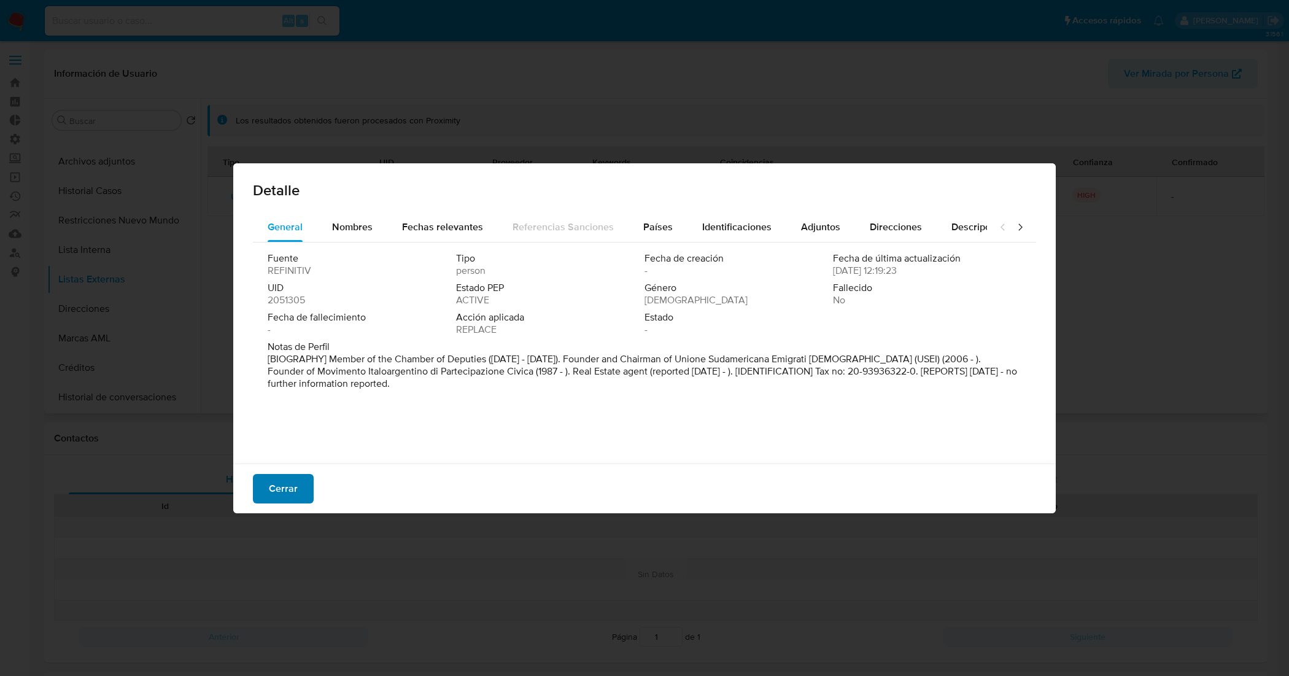
click at [295, 480] on span "Cerrar" at bounding box center [283, 488] width 29 height 27
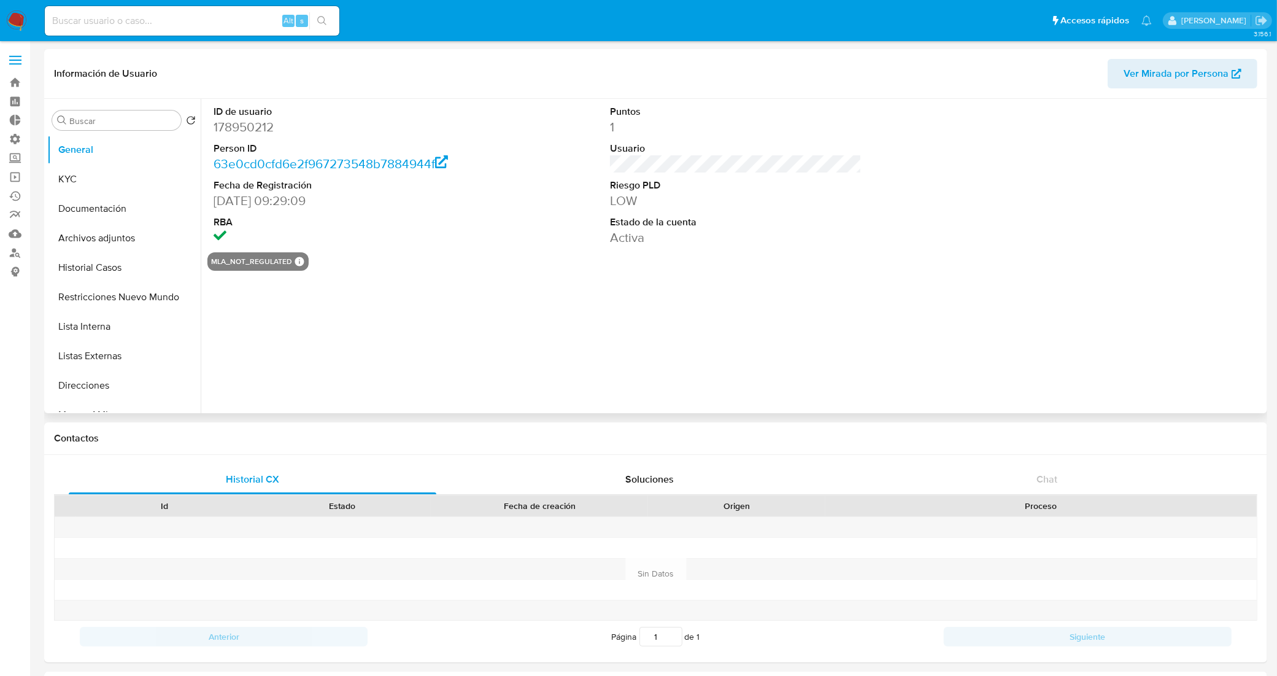
click at [250, 69] on header "Información de Usuario Ver Mirada por Persona" at bounding box center [656, 73] width 1204 height 29
select select "10"
click at [96, 212] on button "Documentación" at bounding box center [119, 208] width 144 height 29
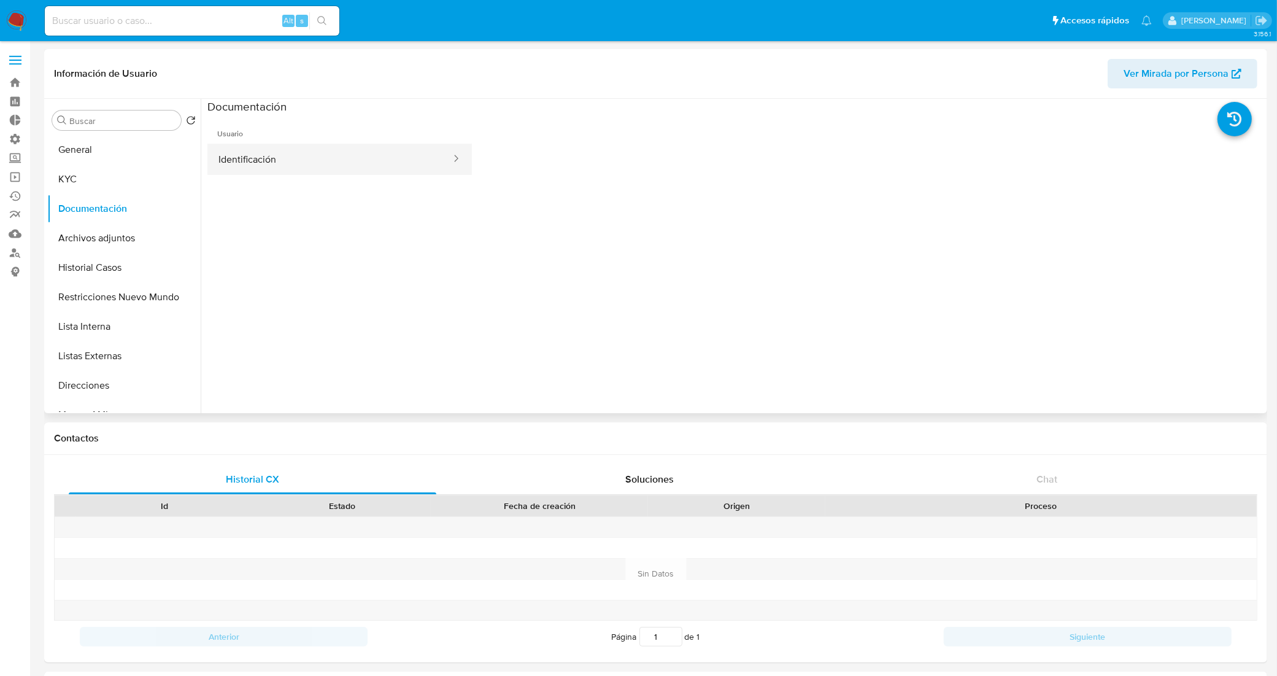
click at [298, 169] on button "Identificación" at bounding box center [329, 159] width 245 height 31
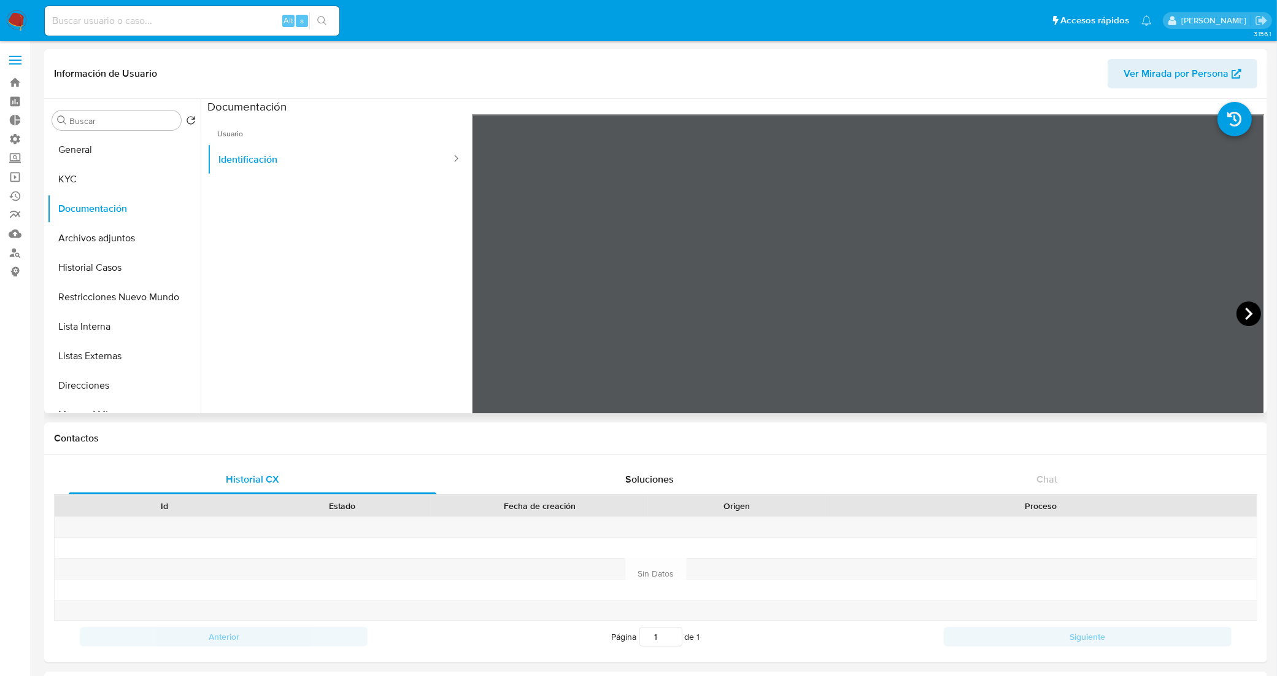
click at [1241, 315] on icon at bounding box center [1249, 313] width 25 height 25
click at [489, 313] on icon at bounding box center [487, 313] width 25 height 25
click at [112, 133] on div "Buscar Volver al orden por defecto General KYC Documentación Archivos adjuntos …" at bounding box center [123, 257] width 153 height 312
click at [106, 146] on button "General" at bounding box center [119, 149] width 144 height 29
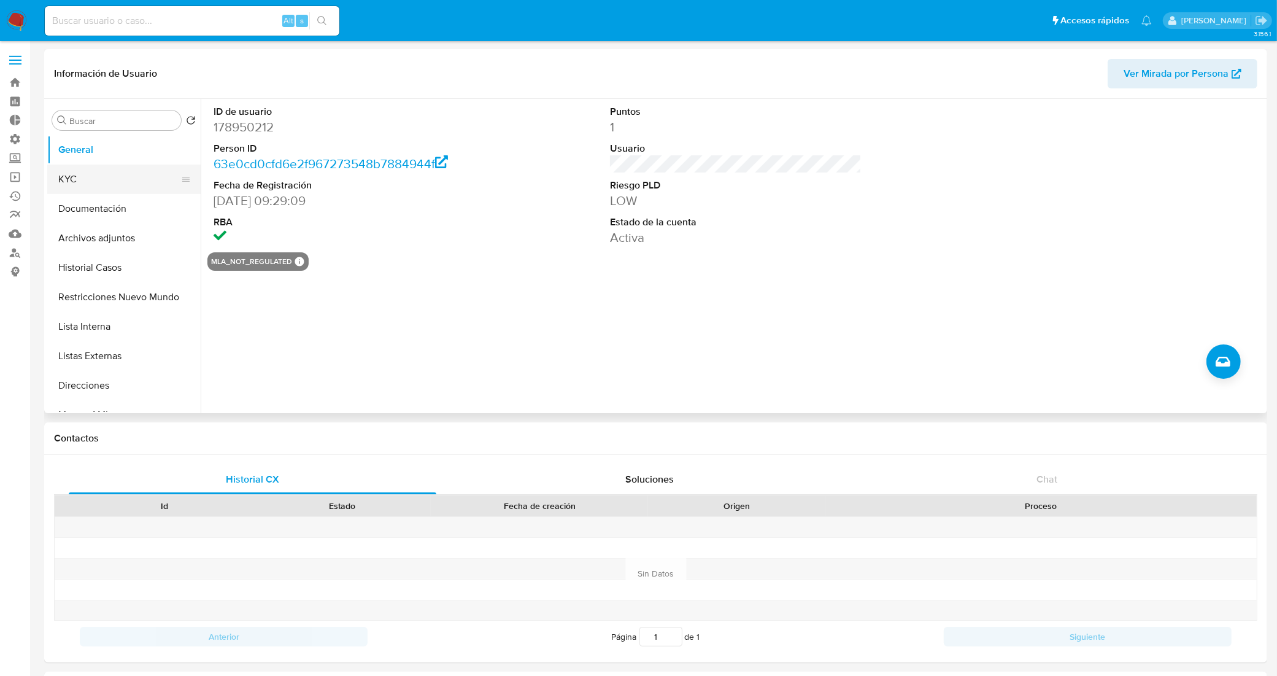
click at [123, 177] on button "KYC" at bounding box center [119, 179] width 144 height 29
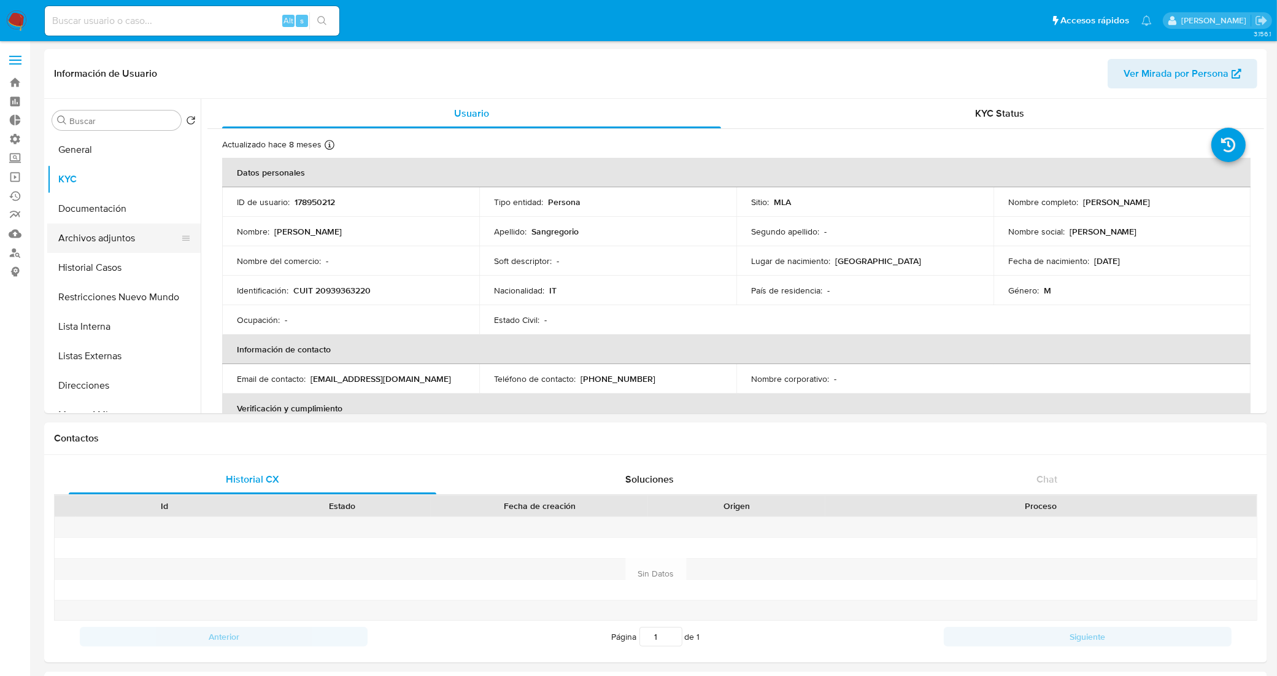
click at [109, 250] on button "Archivos adjuntos" at bounding box center [119, 237] width 144 height 29
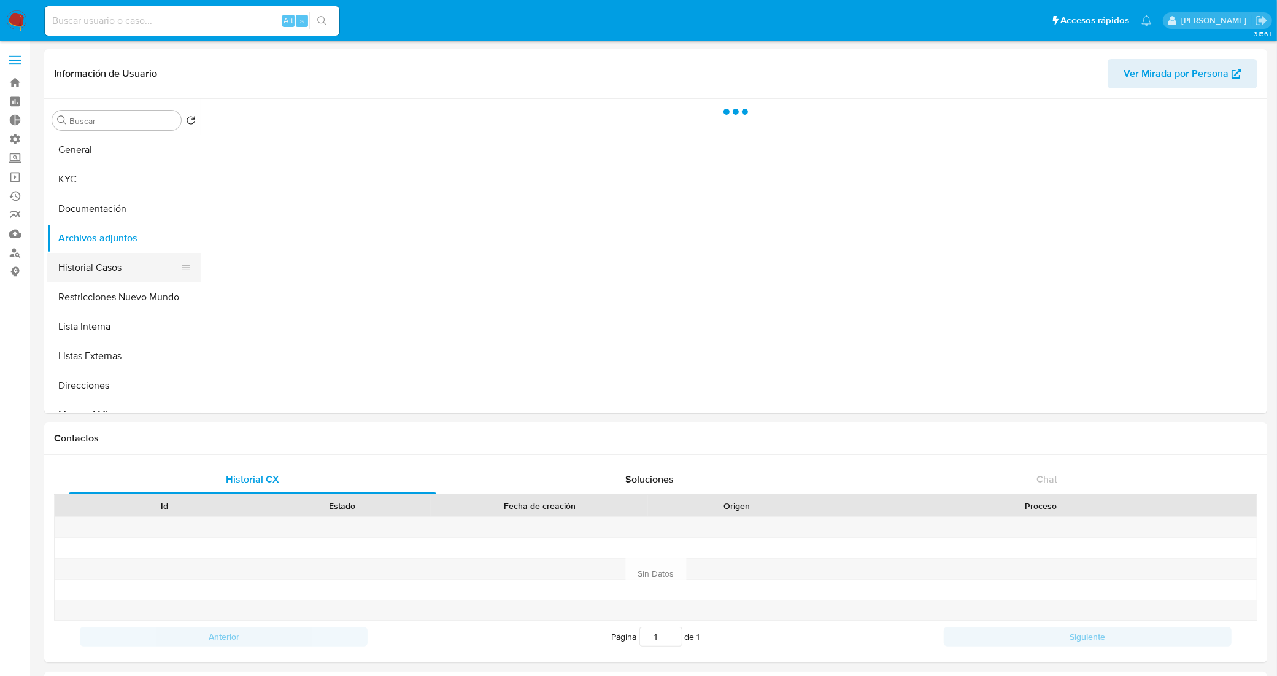
click at [109, 264] on button "Historial Casos" at bounding box center [119, 267] width 144 height 29
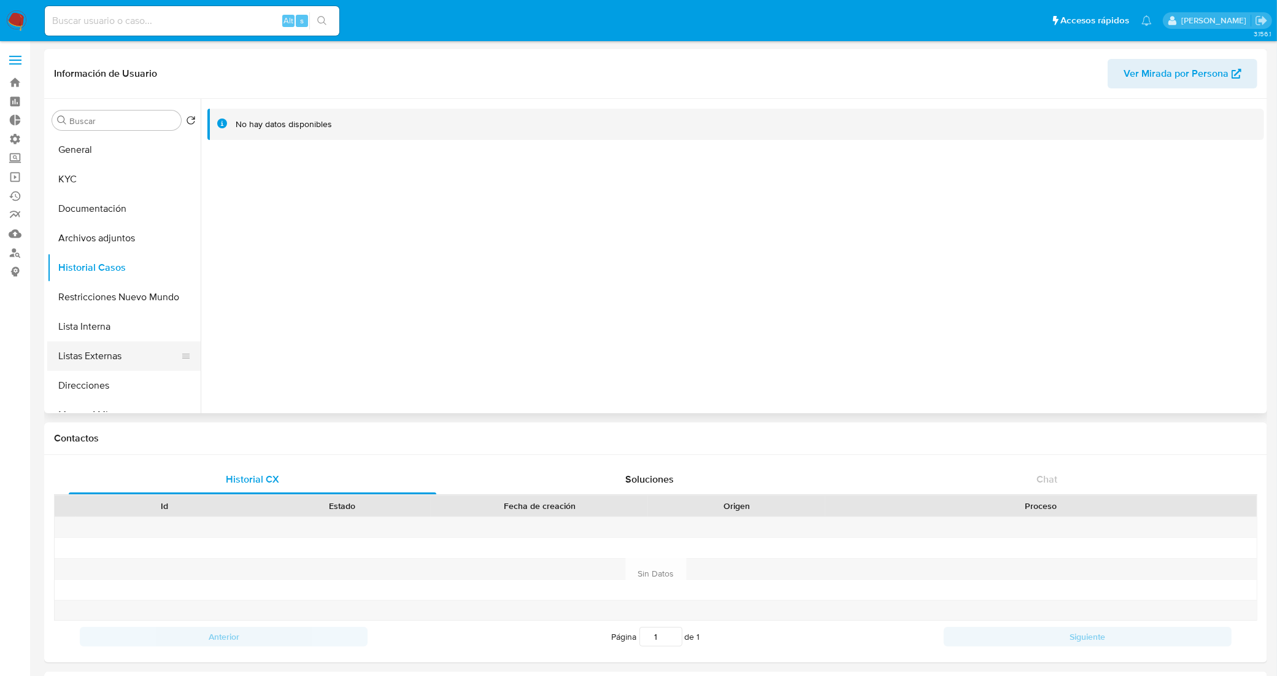
click at [115, 352] on button "Listas Externas" at bounding box center [119, 355] width 144 height 29
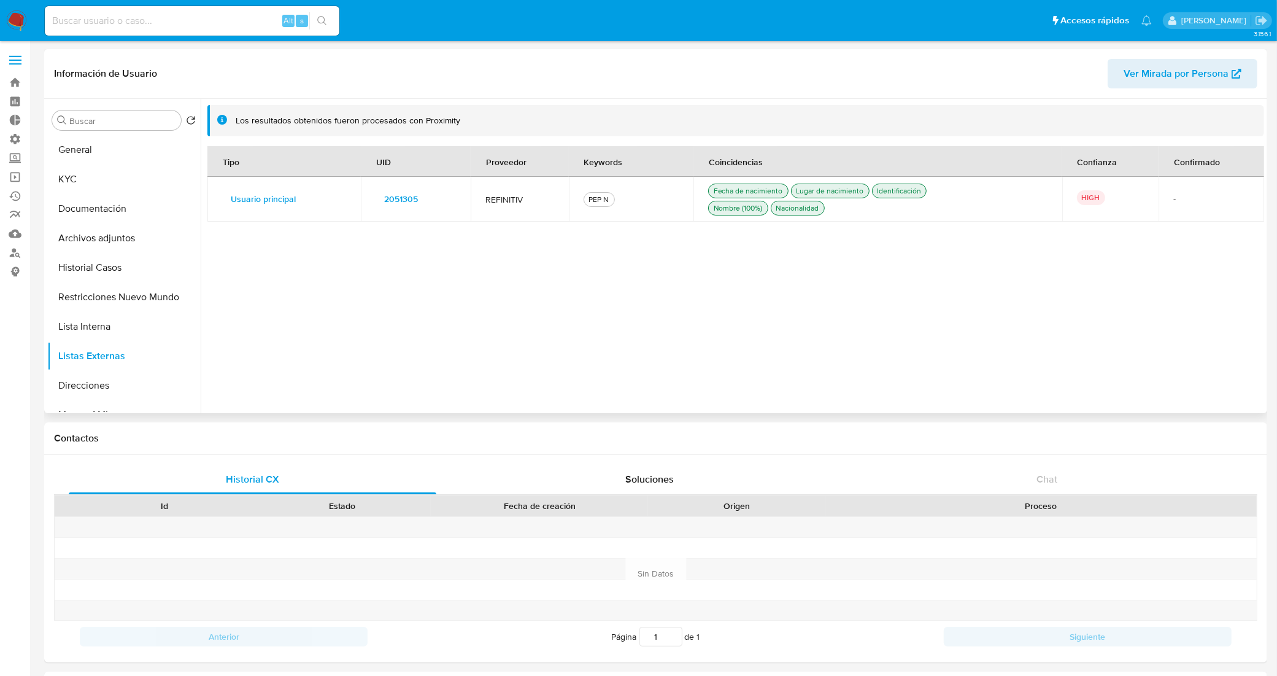
click at [401, 203] on span "2051305" at bounding box center [401, 198] width 34 height 17
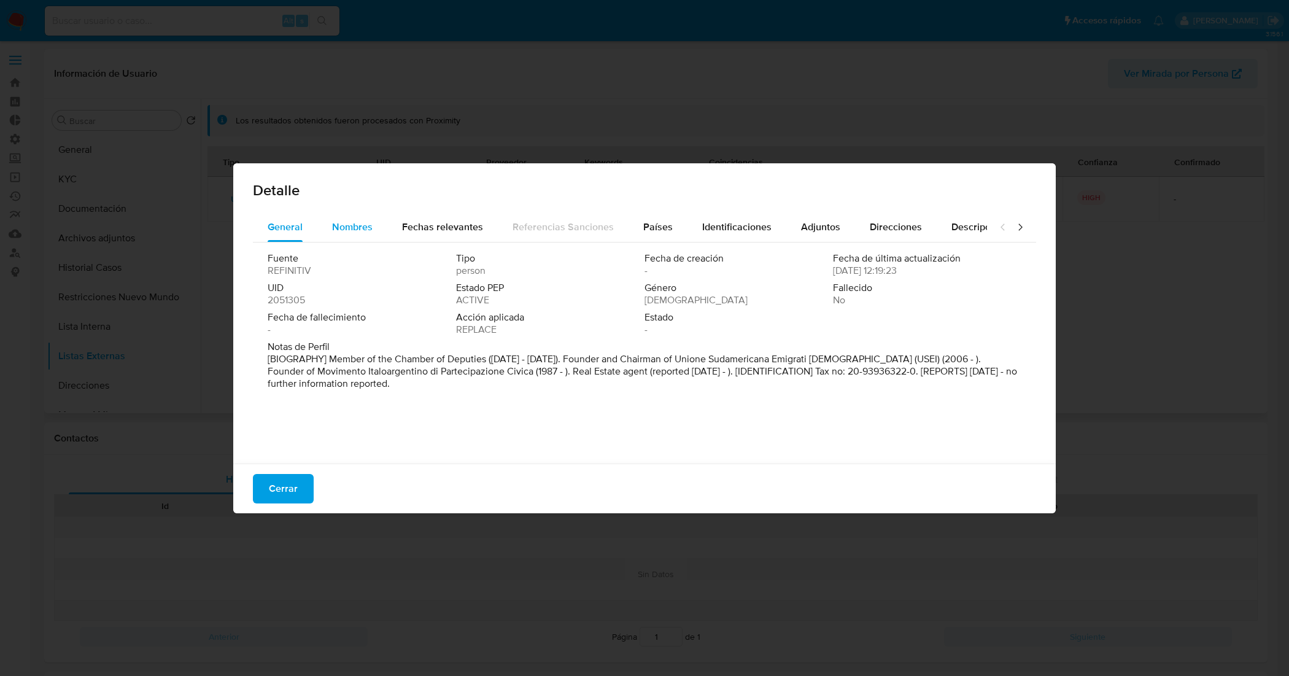
click at [346, 222] on span "Nombres" at bounding box center [352, 227] width 41 height 14
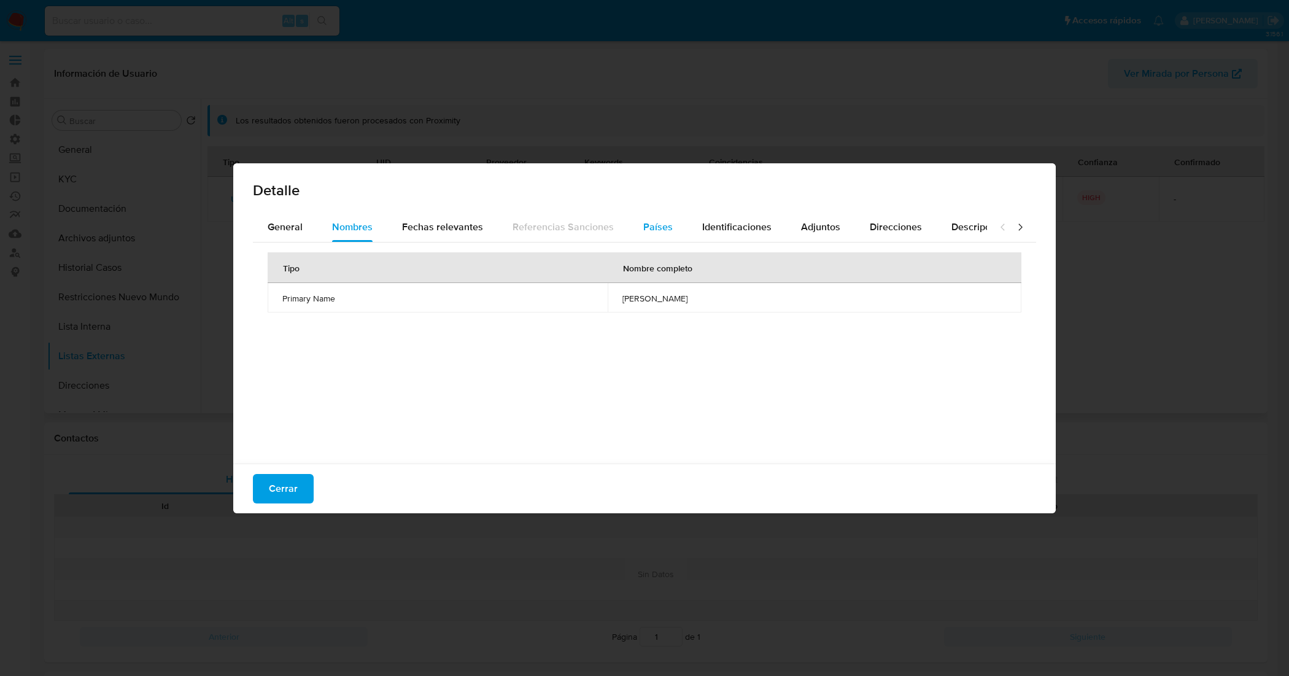
click at [649, 230] on span "Países" at bounding box center [657, 227] width 29 height 14
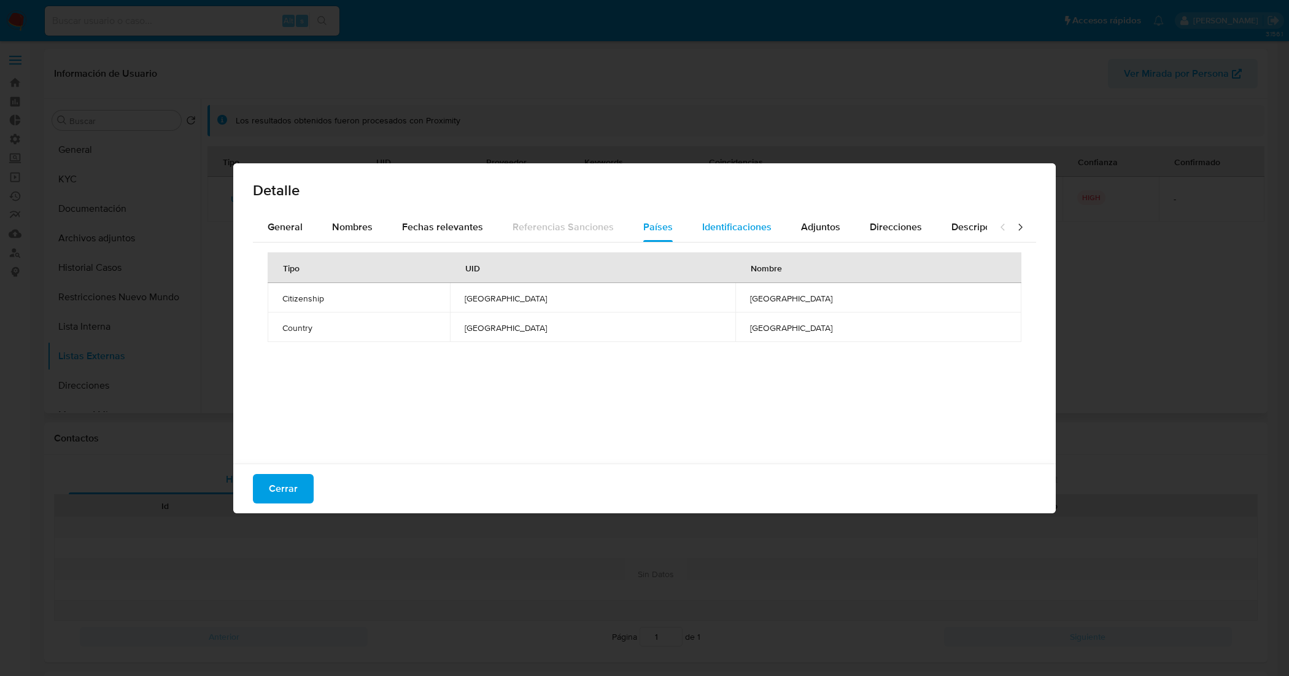
click at [731, 224] on span "Identificaciones" at bounding box center [736, 227] width 69 height 14
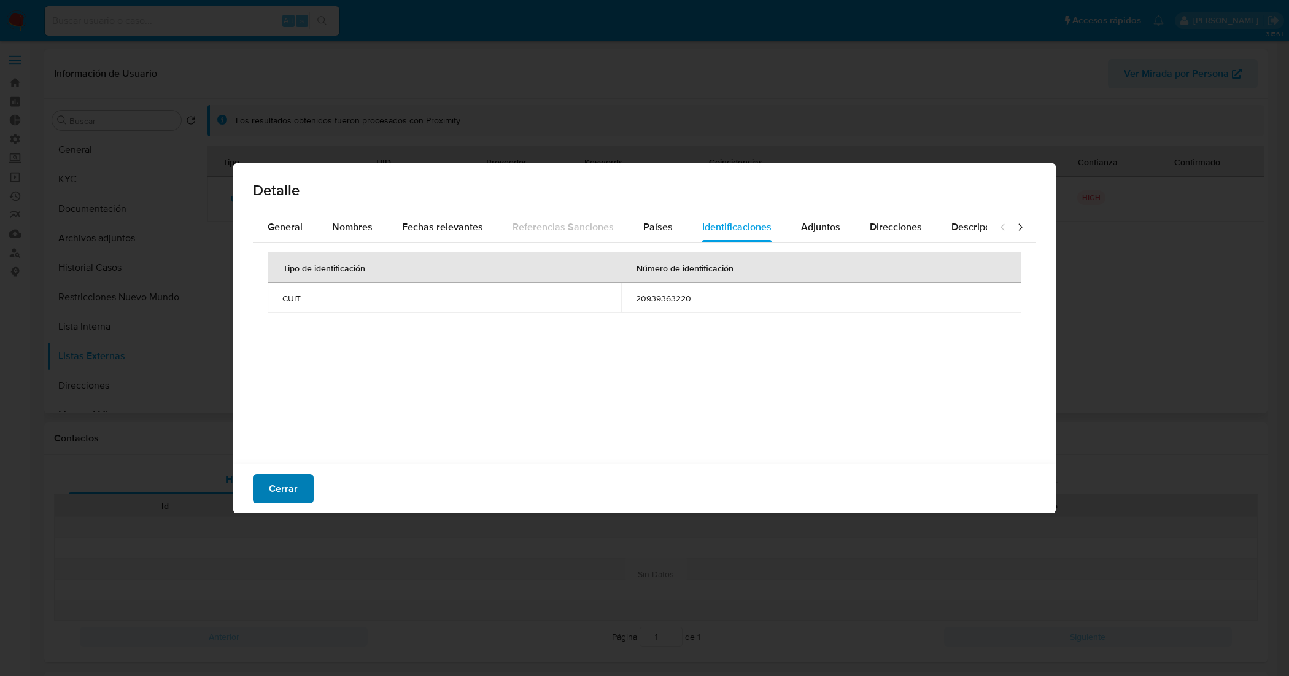
drag, startPoint x: 303, startPoint y: 483, endPoint x: 280, endPoint y: 461, distance: 31.7
click at [302, 483] on button "Cerrar" at bounding box center [283, 488] width 61 height 29
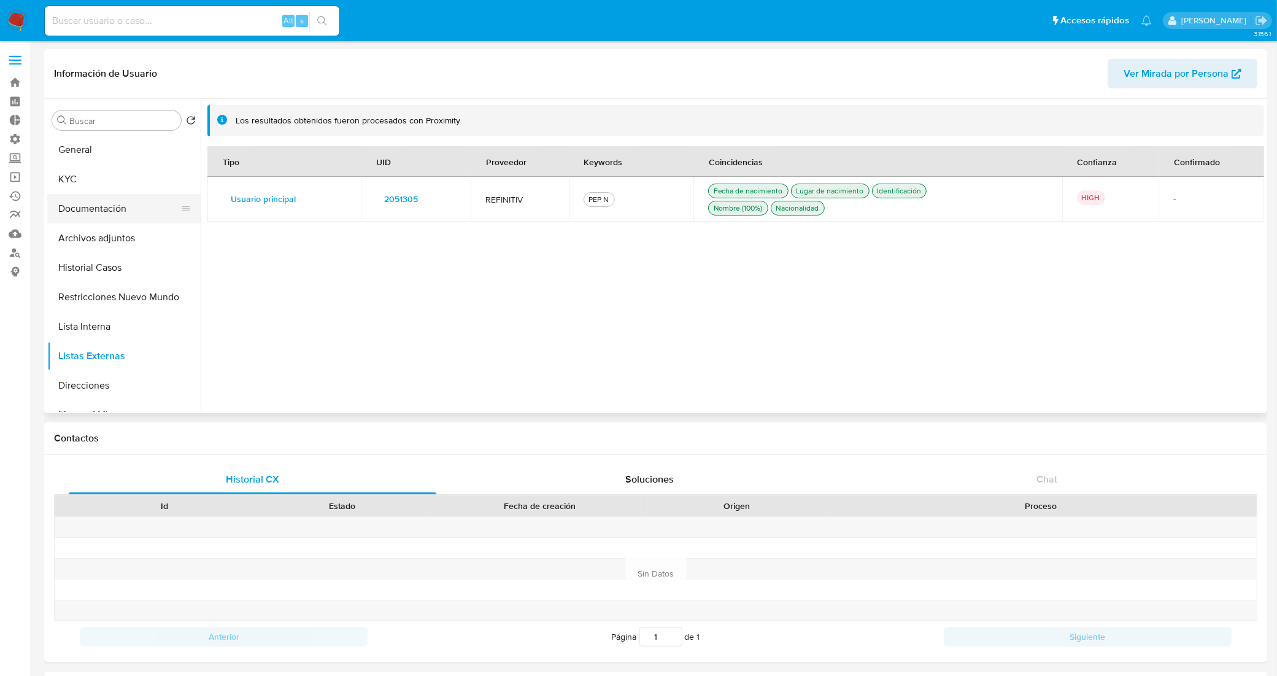
click at [110, 195] on button "Documentación" at bounding box center [119, 208] width 144 height 29
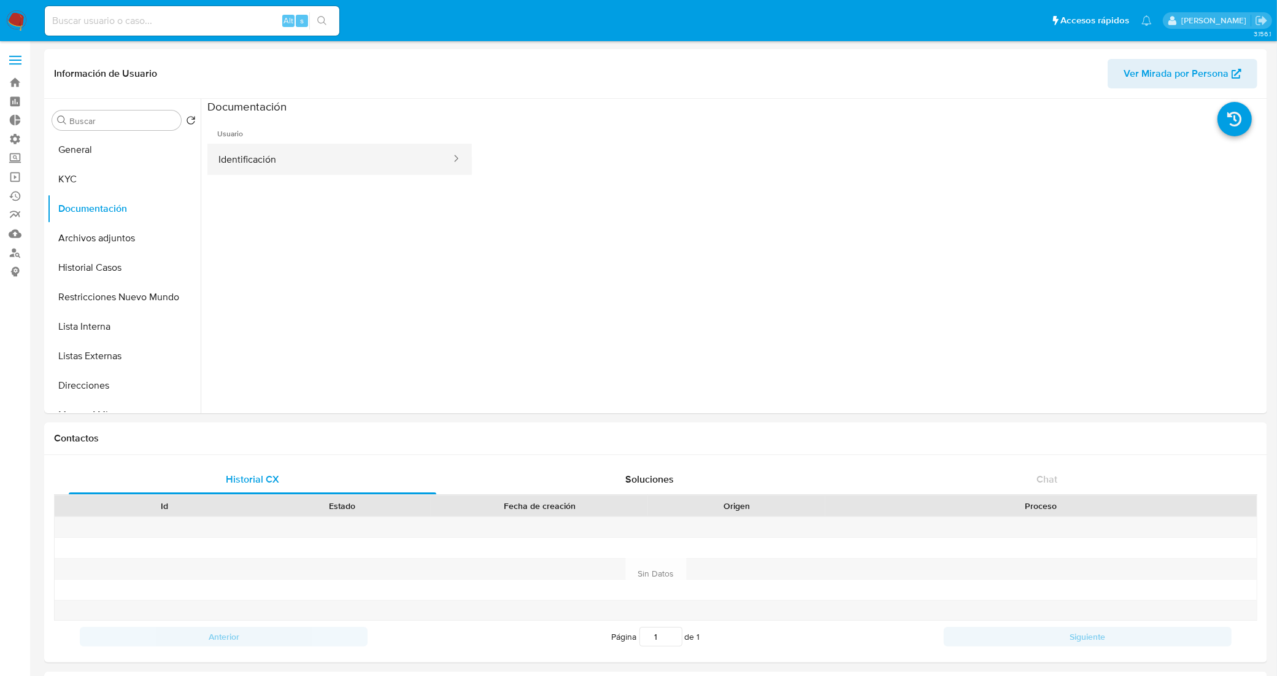
click at [326, 169] on button "Identificación" at bounding box center [329, 159] width 245 height 31
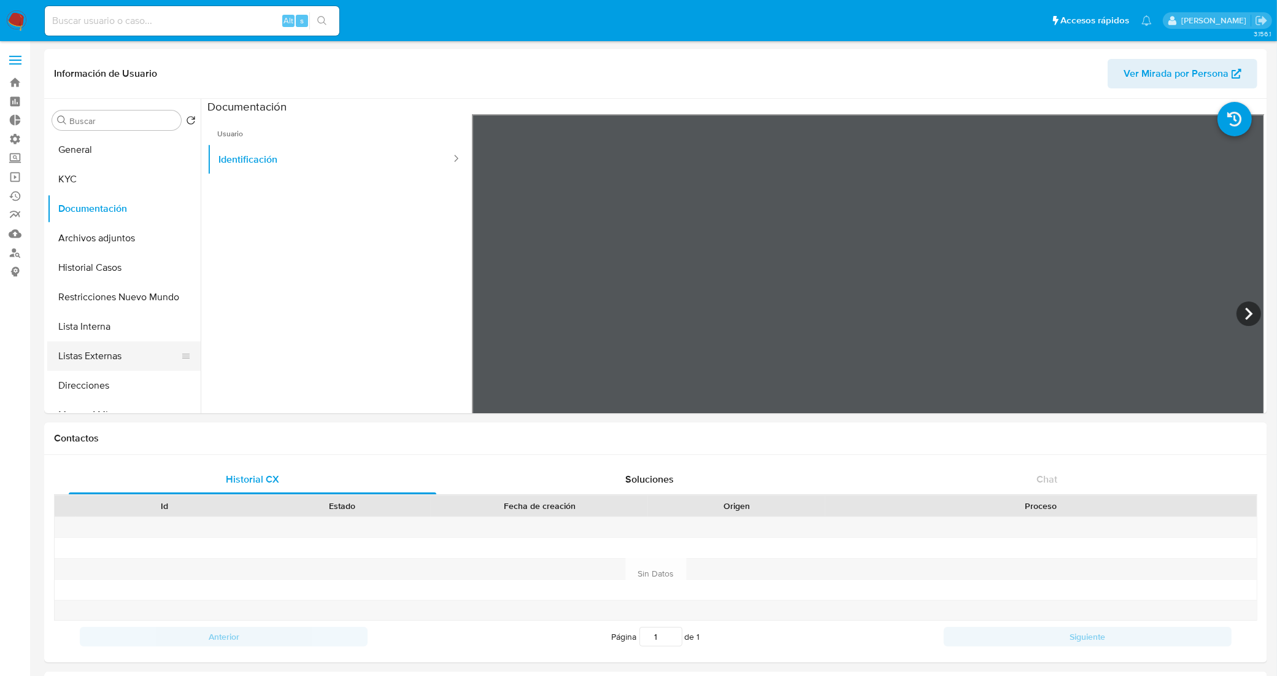
click at [121, 350] on button "Listas Externas" at bounding box center [119, 355] width 144 height 29
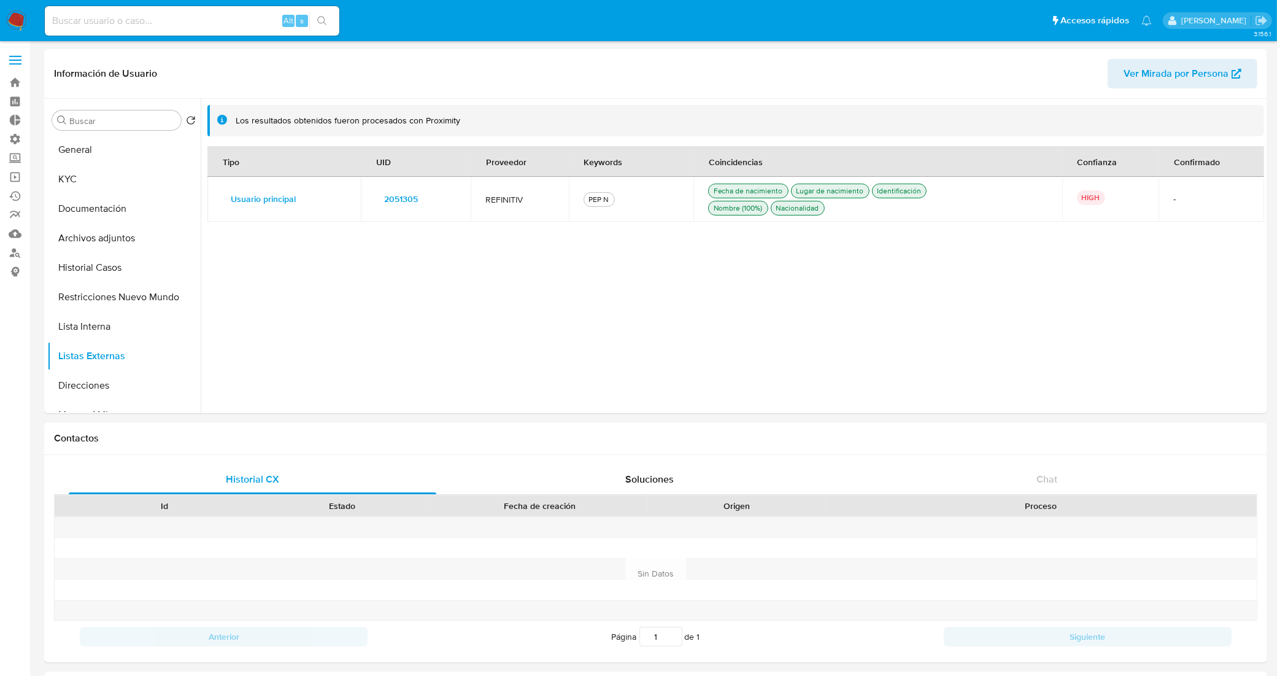
click at [412, 200] on span "2051305" at bounding box center [401, 198] width 34 height 17
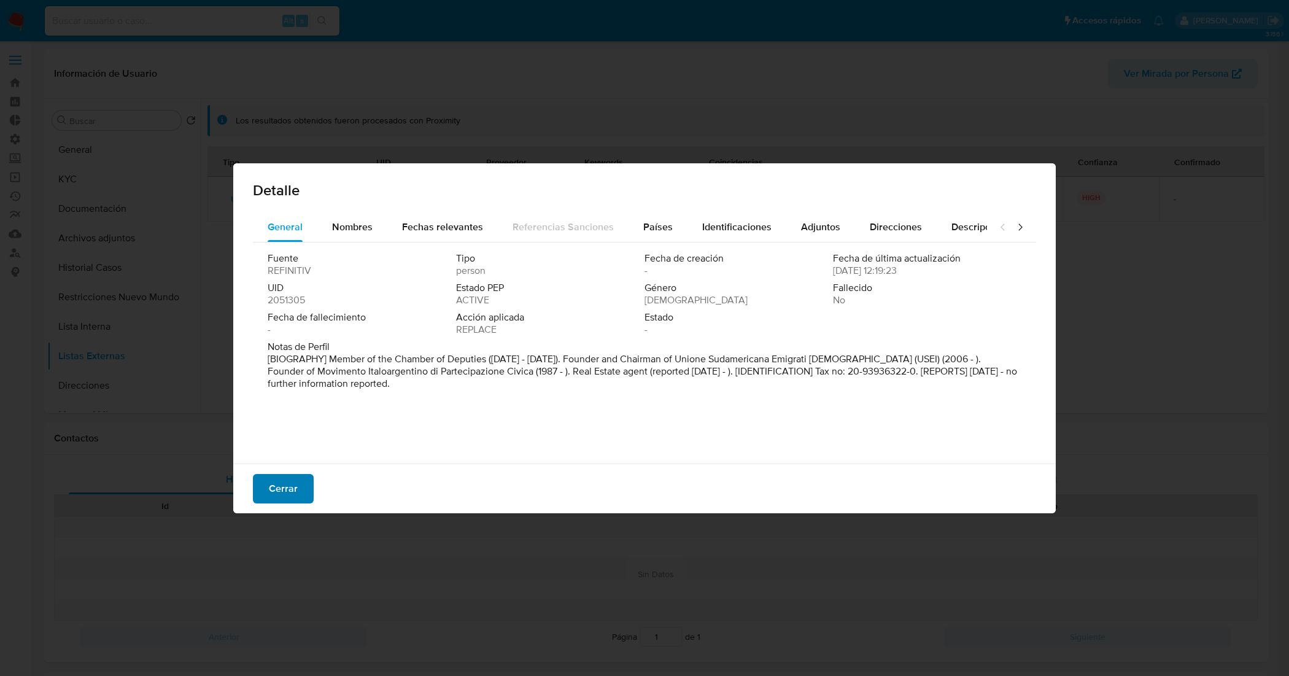
click at [277, 489] on span "Cerrar" at bounding box center [283, 488] width 29 height 27
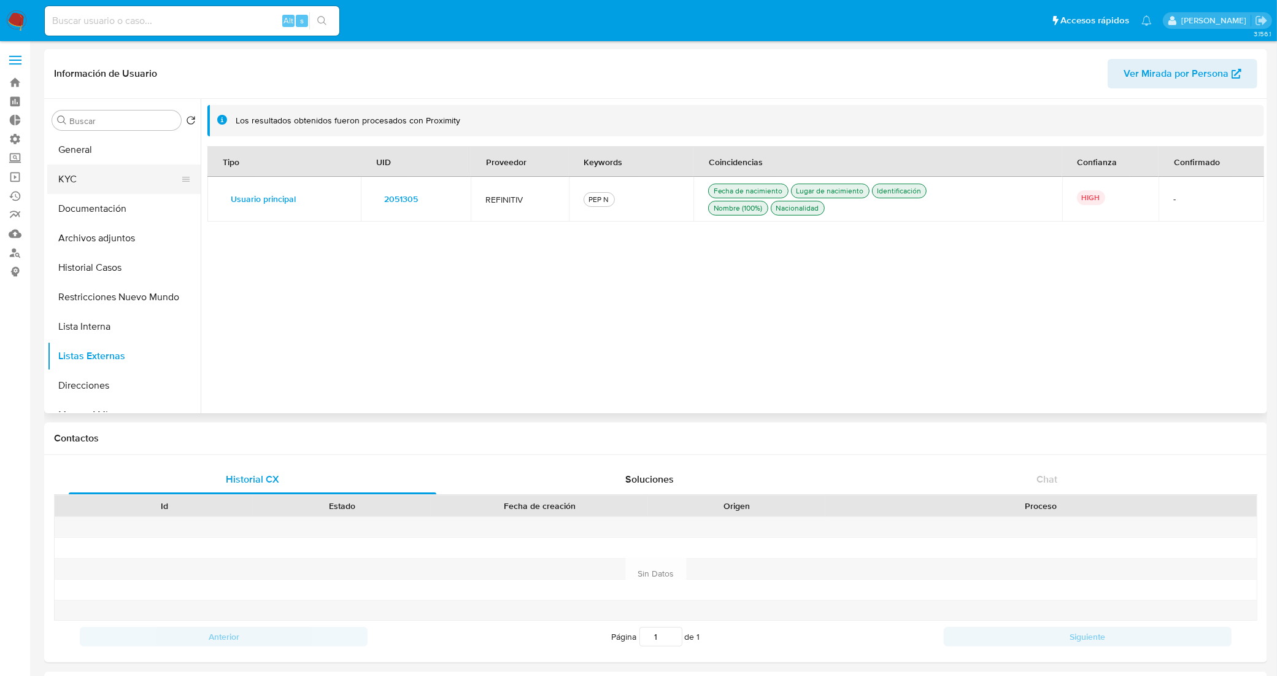
click at [77, 168] on button "KYC" at bounding box center [119, 179] width 144 height 29
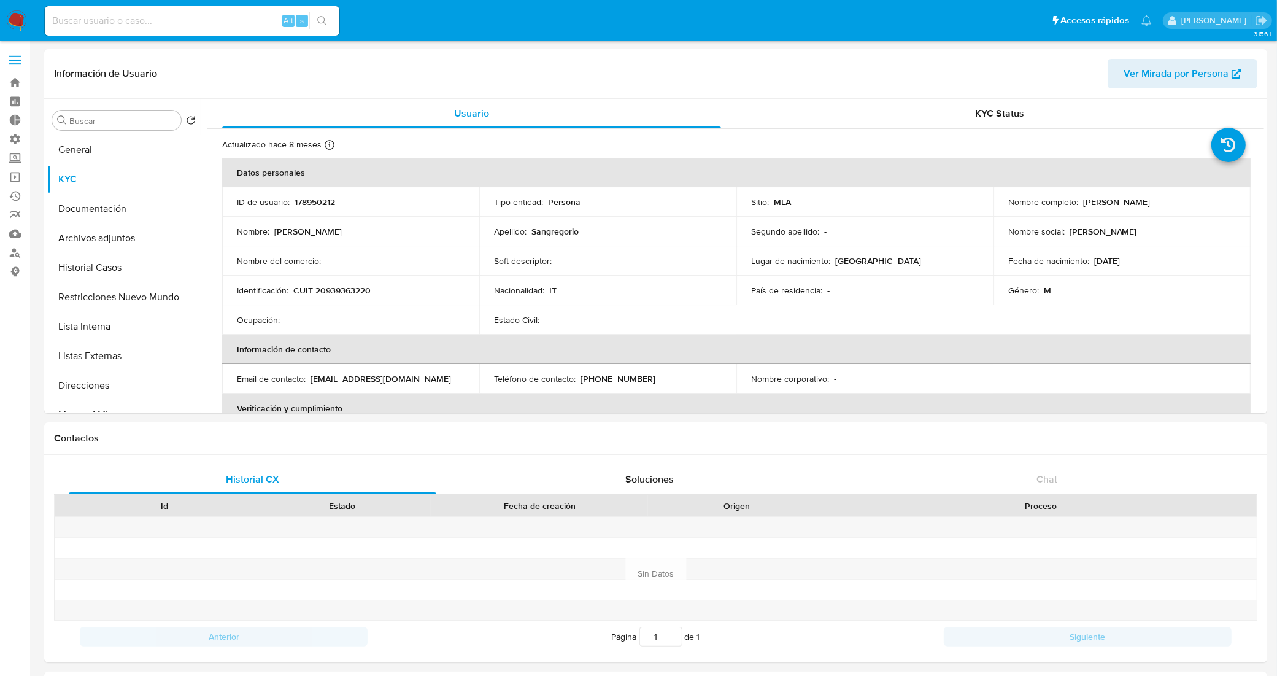
click at [356, 287] on p "CUIT 20939363220" at bounding box center [331, 290] width 77 height 11
copy p "20939363220"
drag, startPoint x: 1162, startPoint y: 203, endPoint x: 1082, endPoint y: 201, distance: 80.4
click at [1082, 201] on div "Nombre completo : Eugenio Sangregorio" at bounding box center [1122, 201] width 228 height 11
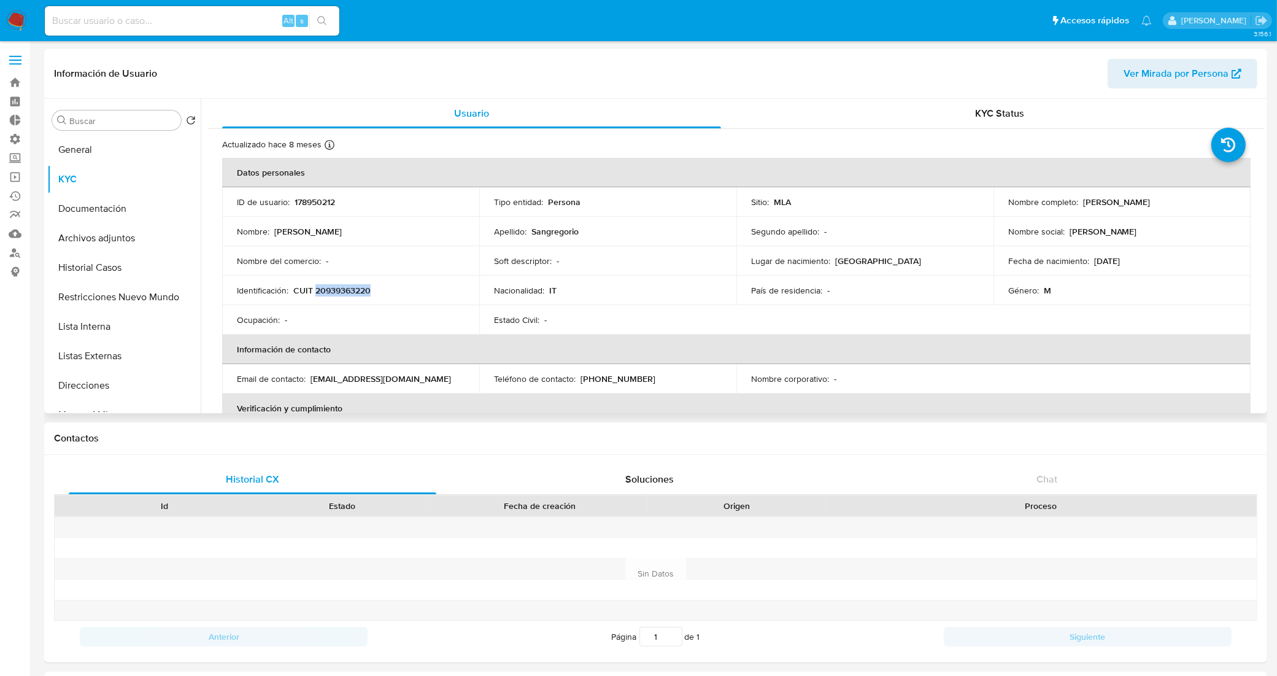
copy p "Eugenio Sangregorio"
click at [140, 191] on button "KYC" at bounding box center [119, 179] width 144 height 29
click at [139, 198] on button "Documentación" at bounding box center [119, 208] width 144 height 29
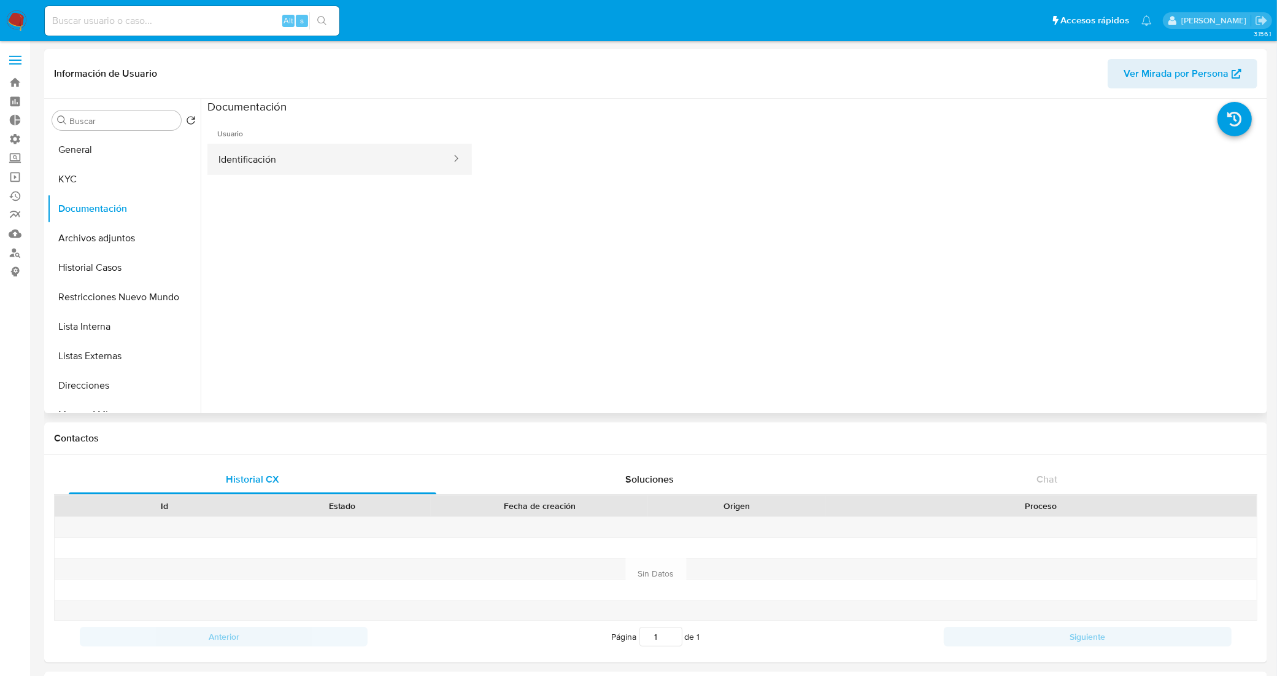
click at [325, 163] on button "Identificación" at bounding box center [329, 159] width 245 height 31
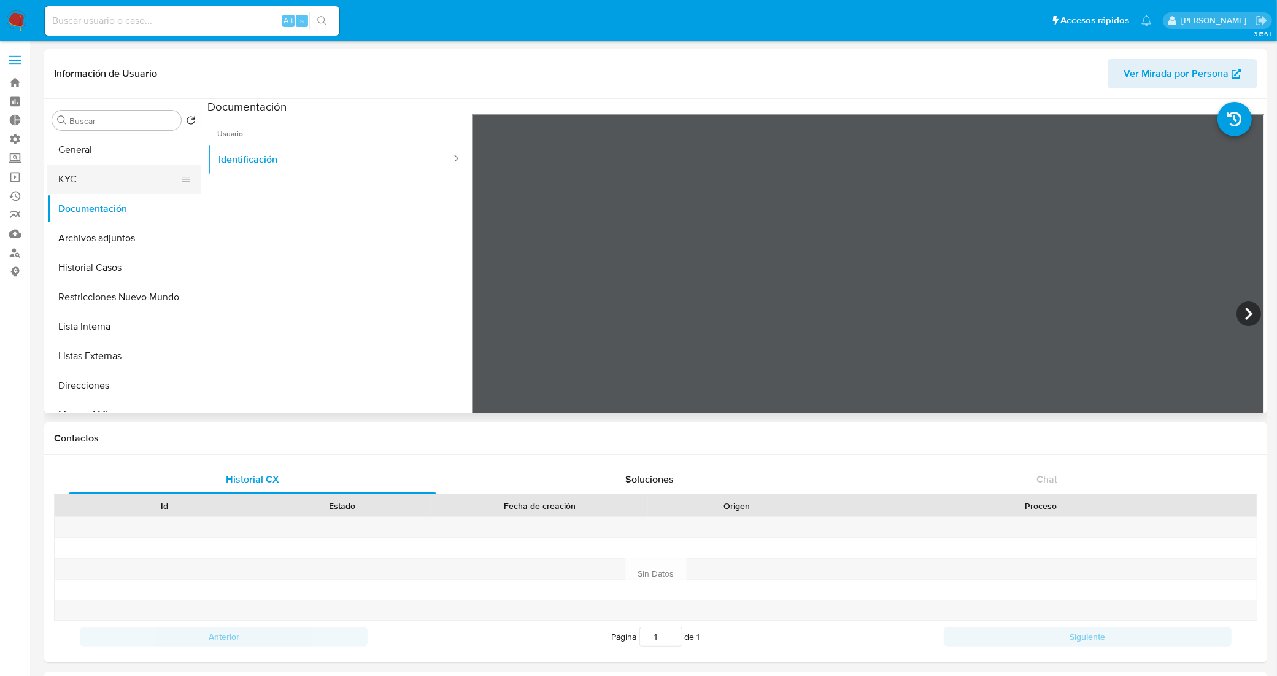
click at [104, 177] on button "KYC" at bounding box center [119, 179] width 144 height 29
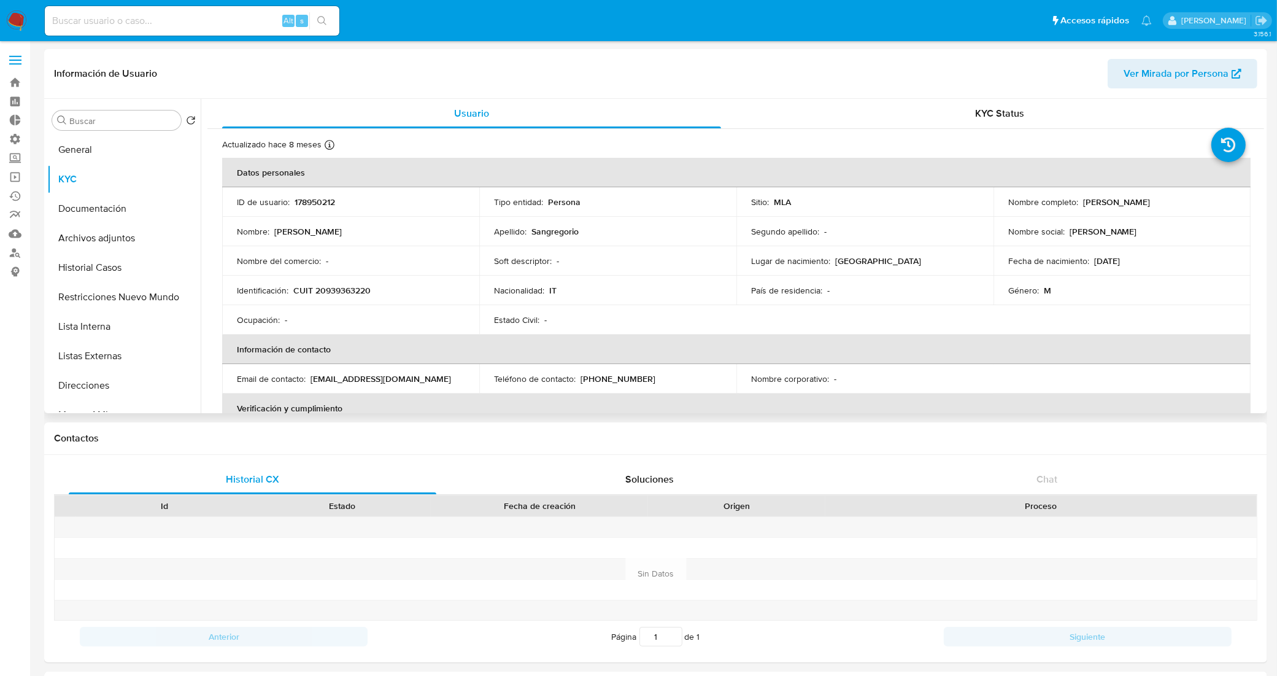
drag, startPoint x: 1170, startPoint y: 201, endPoint x: 1079, endPoint y: 199, distance: 90.9
click at [1079, 199] on div "Nombre completo : Eugenio Sangregorio" at bounding box center [1122, 201] width 228 height 11
copy p "Eugenio Sangregorio"
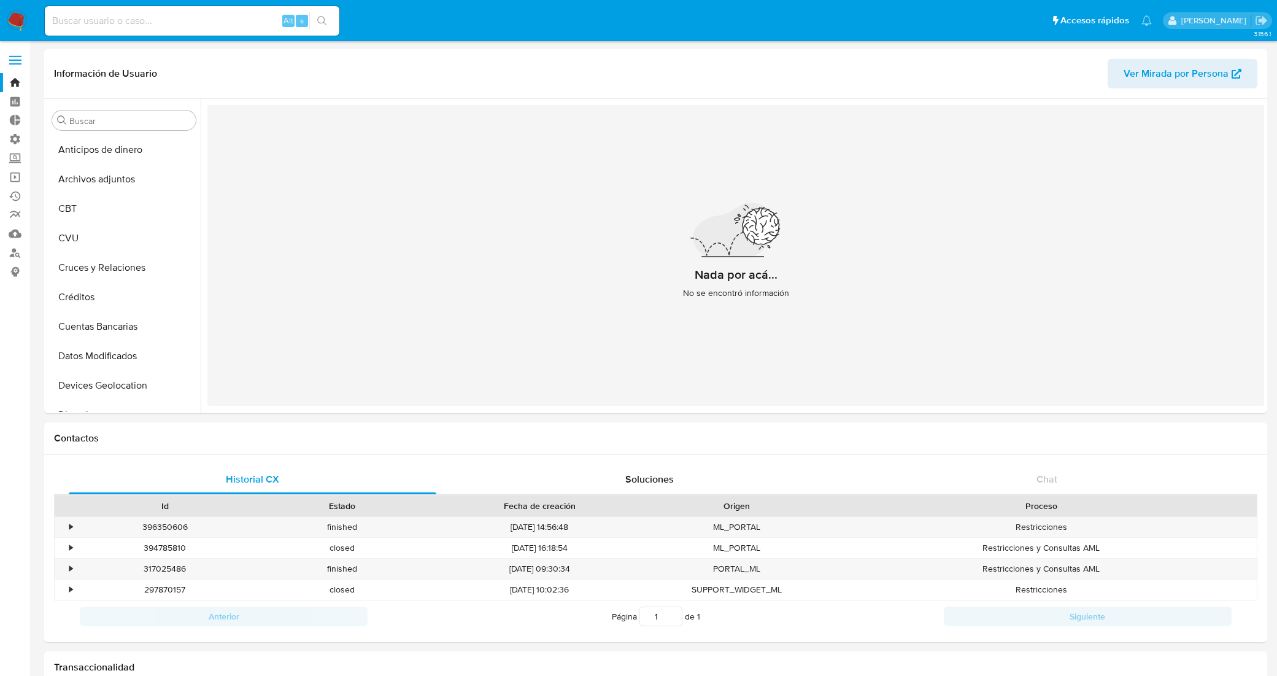
select select "10"
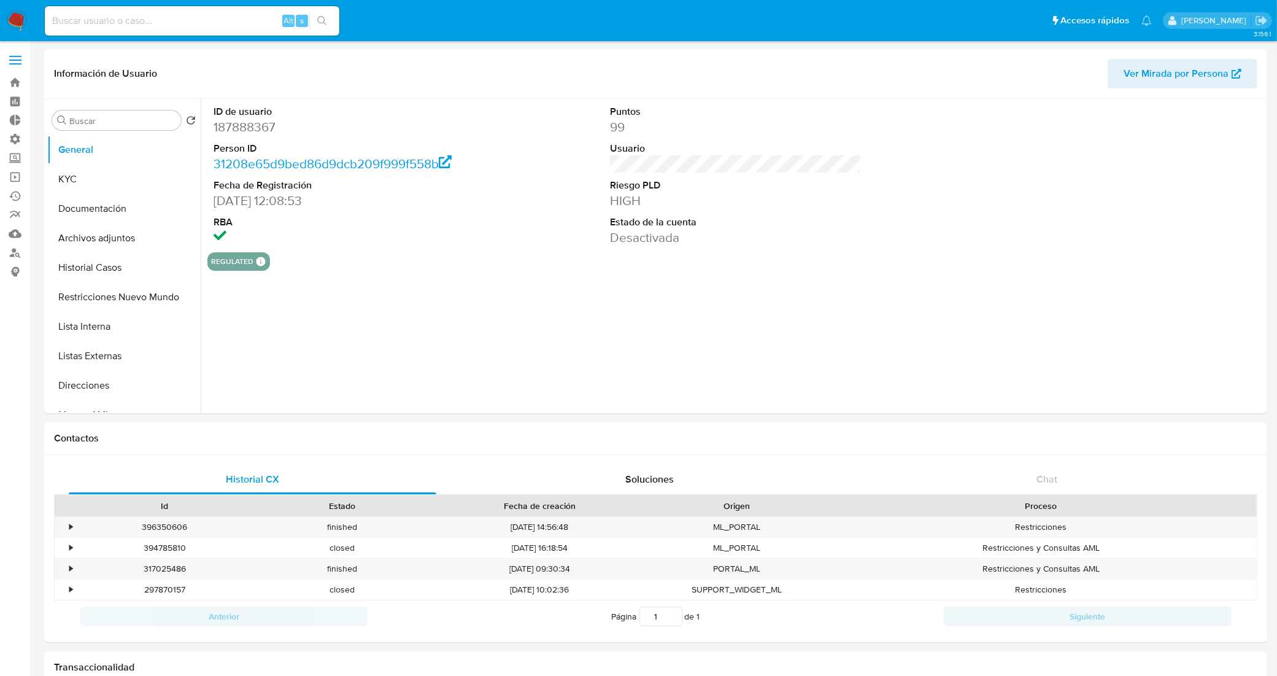
select select "10"
click at [123, 258] on button "Historial Casos" at bounding box center [119, 267] width 144 height 29
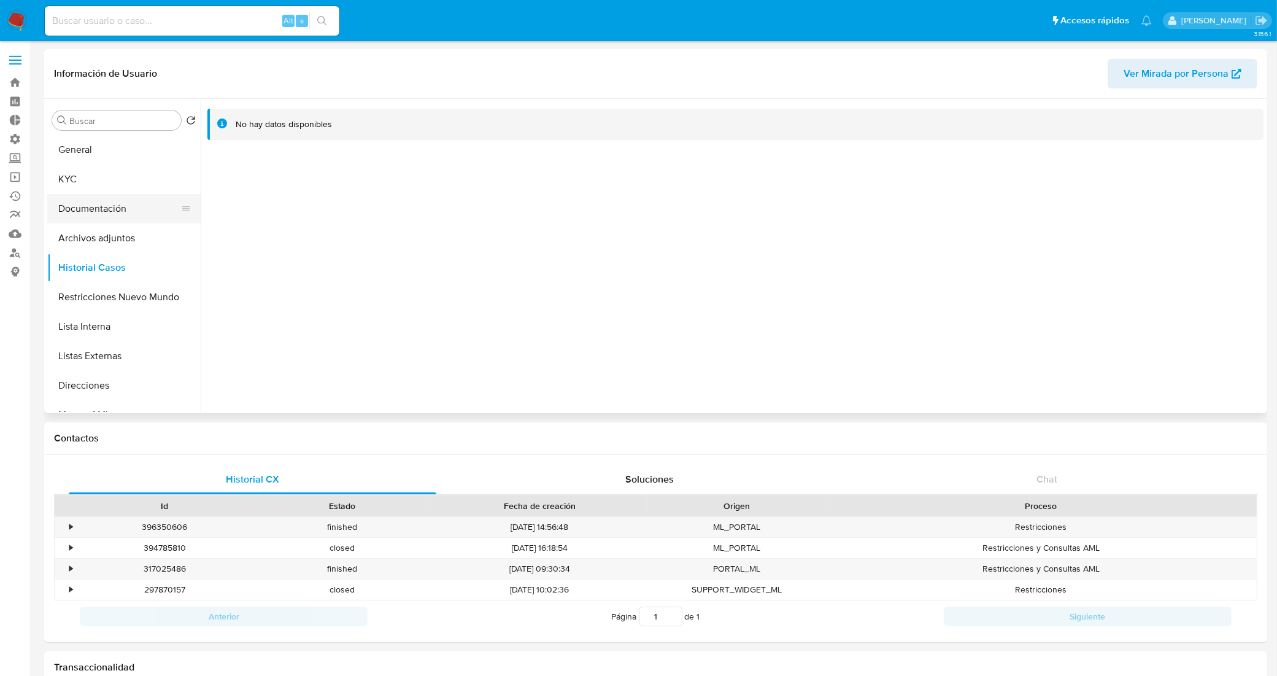
click at [114, 215] on button "Documentación" at bounding box center [119, 208] width 144 height 29
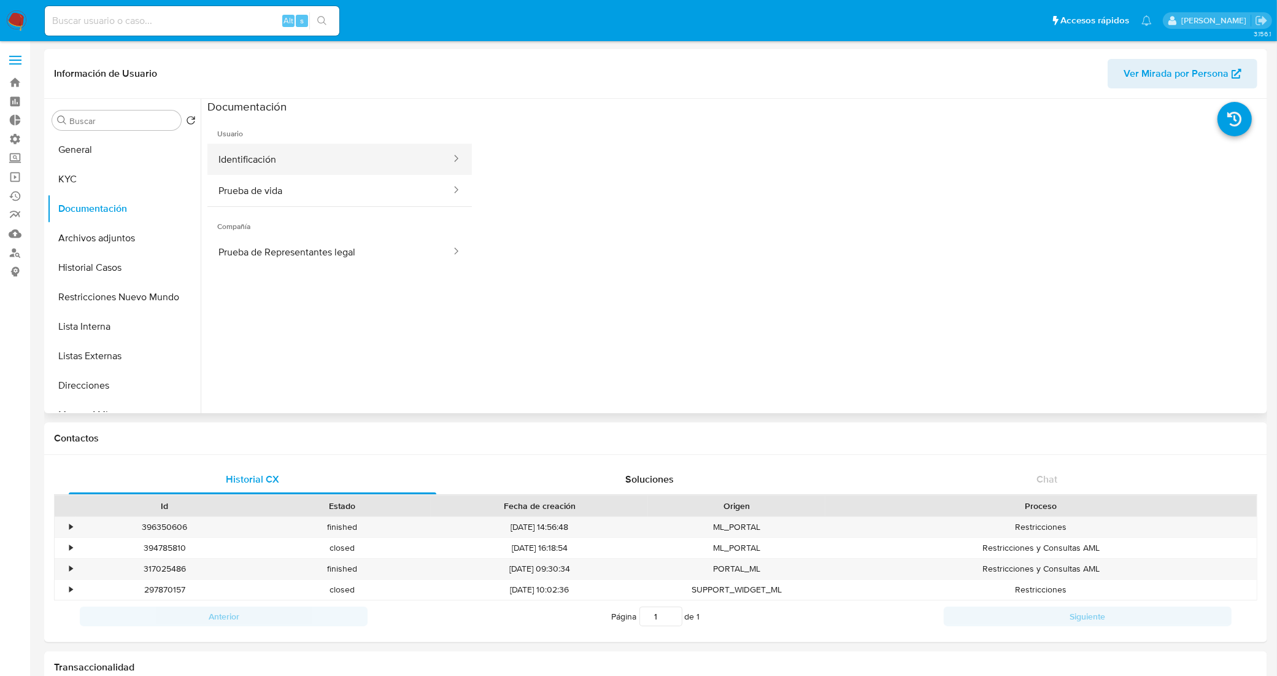
click at [296, 173] on button "Identificación" at bounding box center [329, 159] width 245 height 31
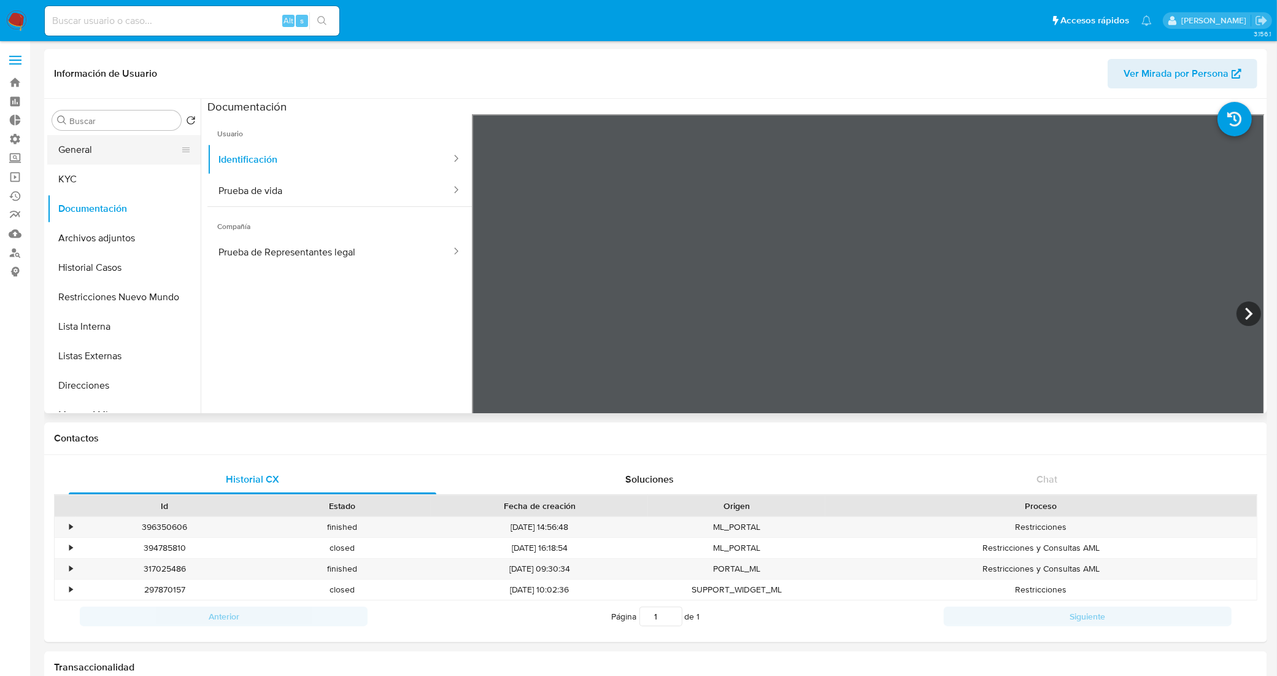
click at [123, 152] on button "General" at bounding box center [119, 149] width 144 height 29
